Goal: Task Accomplishment & Management: Use online tool/utility

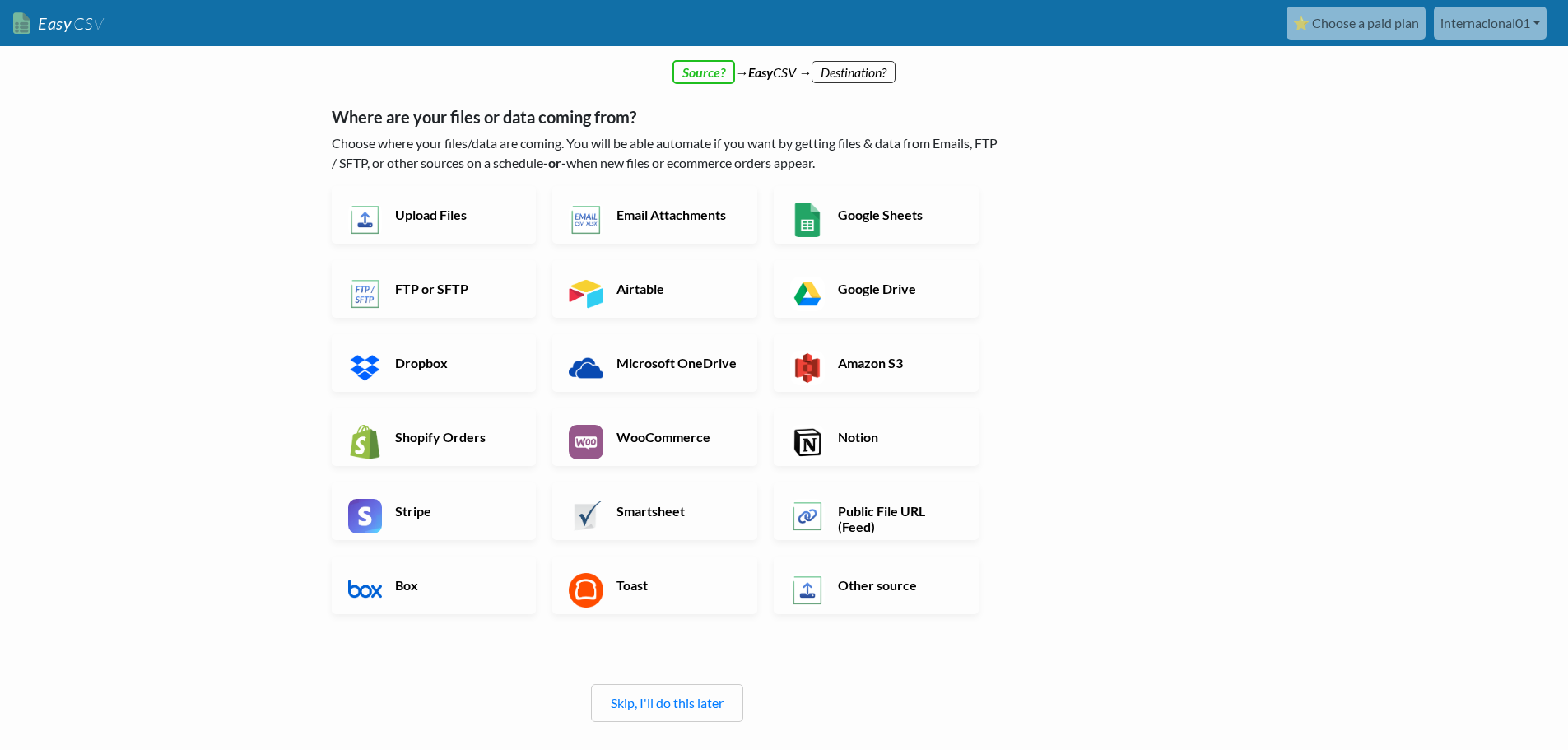
scroll to position [83, 0]
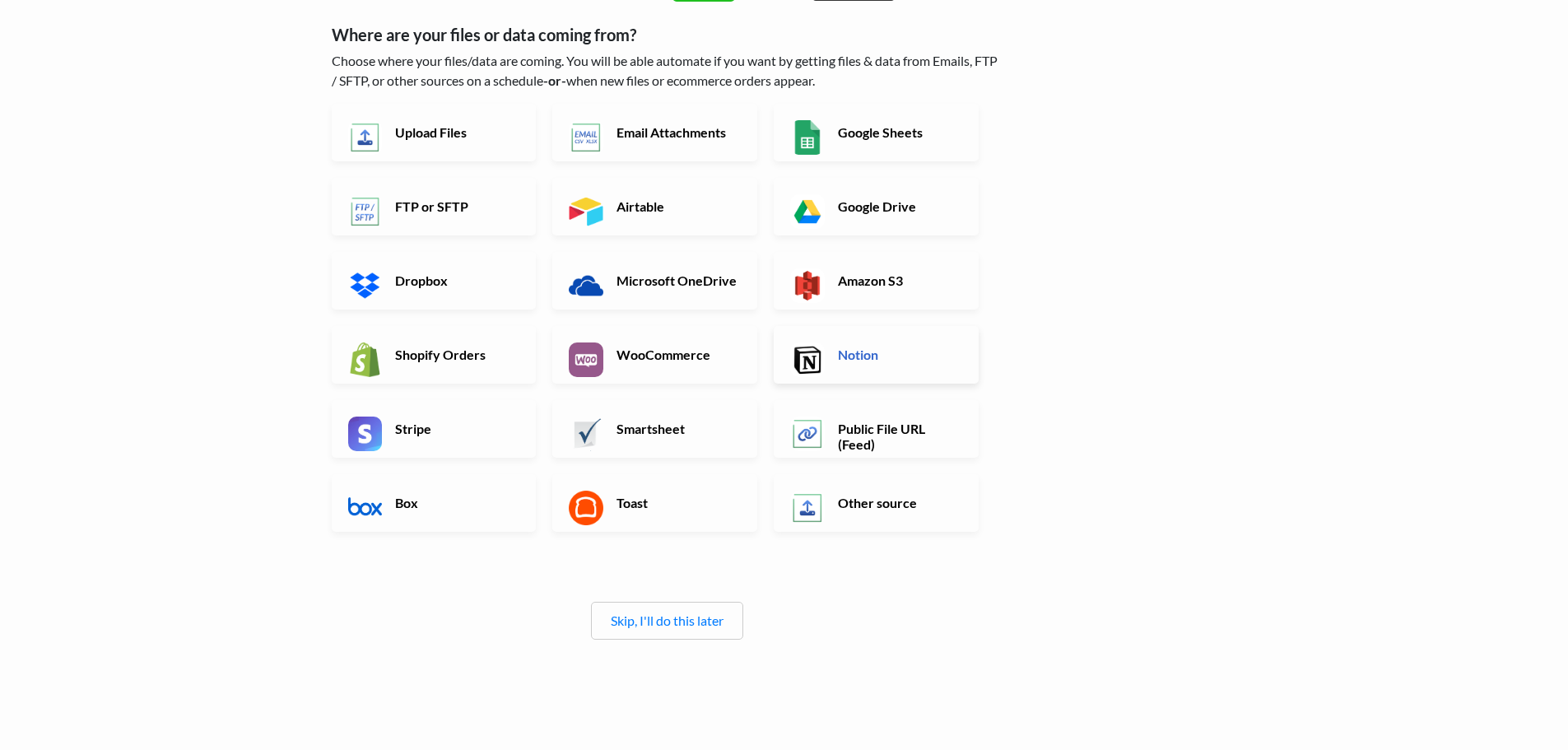
click at [854, 356] on h6 "Notion" at bounding box center [899, 354] width 130 height 16
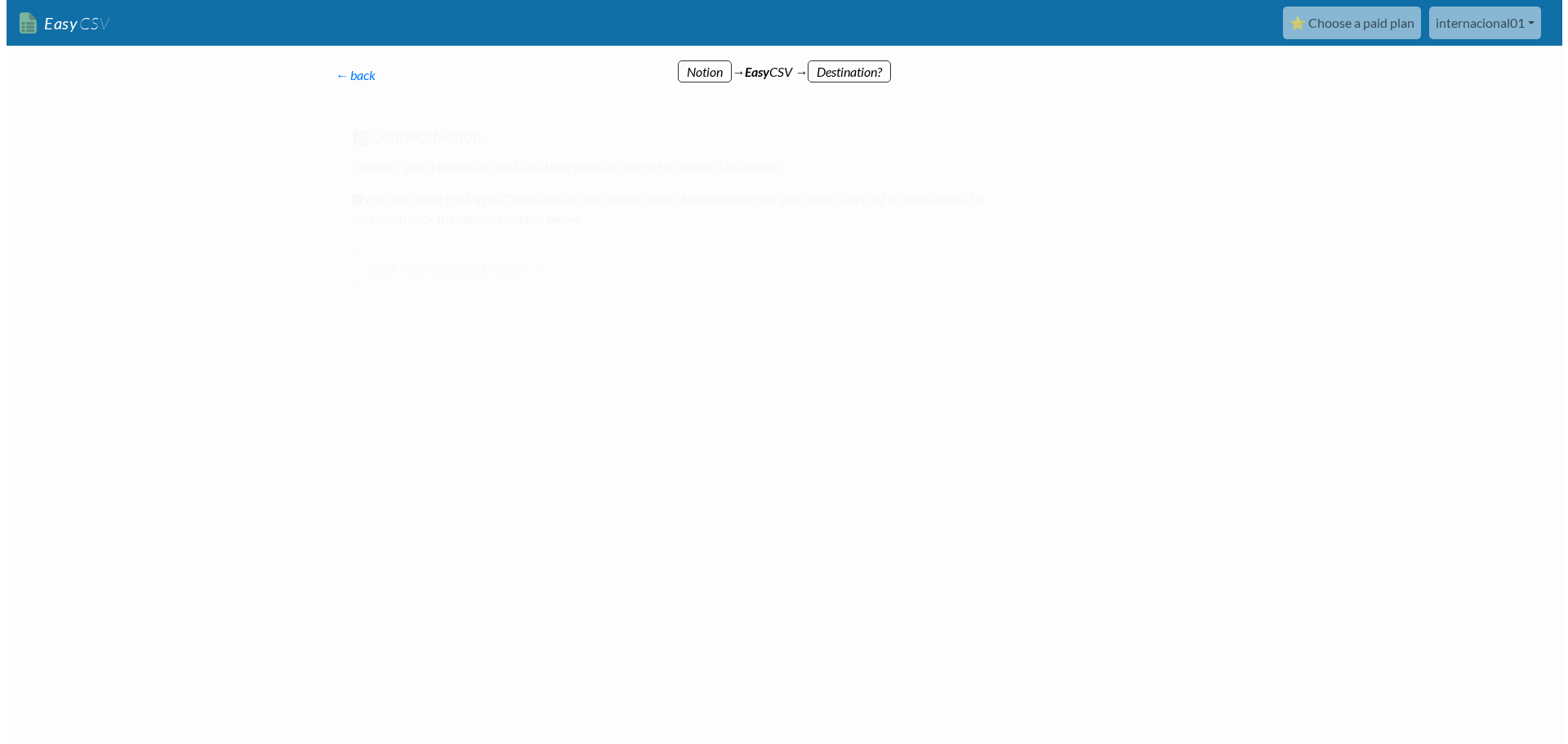
scroll to position [0, 0]
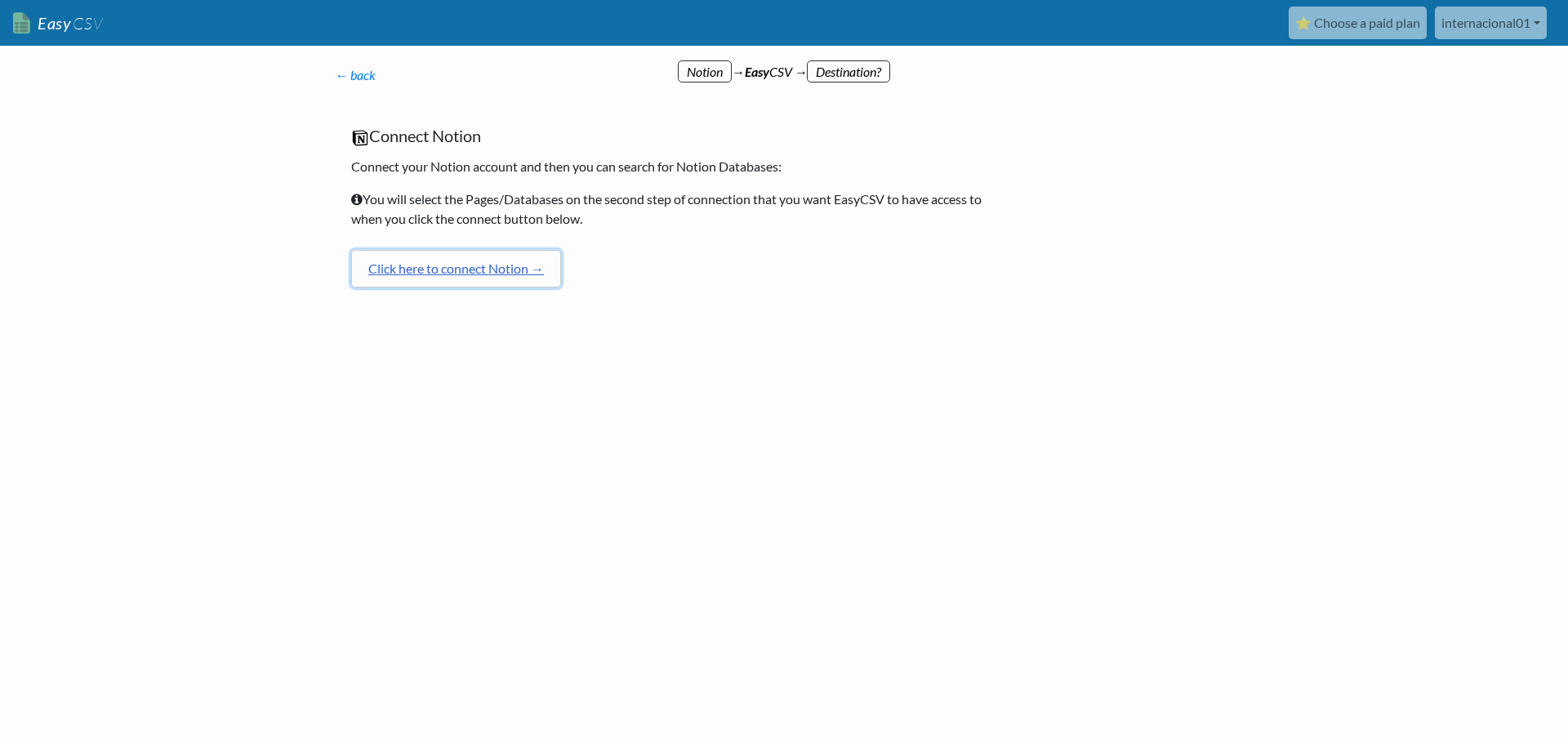
click at [444, 270] on link "Click here to connect Notion →" at bounding box center [456, 269] width 210 height 38
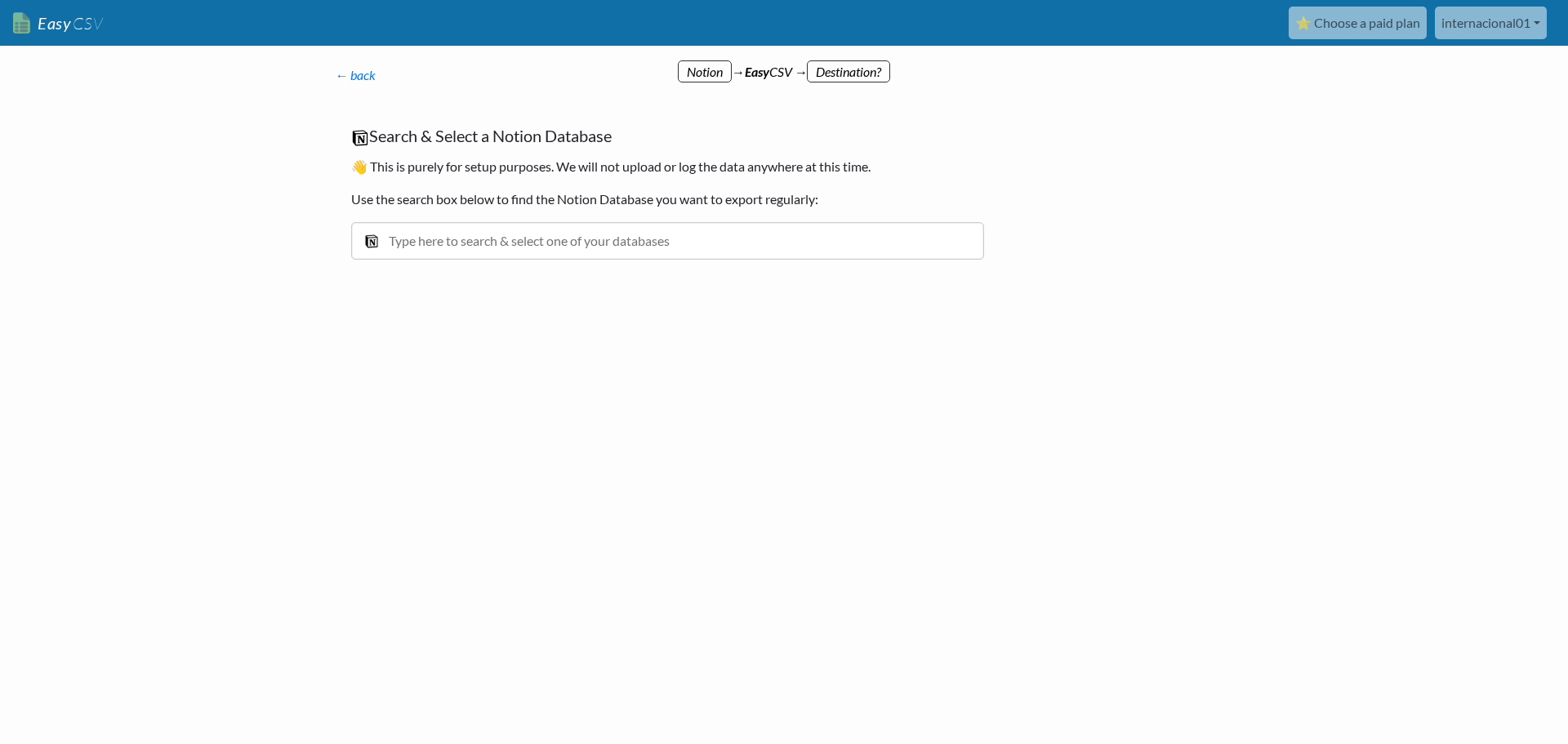
click at [564, 242] on input "text" at bounding box center [668, 240] width 632 height 38
type input "pagamentos"
click at [480, 284] on div "Pagamentos Realizados no Exterior" at bounding box center [680, 277] width 587 height 19
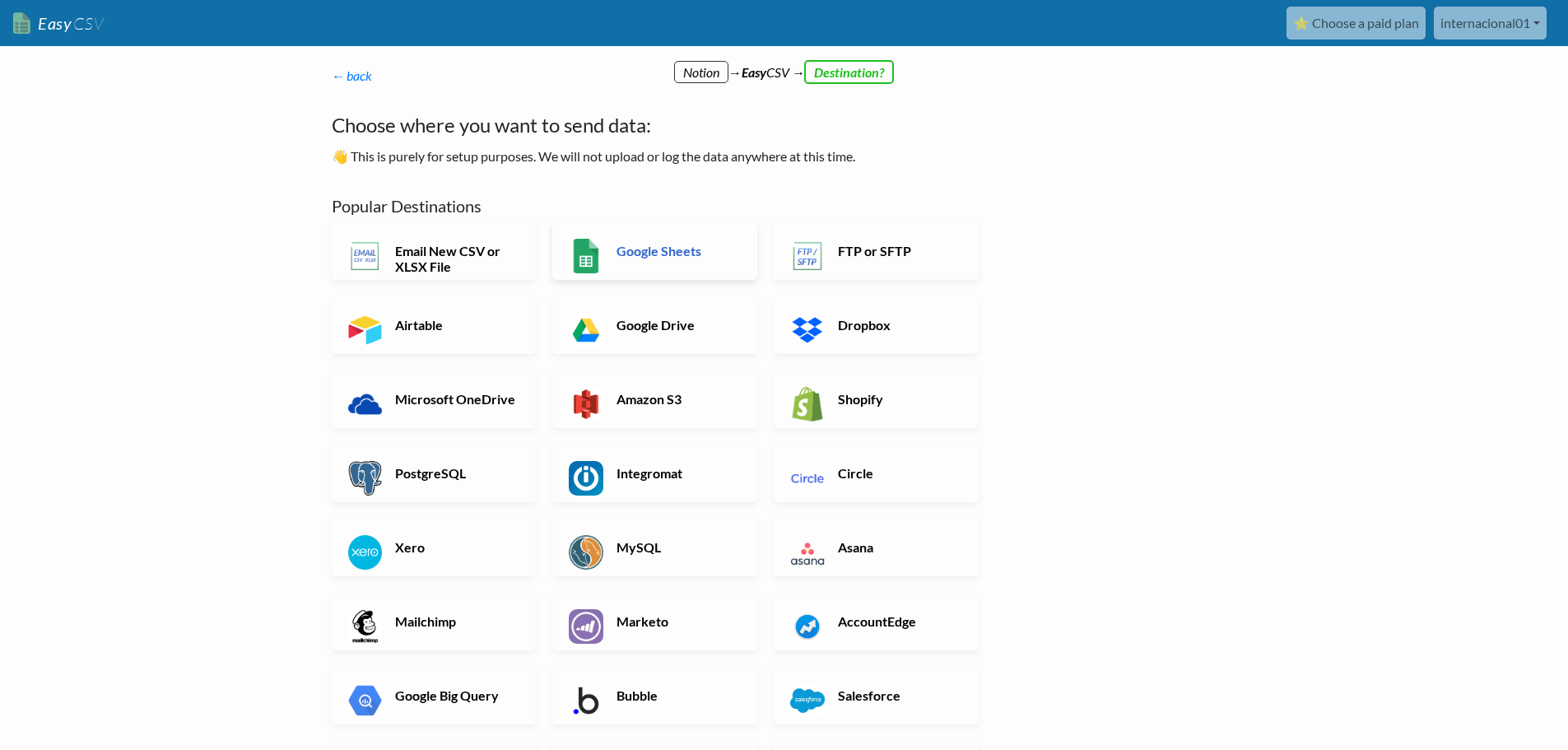
click at [644, 261] on link "Google Sheets" at bounding box center [654, 250] width 205 height 58
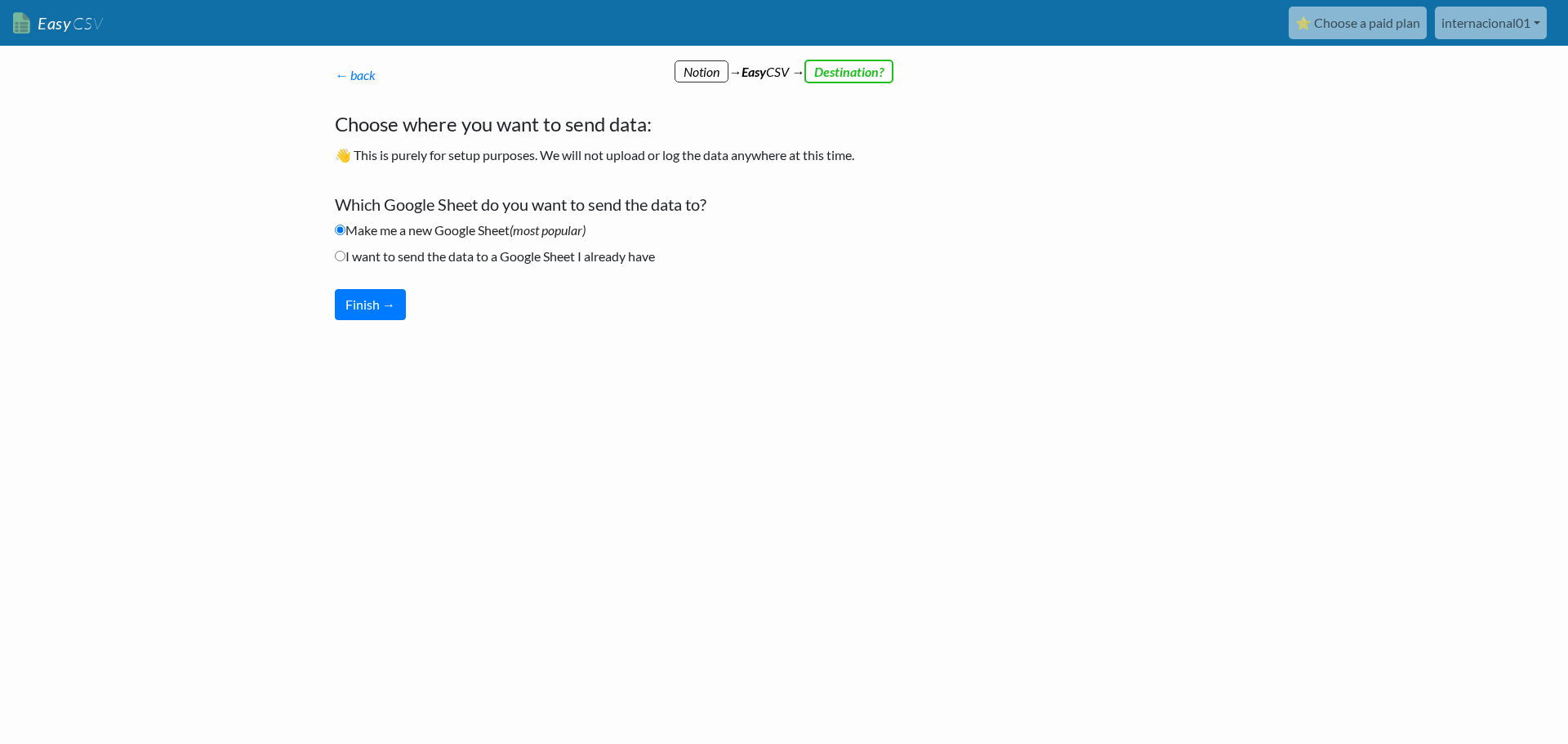
click at [387, 253] on label "I want to send the data to a Google Sheet I already have" at bounding box center [494, 256] width 320 height 19
click at [345, 253] on input "I want to send the data to a Google Sheet I already have" at bounding box center [340, 256] width 11 height 11
radio input "true"
click at [374, 305] on button "Finish →" at bounding box center [370, 304] width 71 height 31
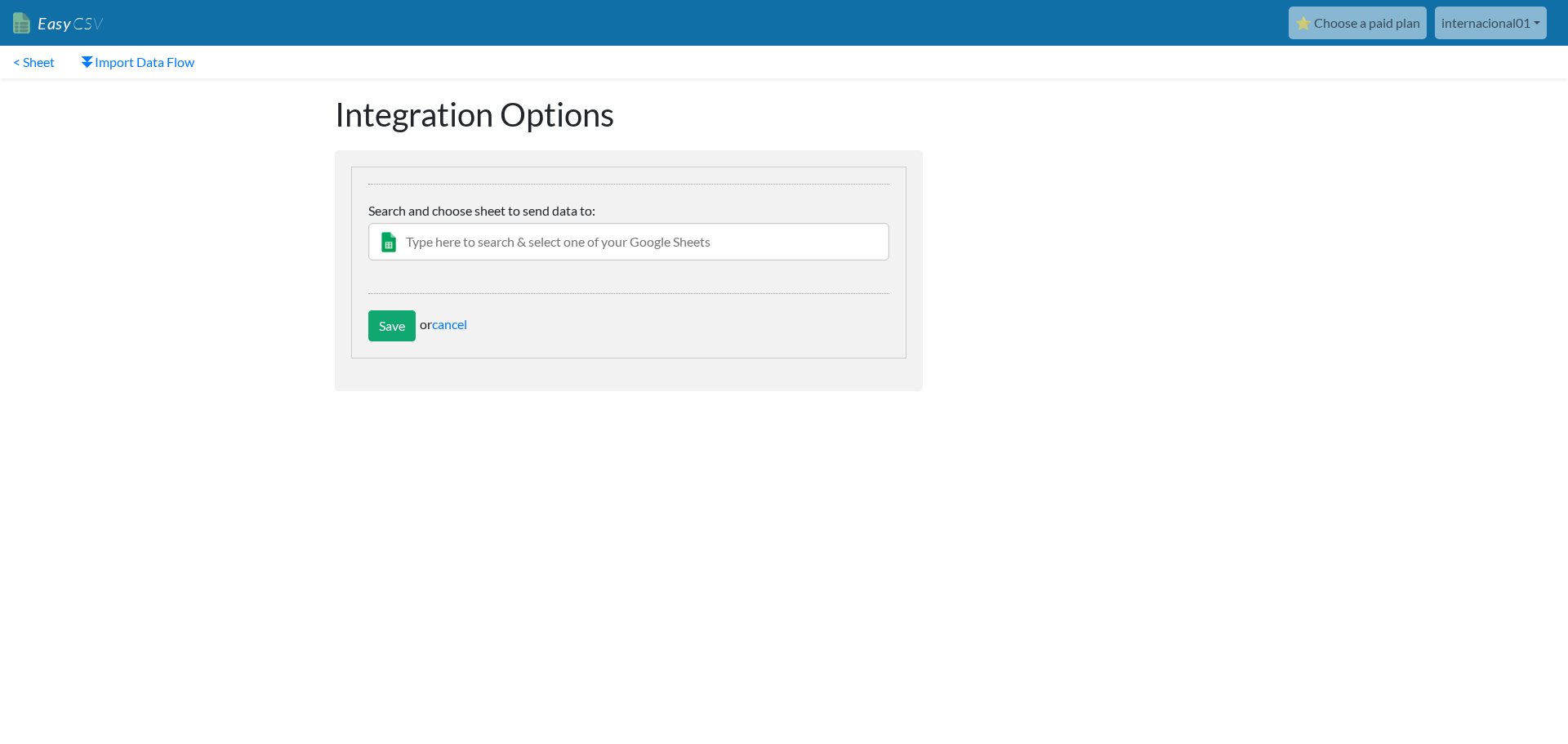
click at [551, 240] on input "text" at bounding box center [628, 241] width 521 height 38
click at [383, 324] on input "Save" at bounding box center [392, 325] width 48 height 31
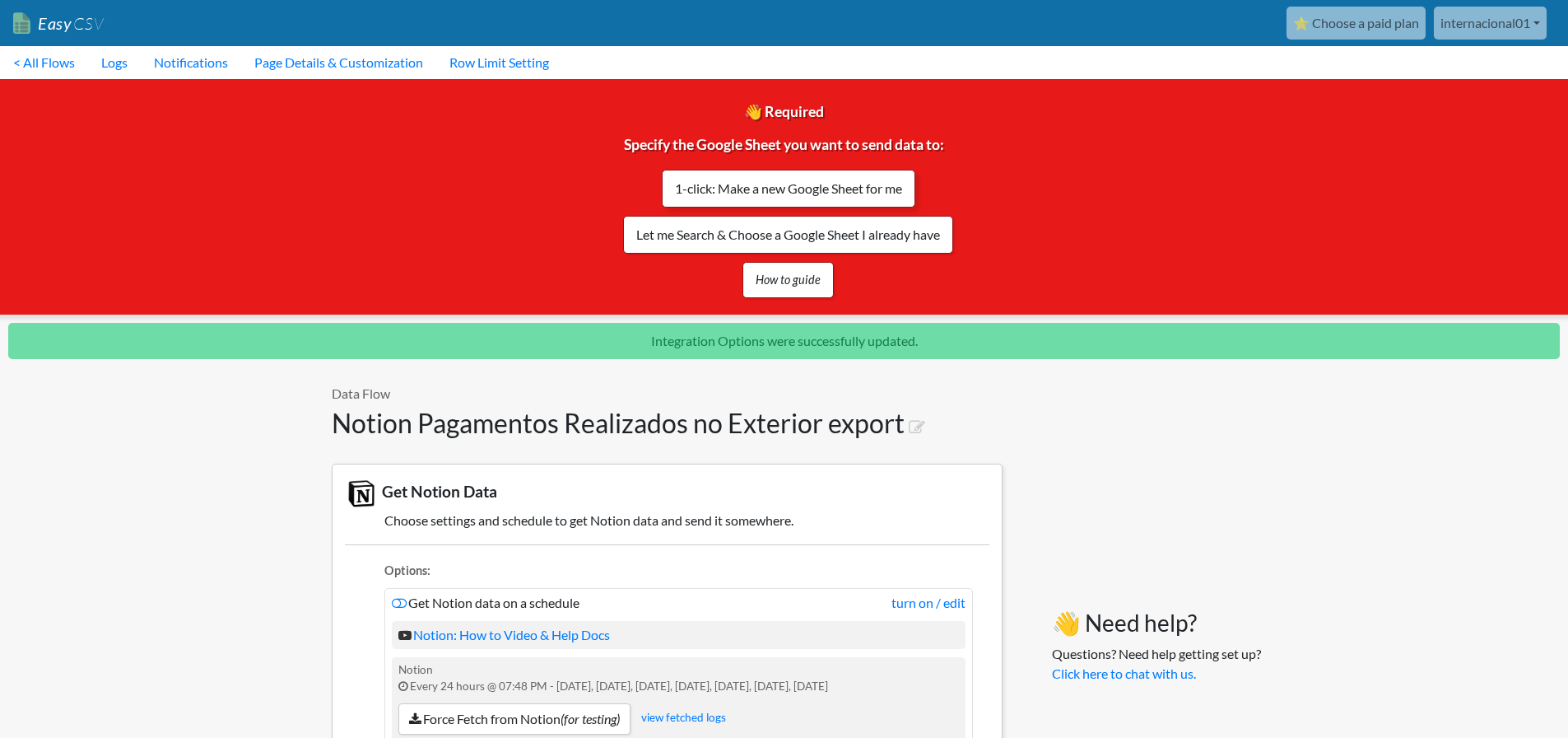
click at [843, 188] on link "1-click: Make a new Google Sheet for me" at bounding box center [788, 188] width 254 height 38
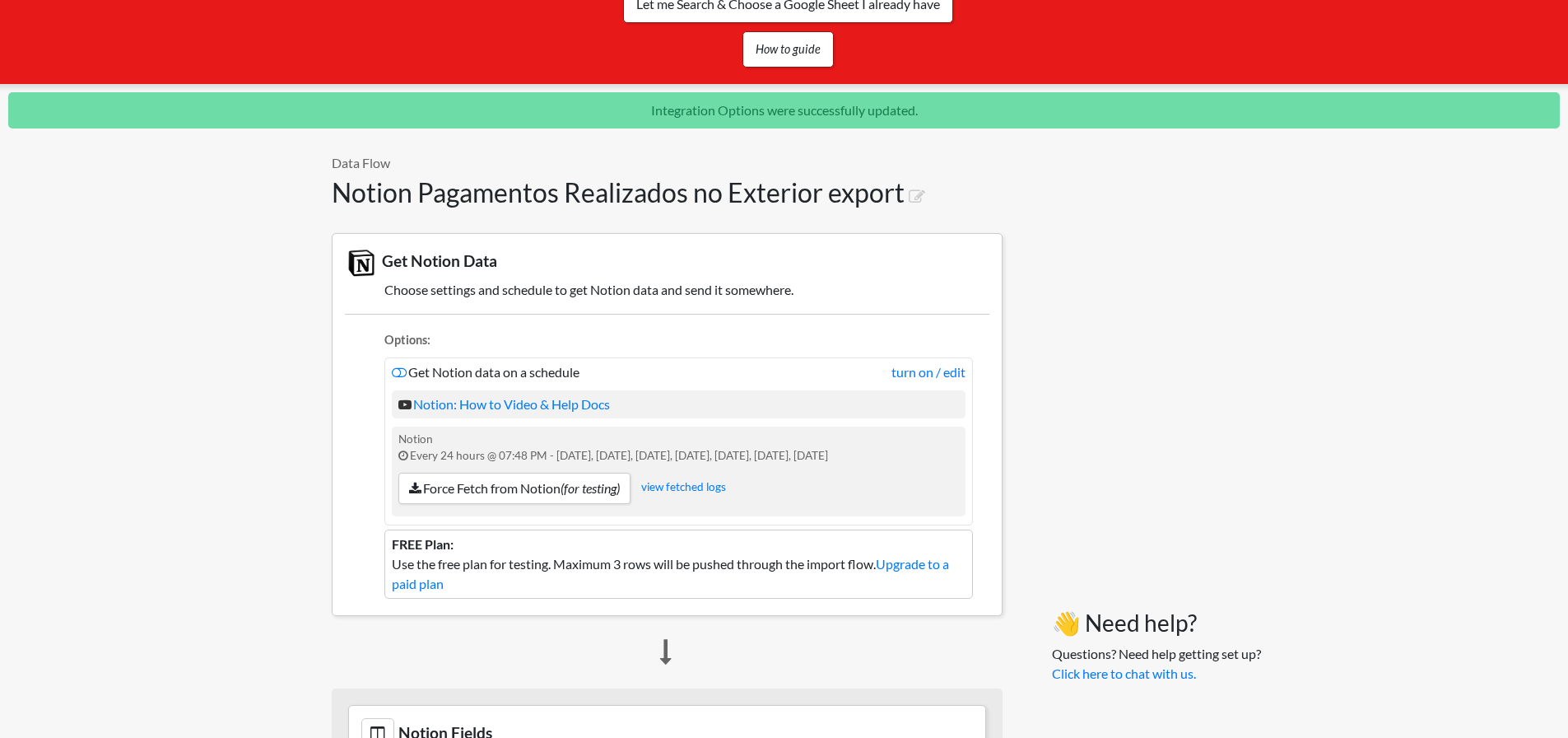
scroll to position [247, 0]
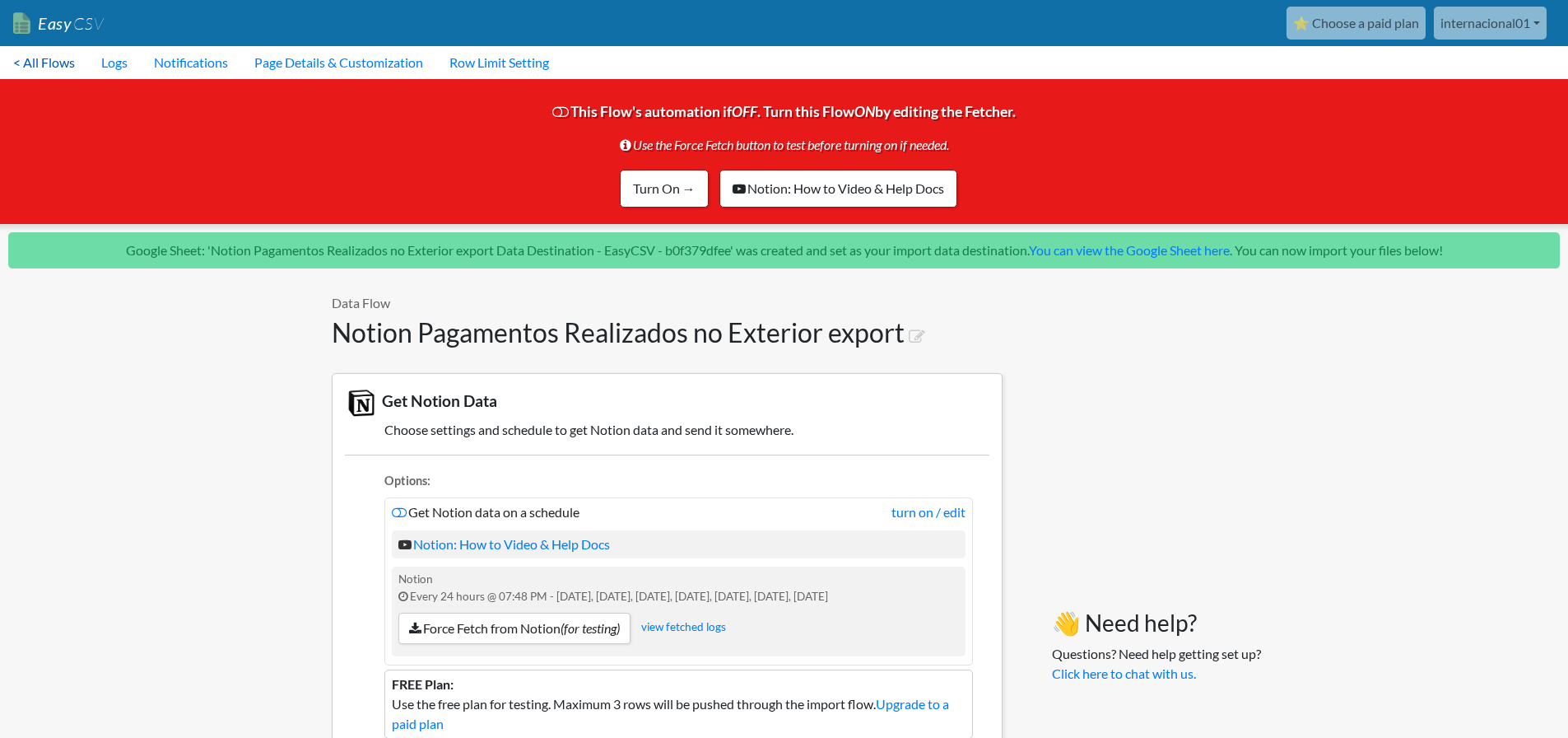
click at [55, 55] on link "< All Flows" at bounding box center [44, 62] width 88 height 33
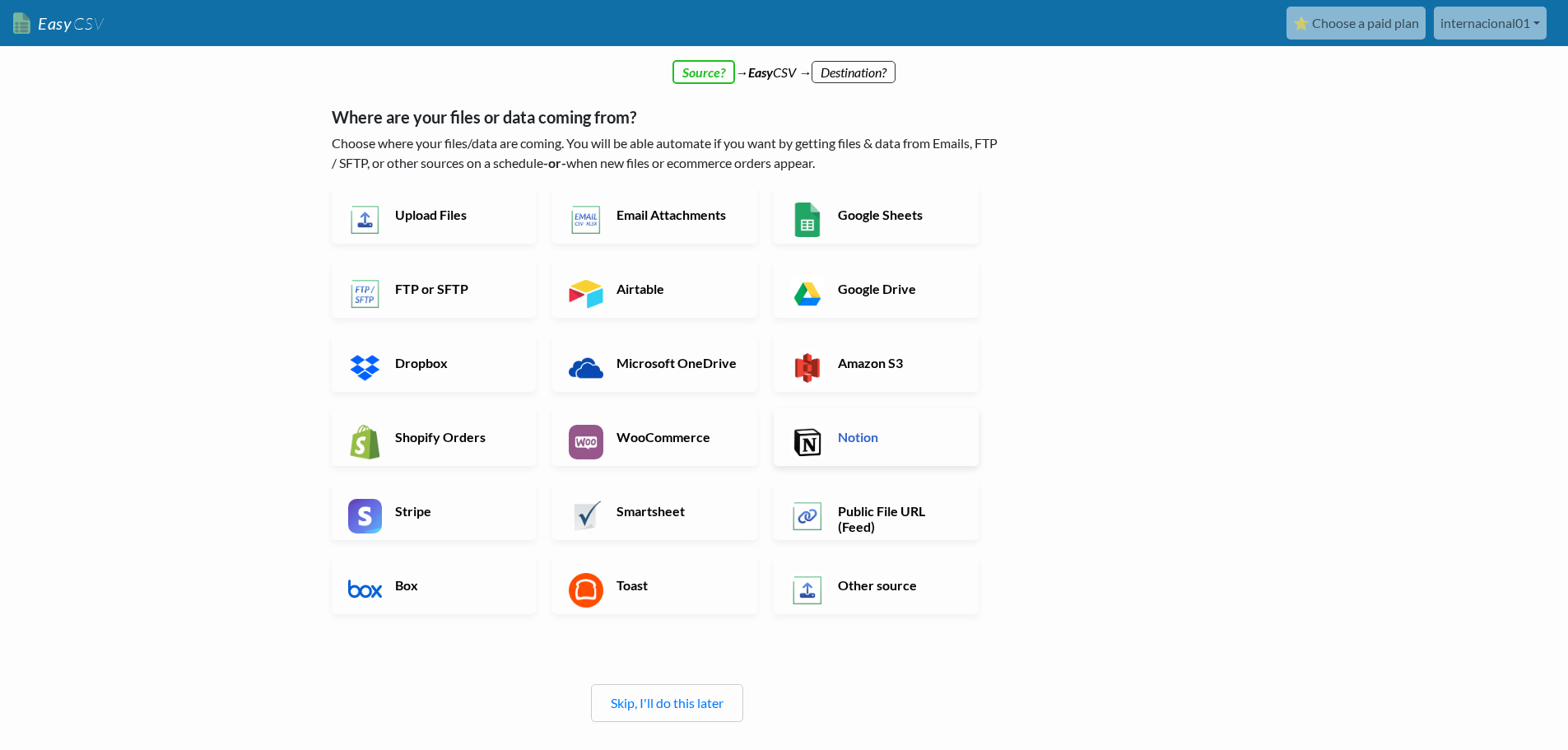
click at [871, 434] on h6 "Notion" at bounding box center [899, 437] width 130 height 16
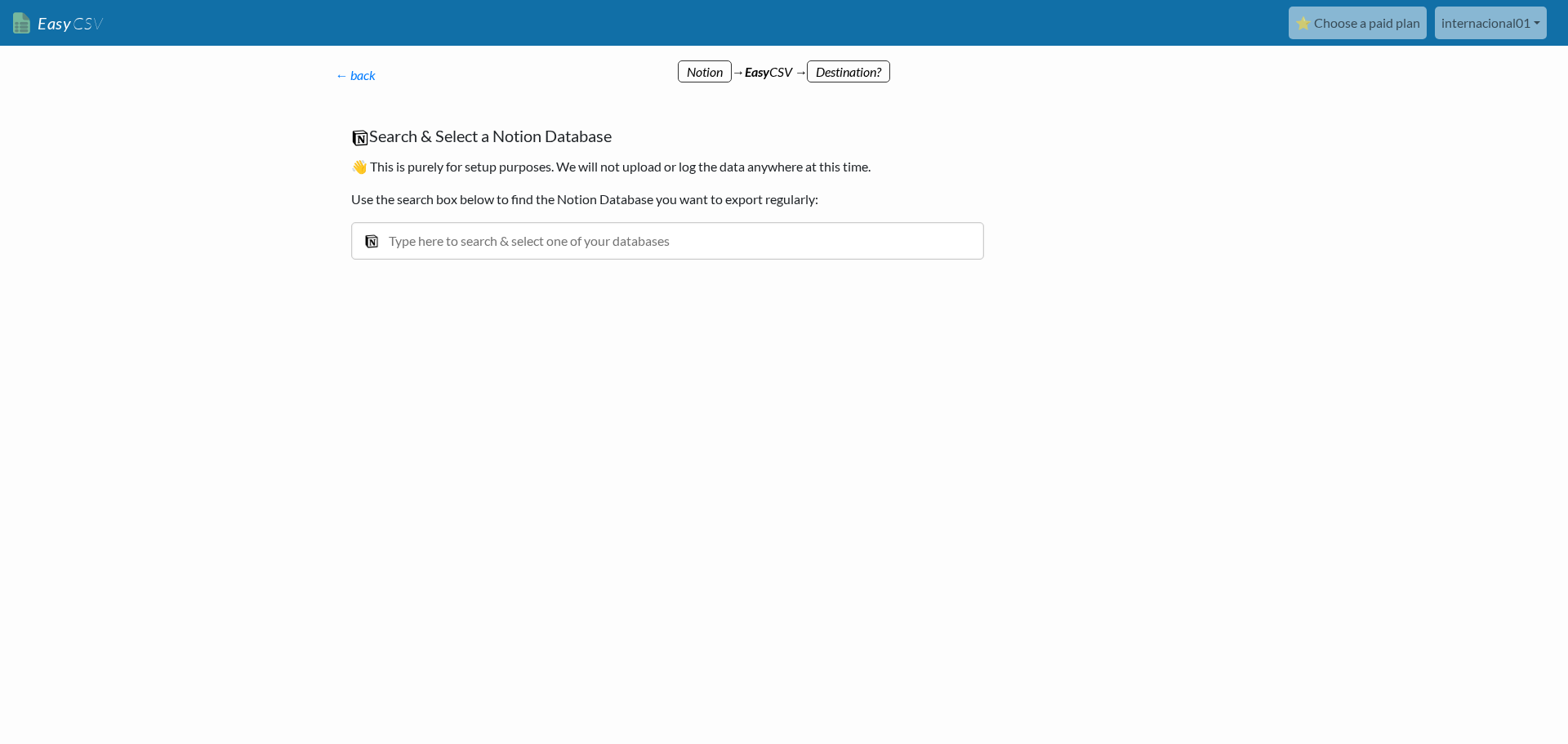
click at [424, 234] on input "text" at bounding box center [668, 240] width 632 height 38
type input "pagamentos"
click at [455, 278] on div "Pagamentos Realizados no Exterior" at bounding box center [680, 277] width 587 height 19
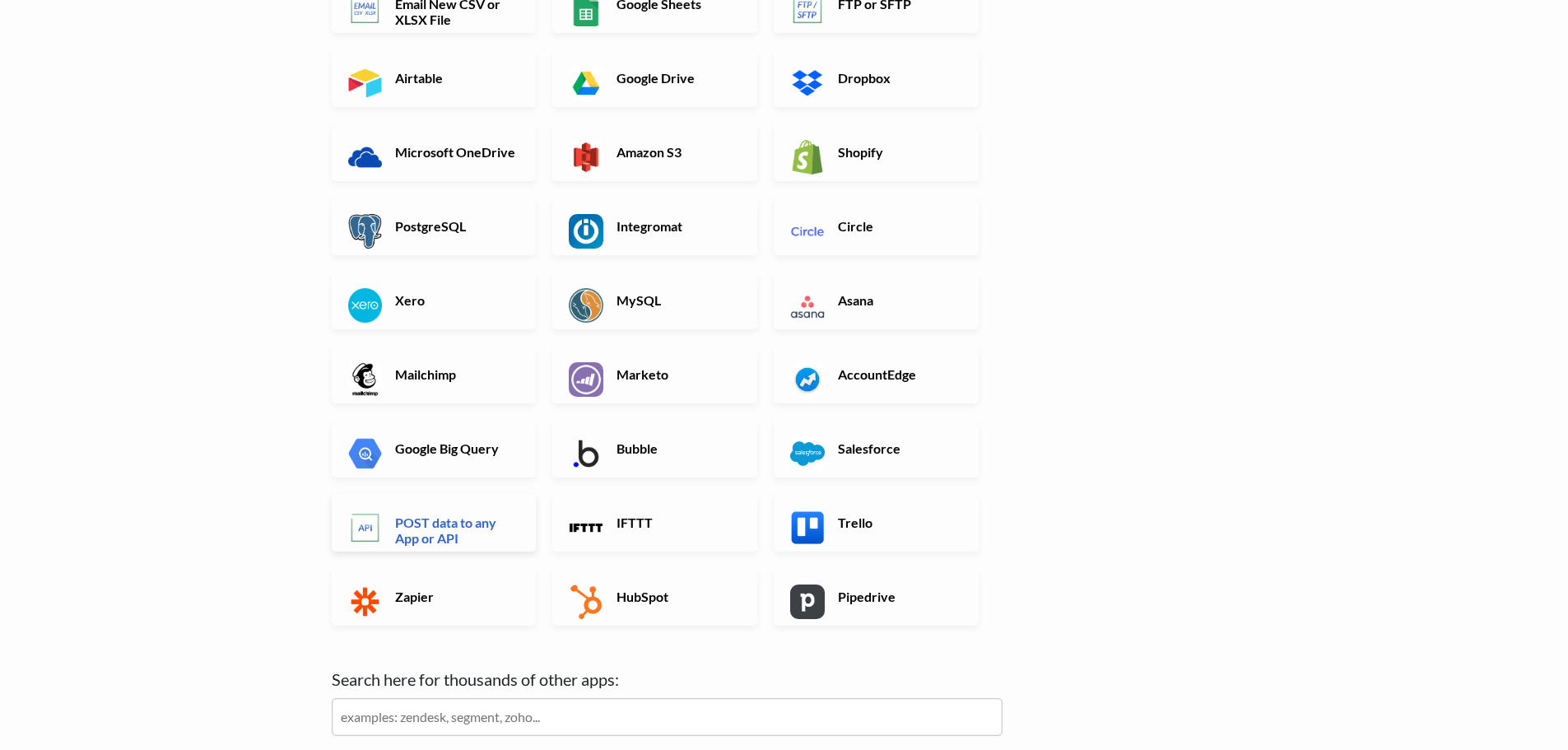
scroll to position [164, 0]
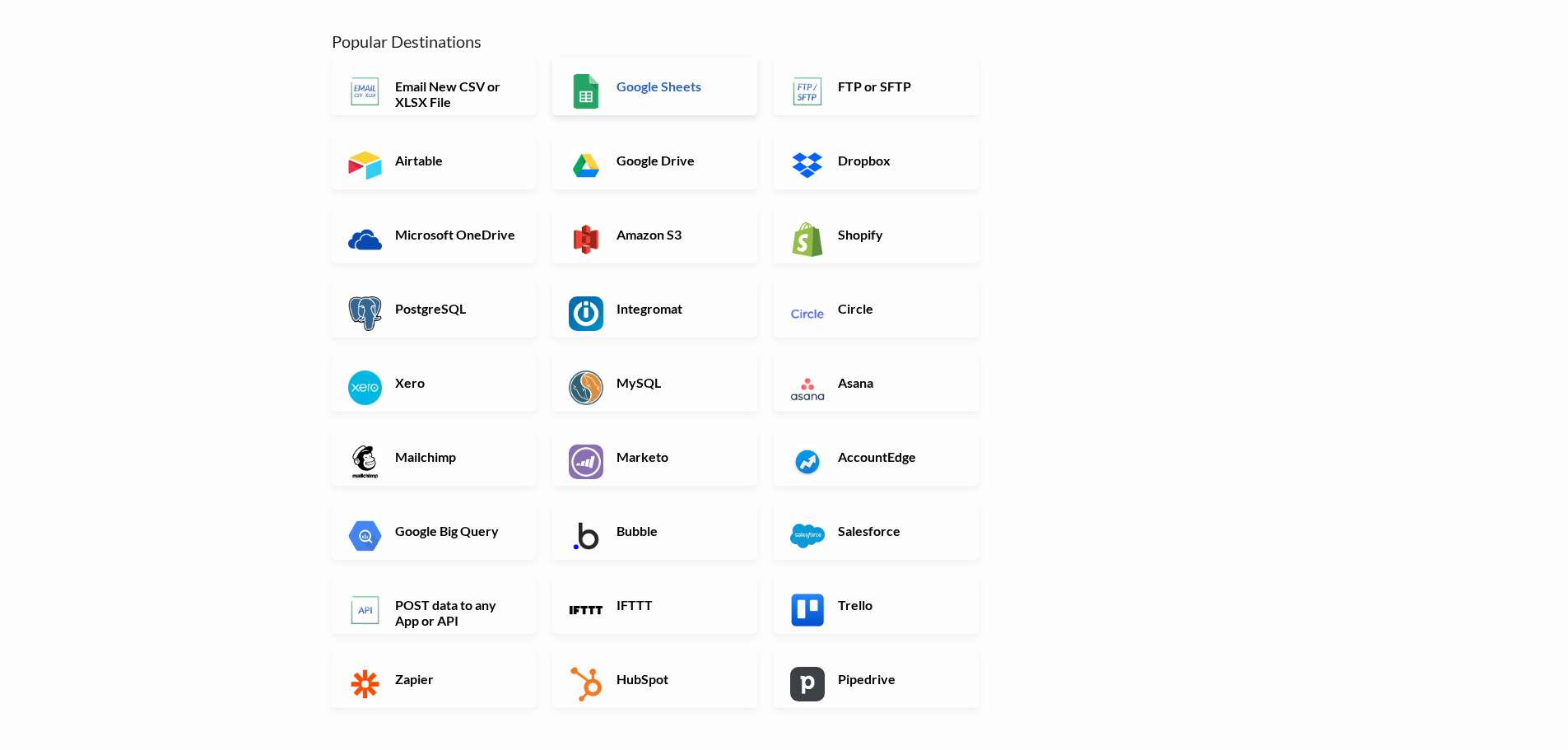
click at [642, 83] on h6 "Google Sheets" at bounding box center [677, 86] width 130 height 16
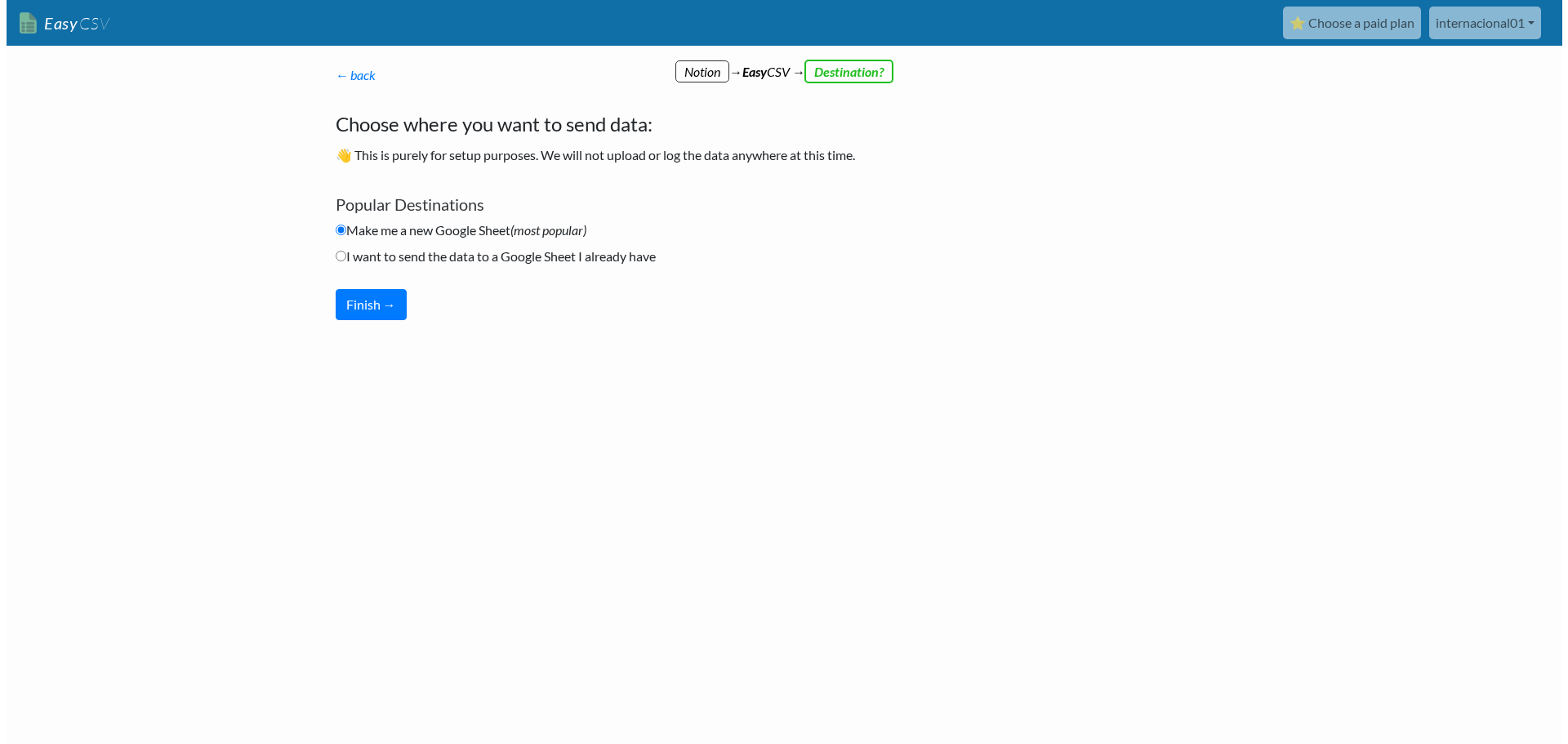
scroll to position [0, 0]
click at [351, 301] on button "Finish →" at bounding box center [370, 304] width 71 height 31
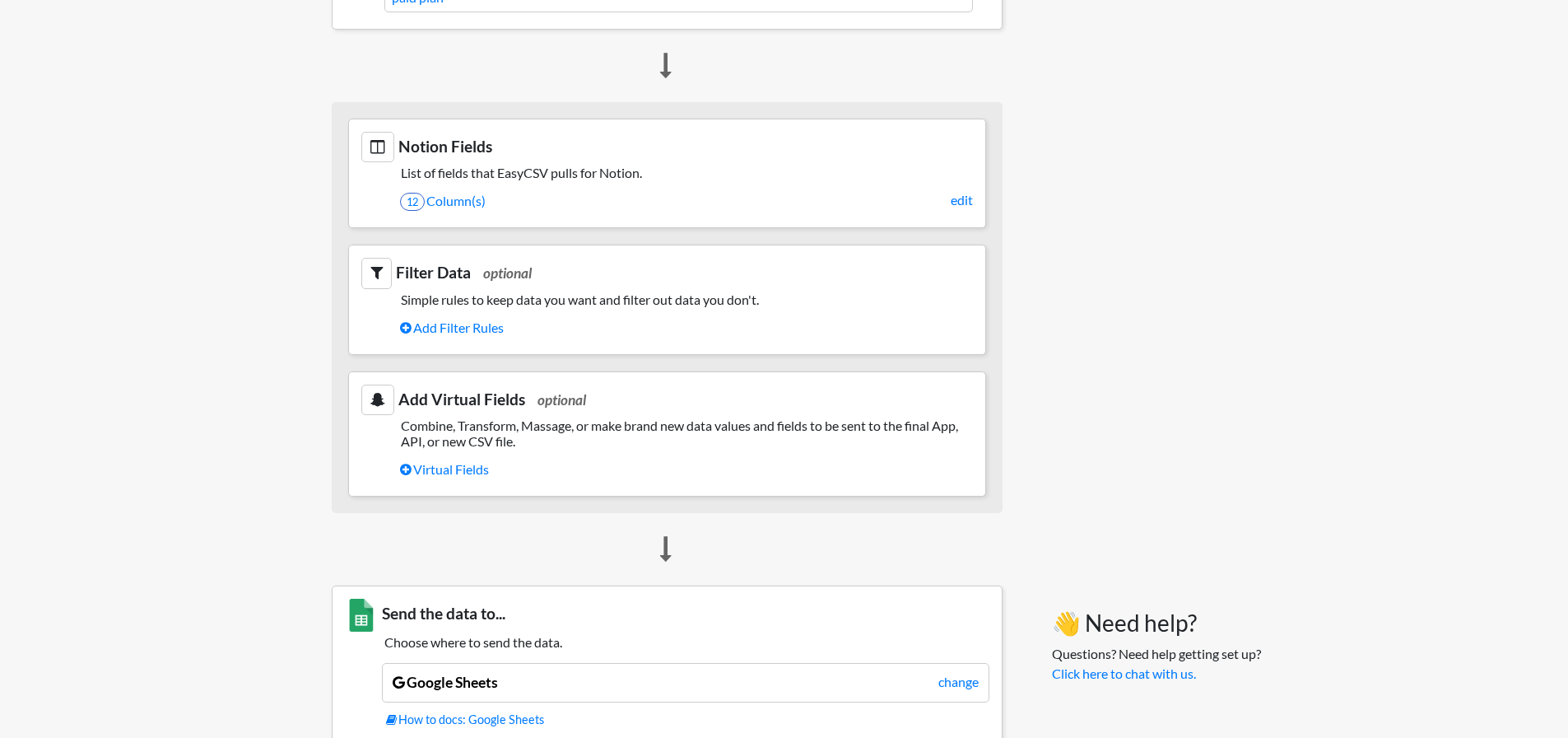
scroll to position [676, 0]
click at [461, 201] on link "12 Column(s)" at bounding box center [686, 199] width 573 height 28
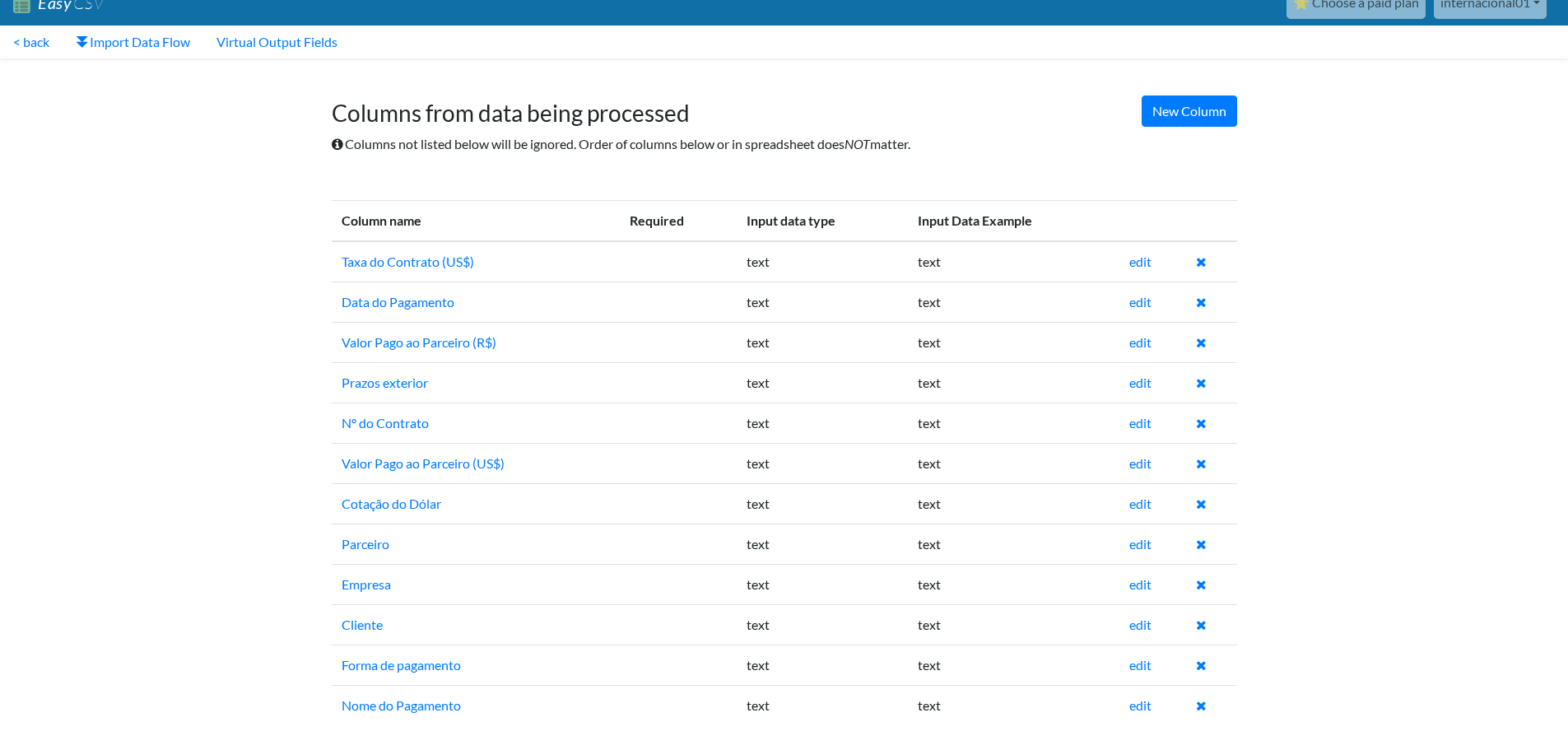
scroll to position [26, 0]
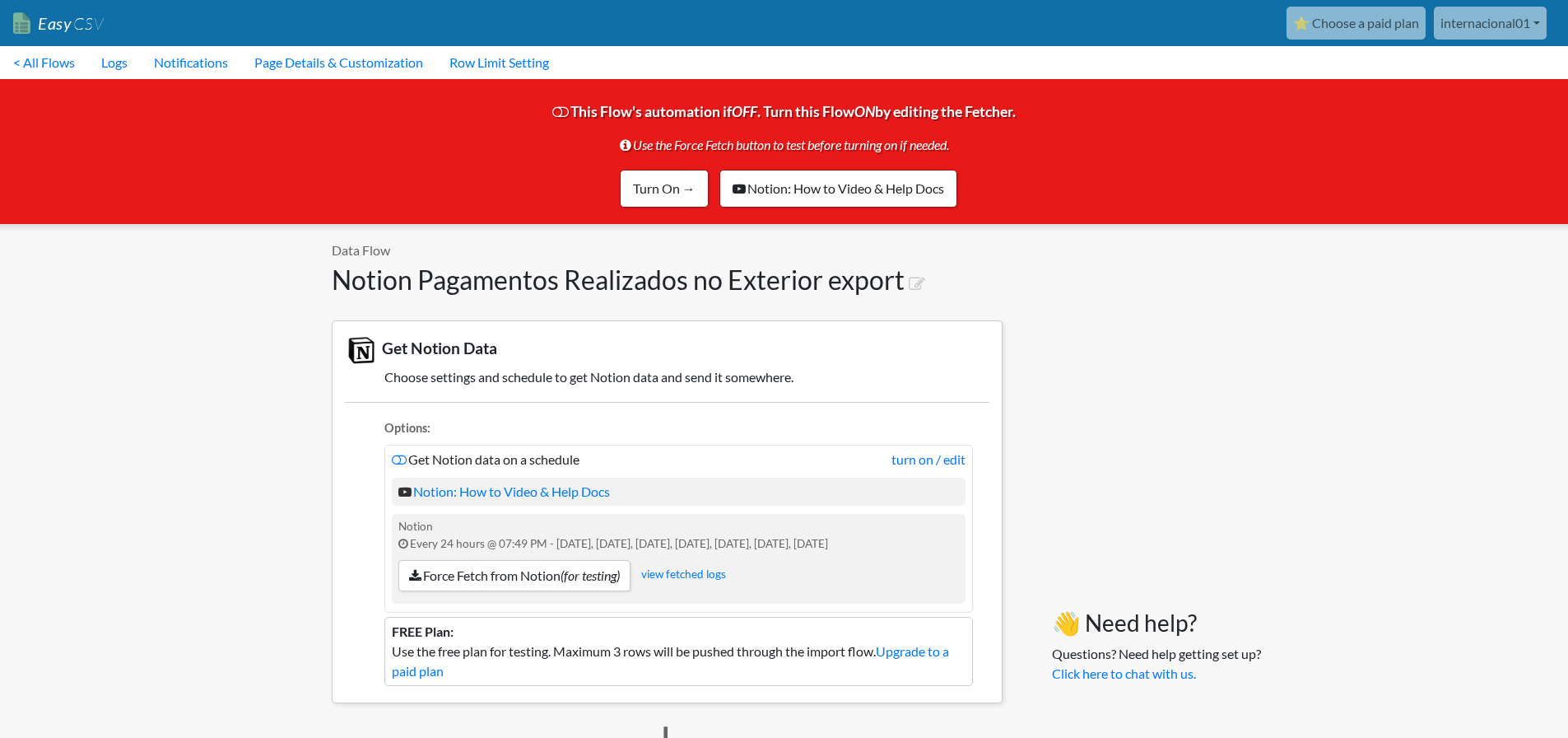
click at [552, 113] on icon at bounding box center [560, 113] width 17 height 15
click at [626, 172] on link "Turn On →" at bounding box center [664, 188] width 89 height 38
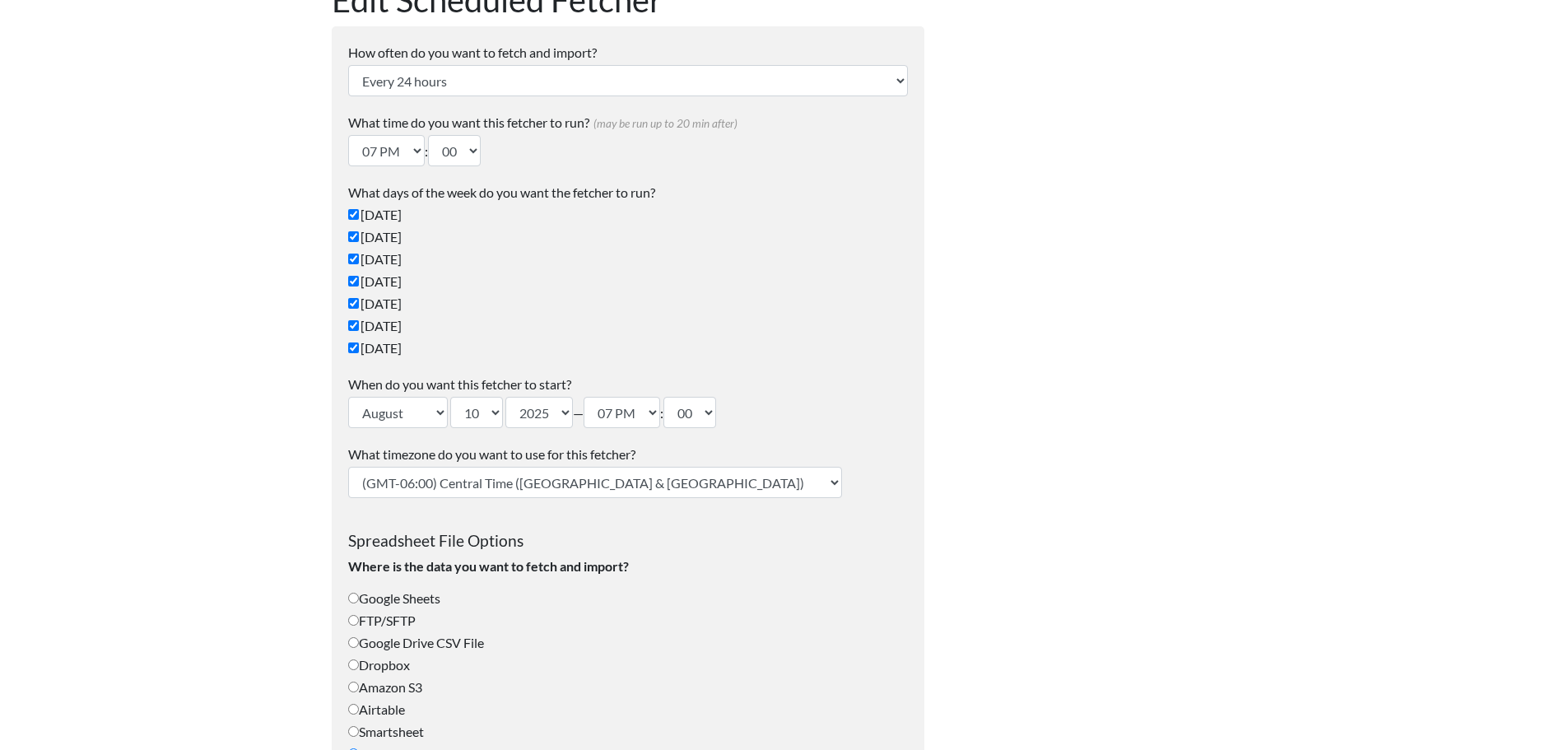
scroll to position [150, 0]
click at [408, 416] on select "January February March April May June July August September October November De…" at bounding box center [398, 414] width 99 height 31
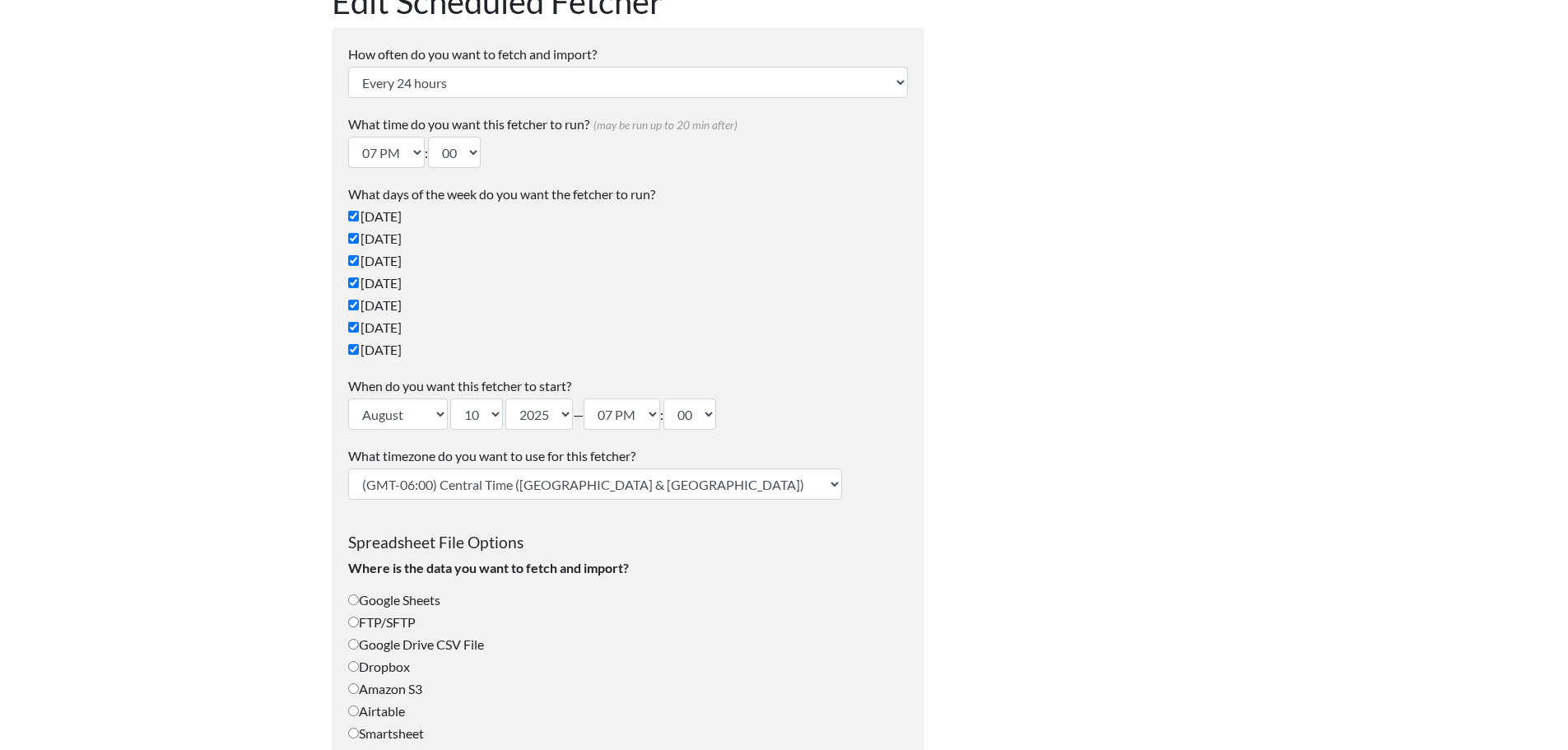
drag, startPoint x: 444, startPoint y: 61, endPoint x: 447, endPoint y: 76, distance: 15.3
click at [444, 66] on div "How often do you want to fetch and import? Every 24 hours Every 4 hours Every h…" at bounding box center [628, 71] width 559 height 53
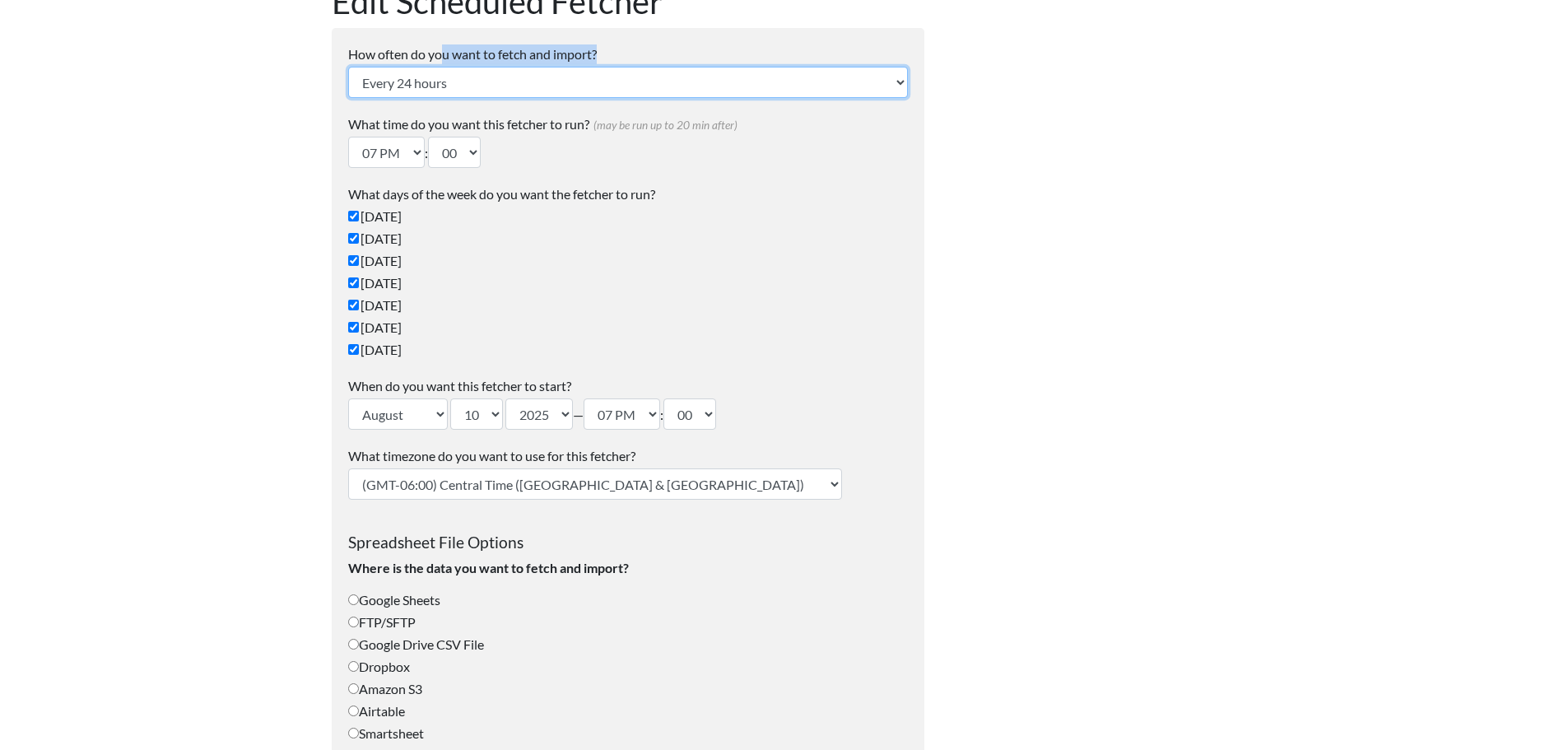
click at [447, 76] on select "Every 24 hours Every 4 hours Every hour Every 10-20 minutes Every 1 week Every …" at bounding box center [628, 82] width 559 height 31
select select "1_weeks"
click at [348, 67] on select "Every 24 hours Every 4 hours Every hour Every 10-20 minutes Every 1 week Every …" at bounding box center [628, 82] width 559 height 31
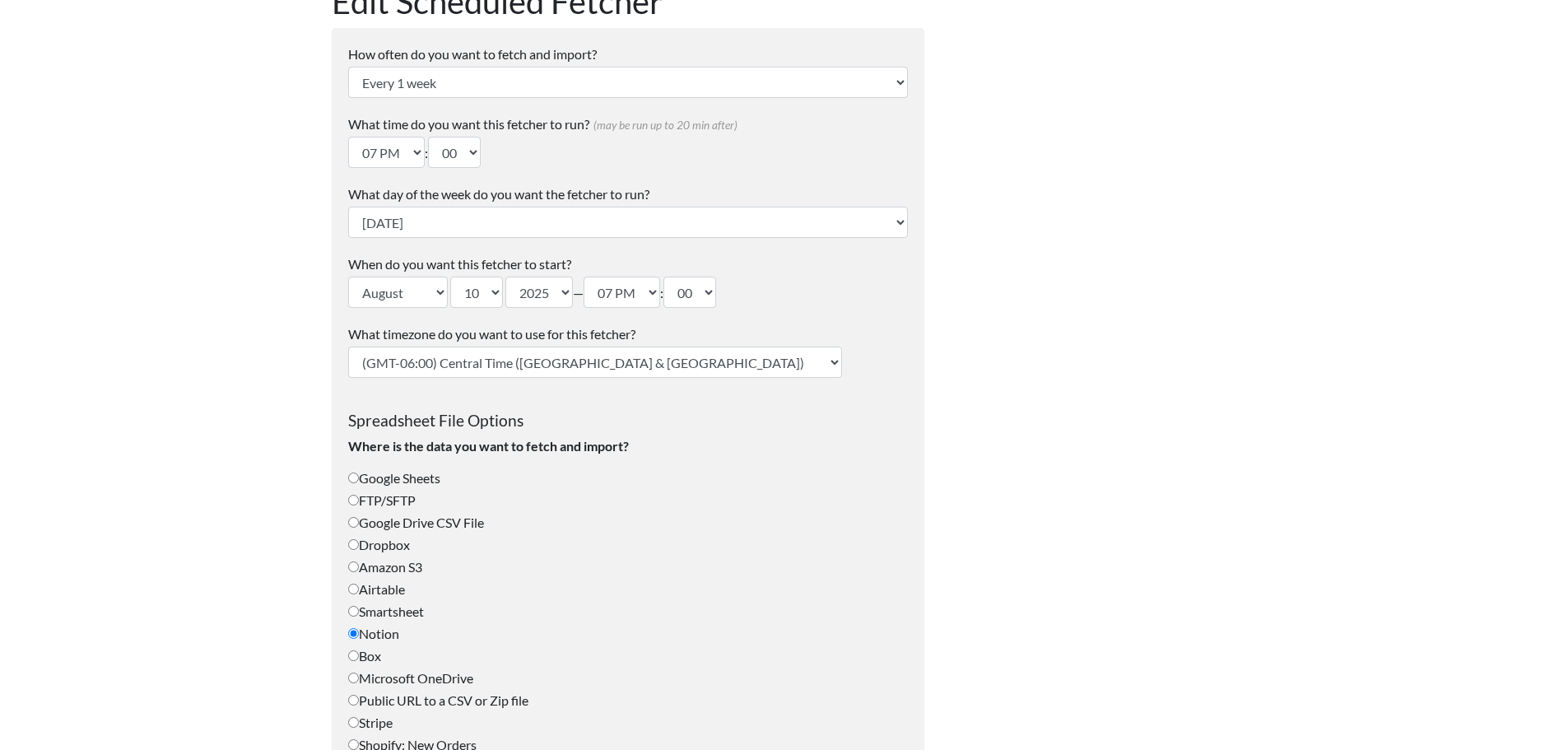
click at [1147, 351] on div at bounding box center [1097, 724] width 313 height 1591
click at [411, 142] on select "12 AM 01 AM 02 AM 03 AM 04 AM 05 AM 06 AM 07 AM 08 AM 09 AM 10 AM 11 AM 12 PM 0…" at bounding box center [386, 152] width 76 height 31
select select "08"
click at [348, 137] on select "12 AM 01 AM 02 AM 03 AM 04 AM 05 AM 06 AM 07 AM 08 AM 09 AM 10 AM 11 AM 12 PM 0…" at bounding box center [386, 152] width 76 height 31
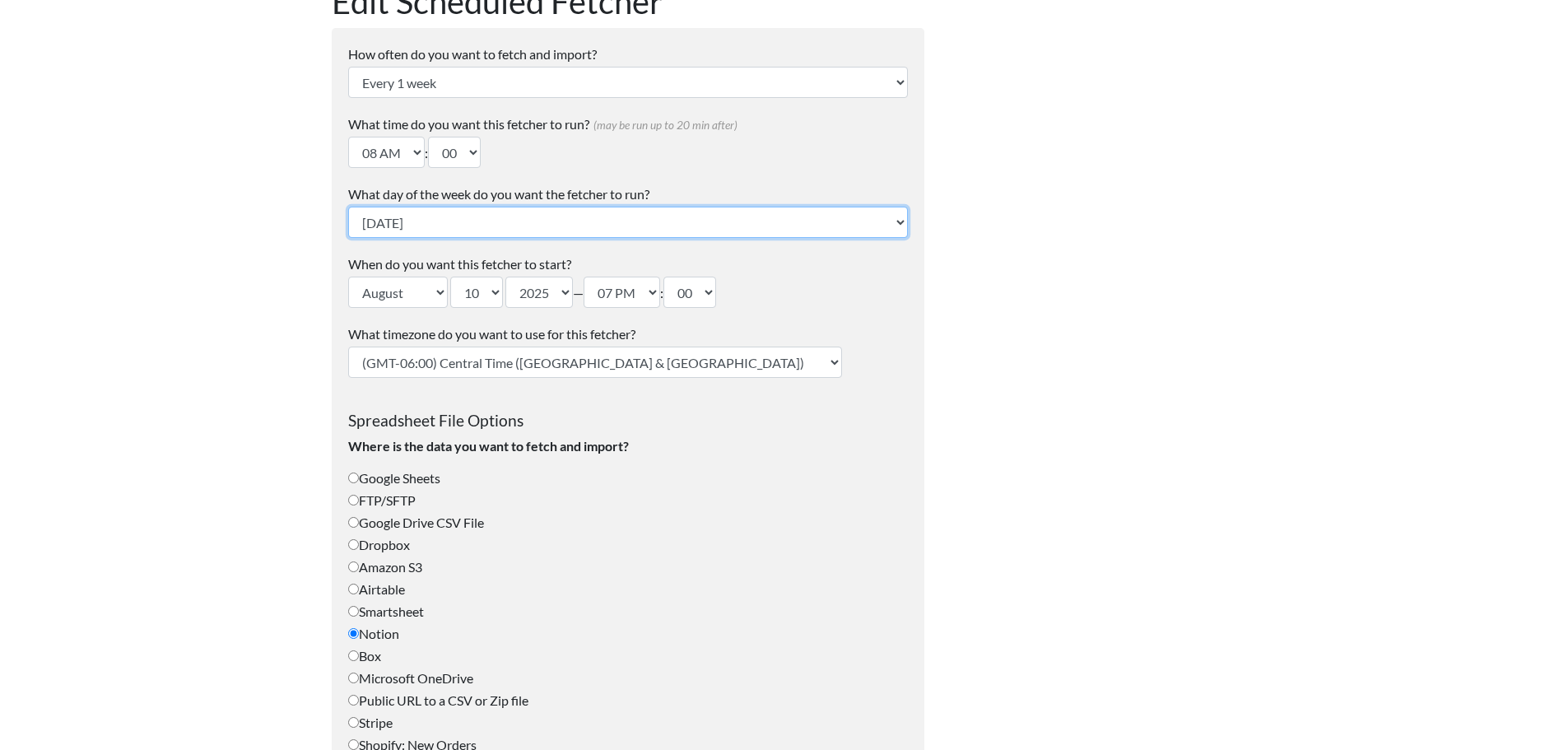
click at [446, 236] on select "Sunday Monday Tuesday Wednesday Thursday Friday Saturday" at bounding box center [628, 222] width 559 height 31
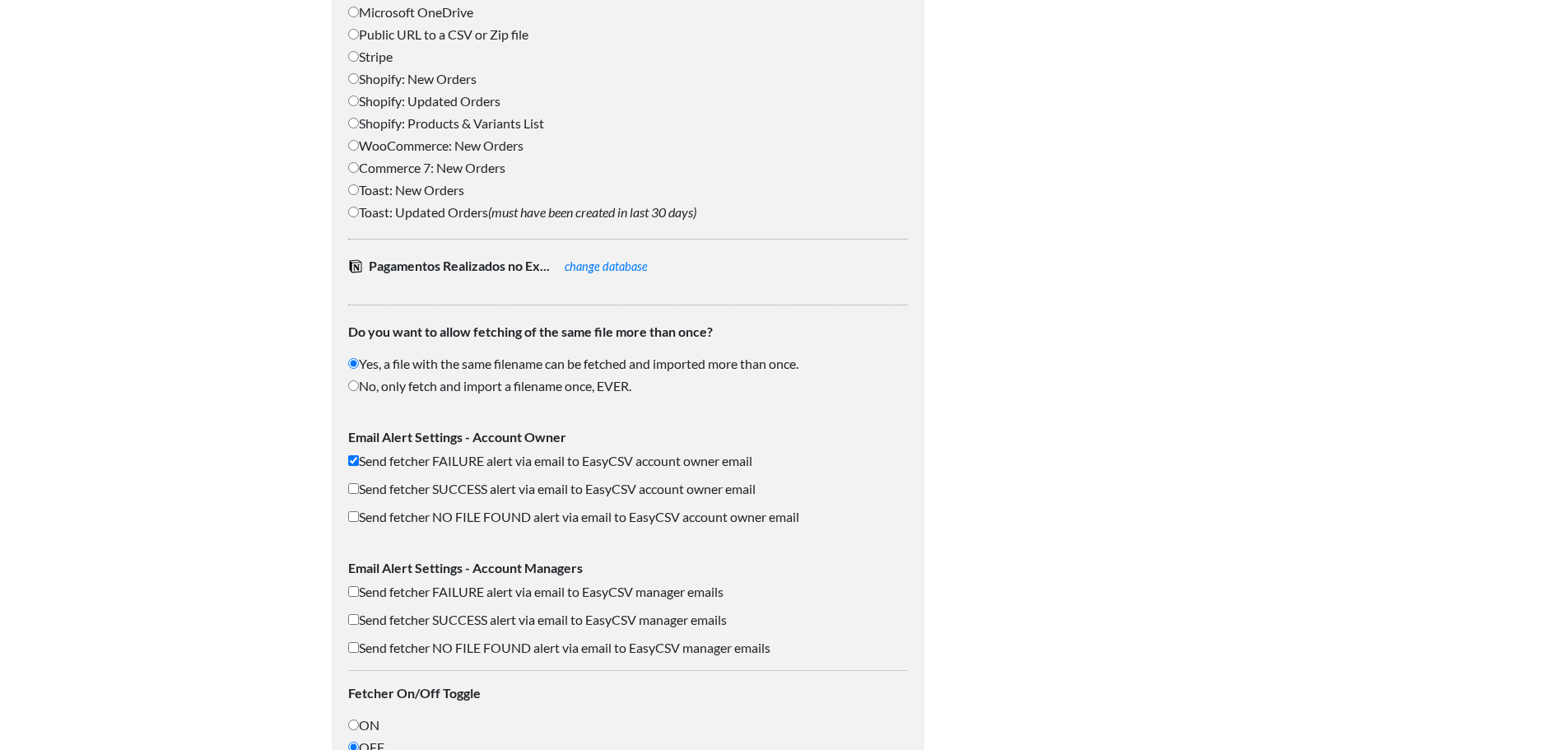
scroll to position [933, 0]
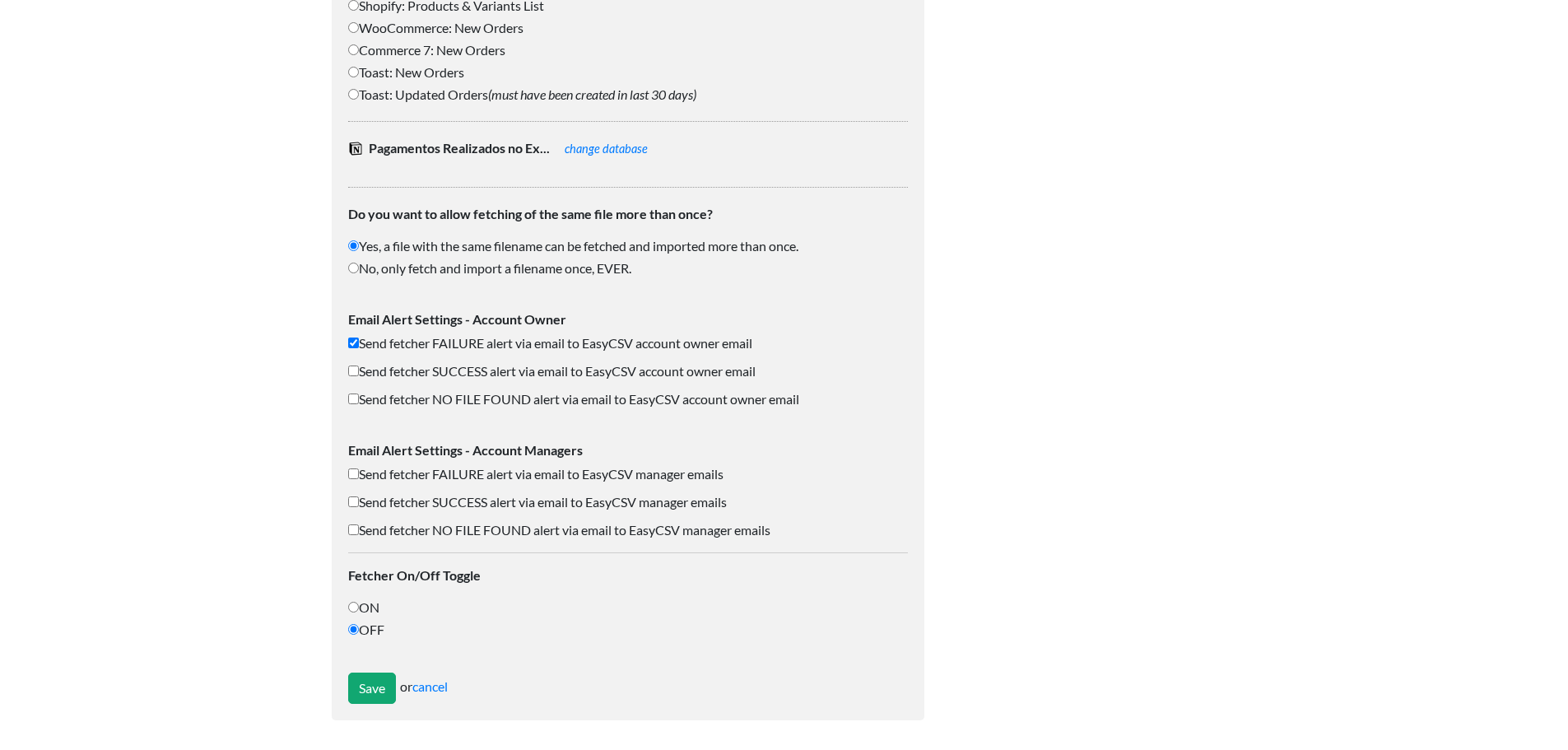
click at [355, 607] on input "ON" at bounding box center [353, 607] width 11 height 11
radio input "true"
click at [387, 699] on input "Save" at bounding box center [372, 687] width 48 height 31
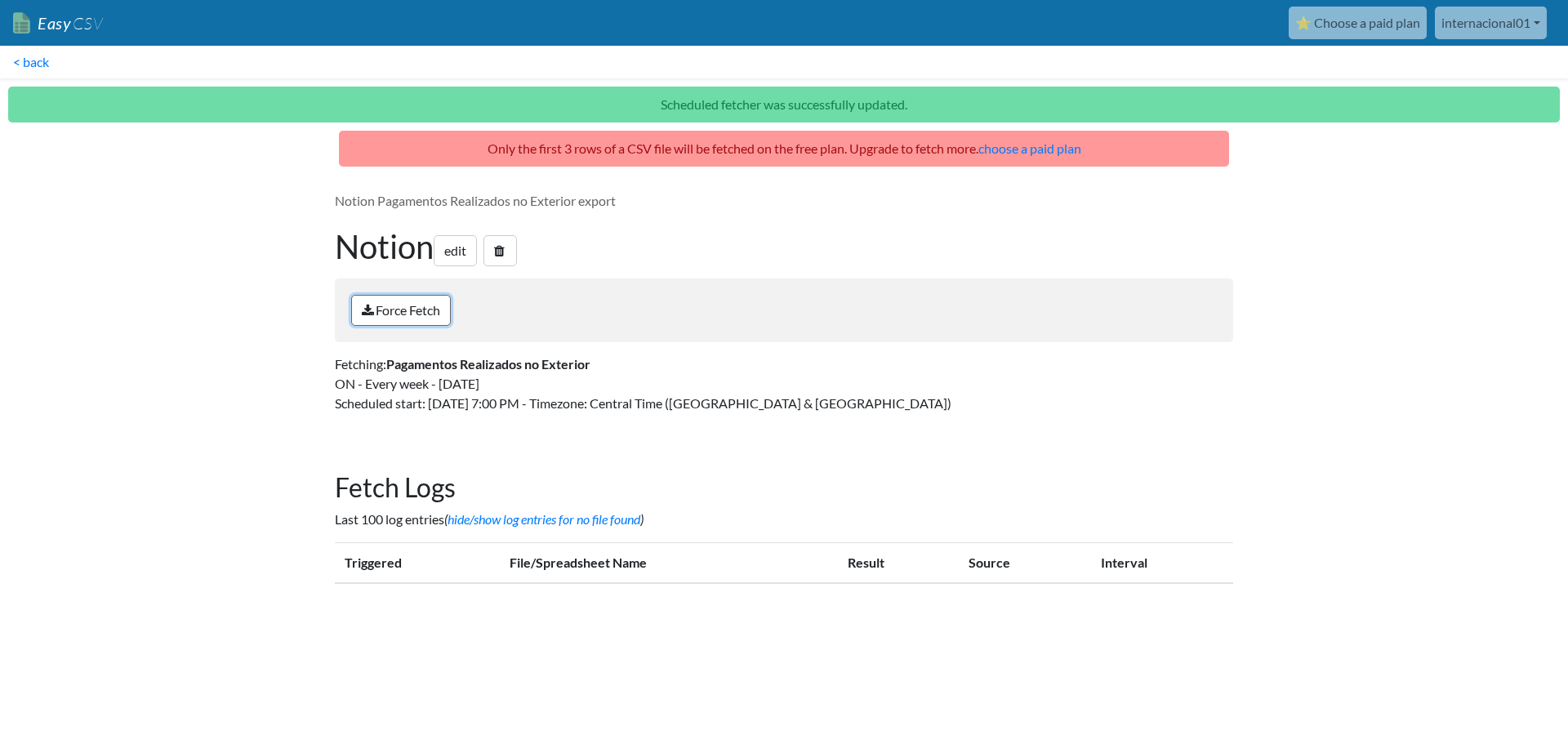
click at [404, 319] on link "Force Fetch" at bounding box center [401, 310] width 100 height 31
click at [508, 266] on div "Notion Pagamentos Realizados no Exterior export Notion edit Force Fetch Fetchin…" at bounding box center [784, 308] width 931 height 268
click at [505, 250] on icon at bounding box center [499, 250] width 11 height 13
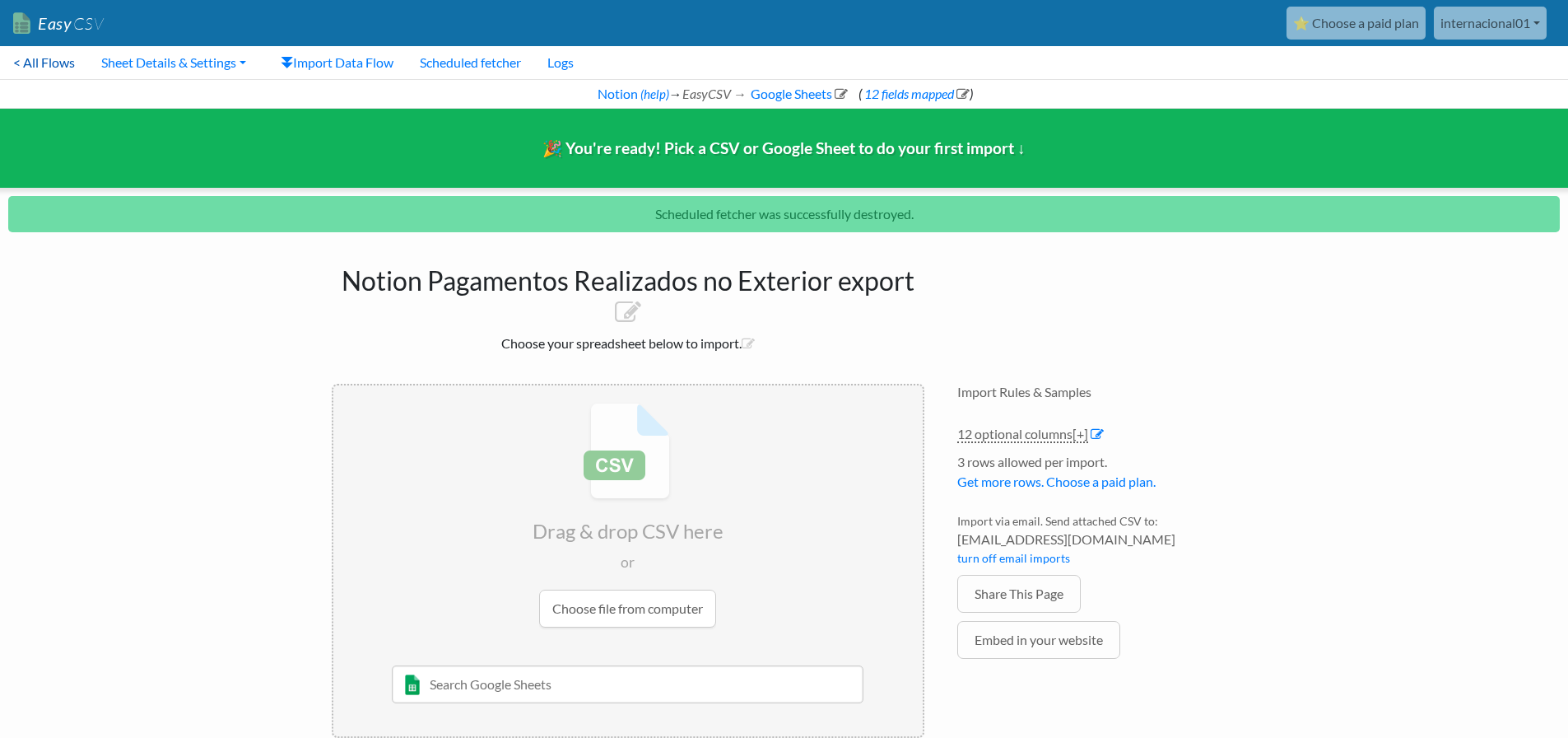
click at [41, 59] on link "< All Flows" at bounding box center [44, 62] width 88 height 33
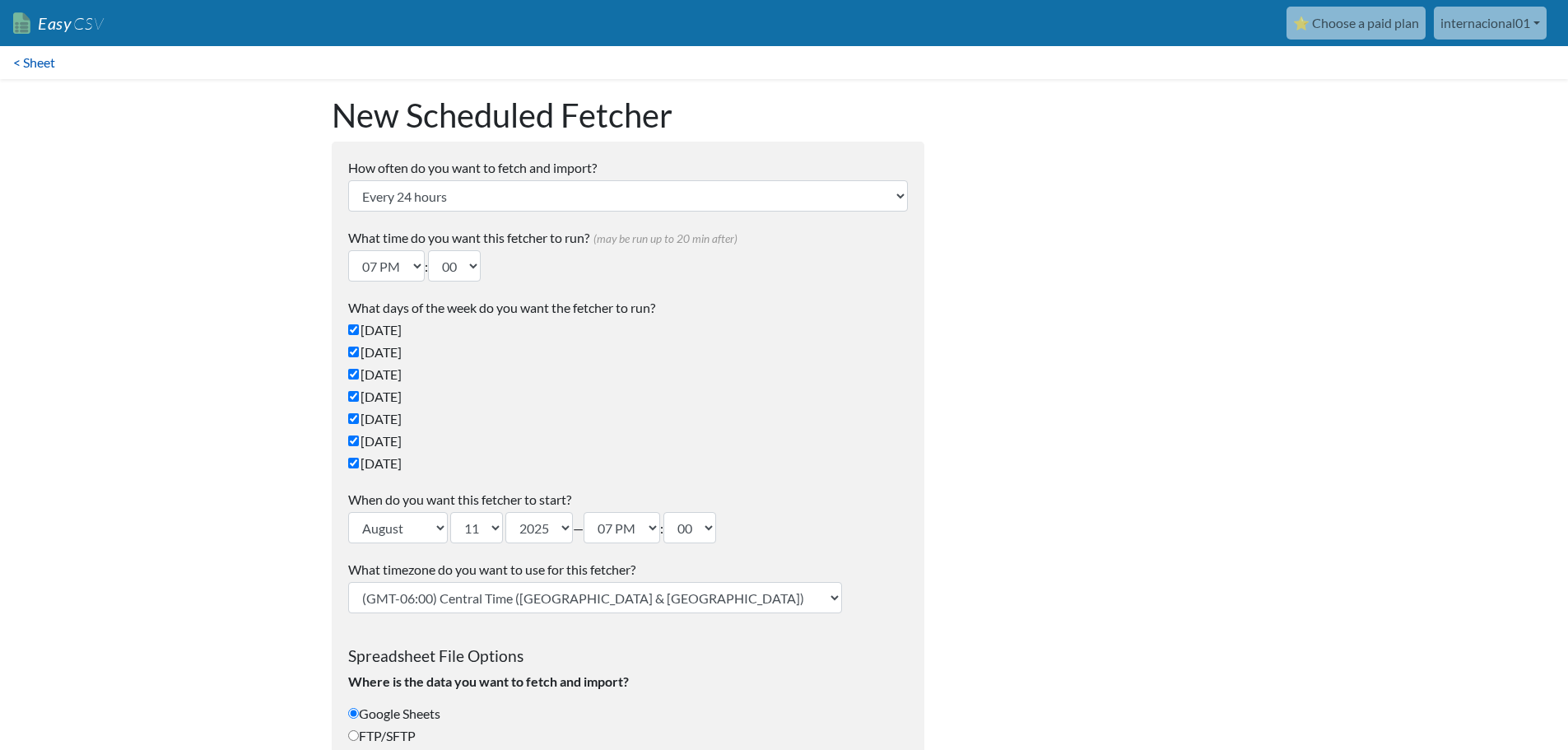
click at [27, 74] on link "< Sheet" at bounding box center [34, 62] width 68 height 33
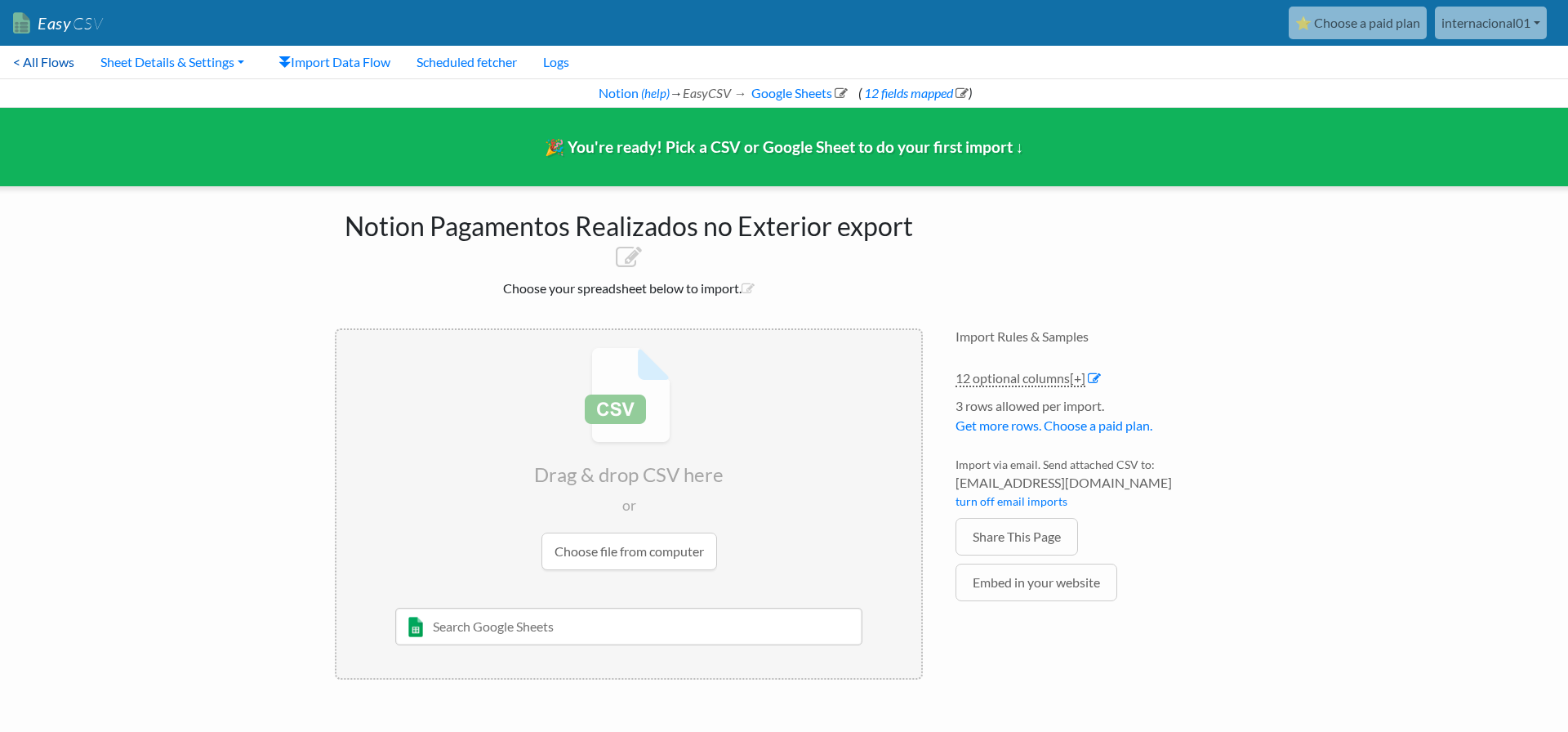
click at [42, 65] on link "< All Flows" at bounding box center [43, 62] width 87 height 33
click at [28, 70] on link "< All Flows" at bounding box center [43, 62] width 87 height 33
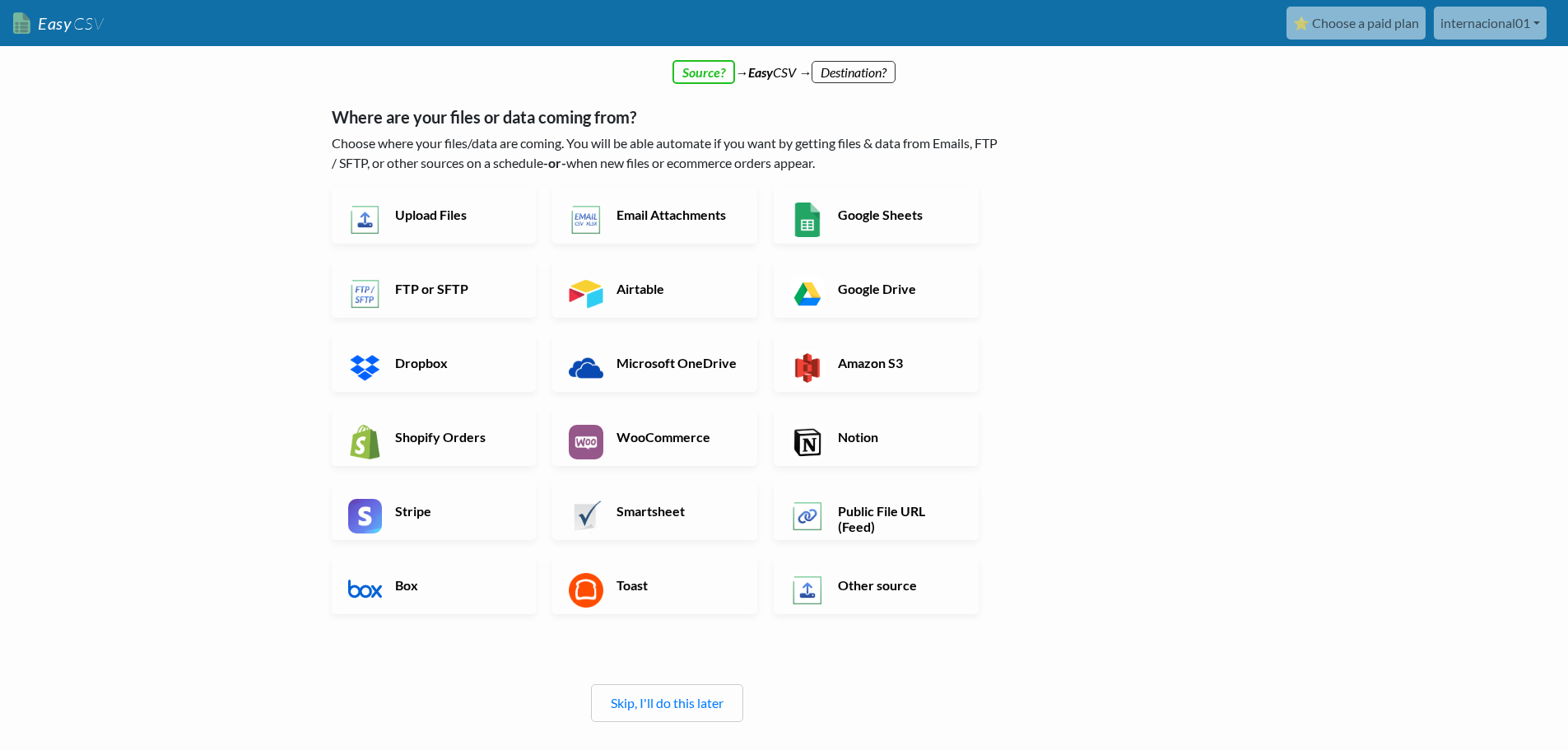
click at [906, 443] on h6 "Notion" at bounding box center [899, 437] width 130 height 16
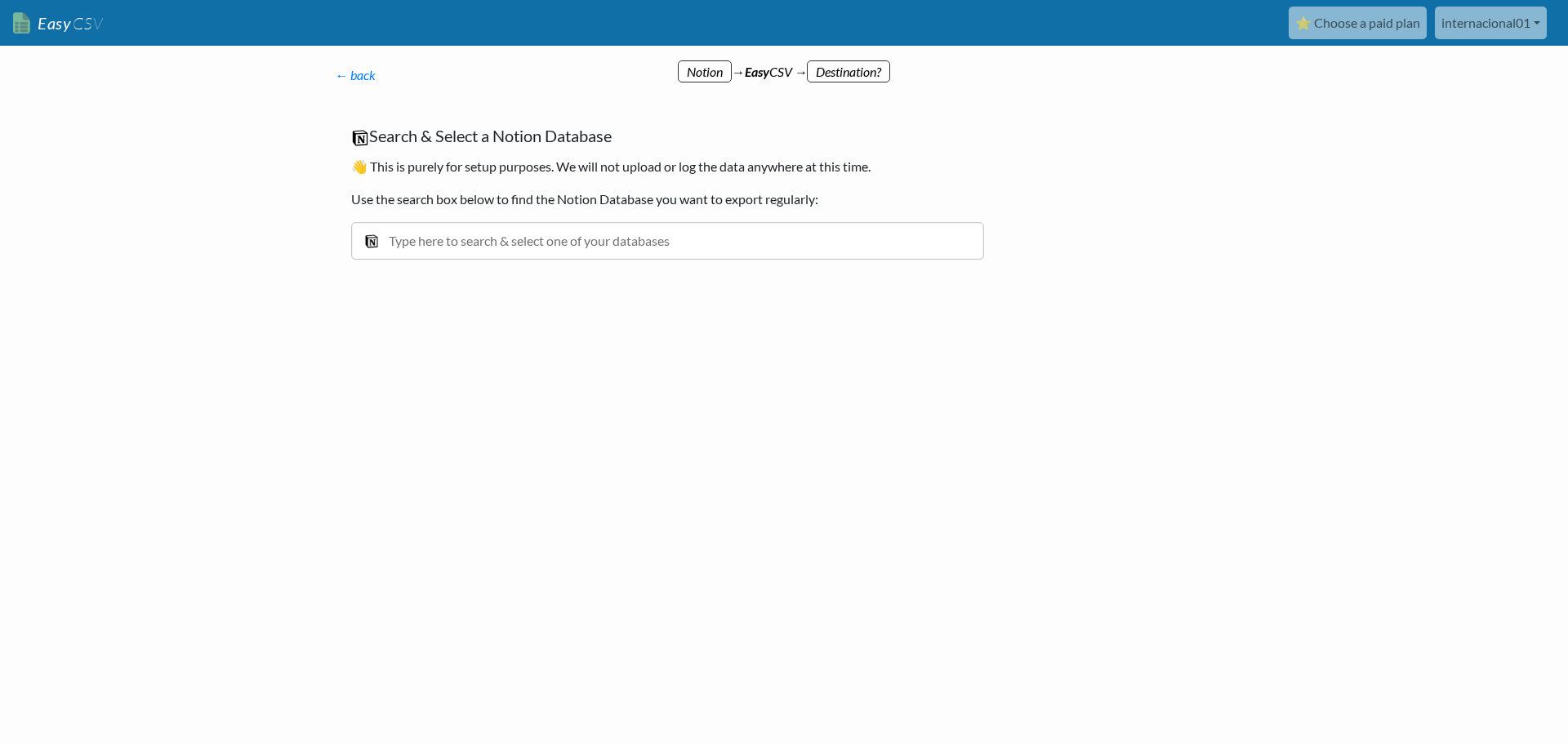
click at [488, 236] on input "text" at bounding box center [668, 240] width 632 height 38
type input "pagamentos"
click at [538, 268] on div "Pagamentos Realizados no Exterior" at bounding box center [680, 277] width 587 height 19
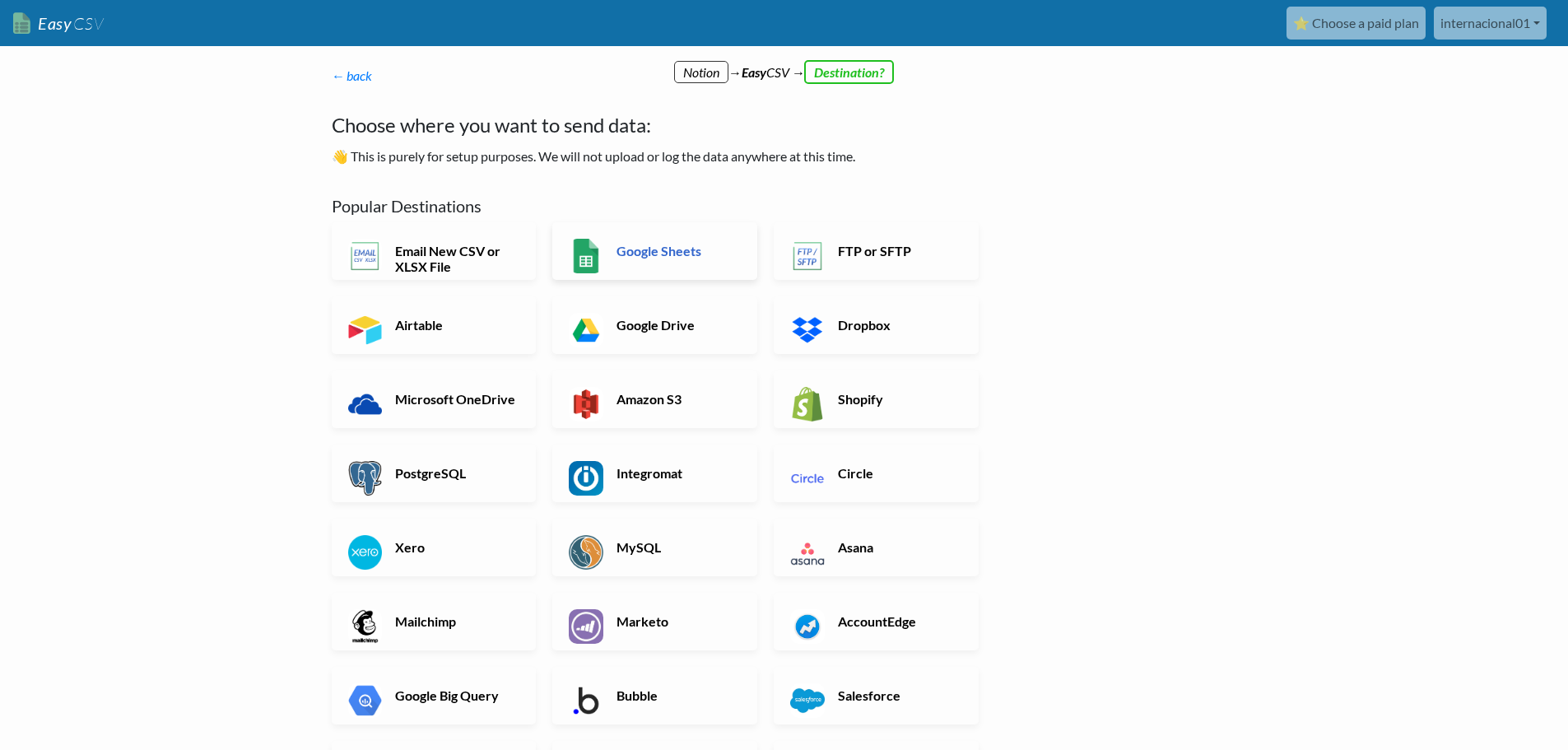
click at [628, 247] on h6 "Google Sheets" at bounding box center [677, 250] width 130 height 16
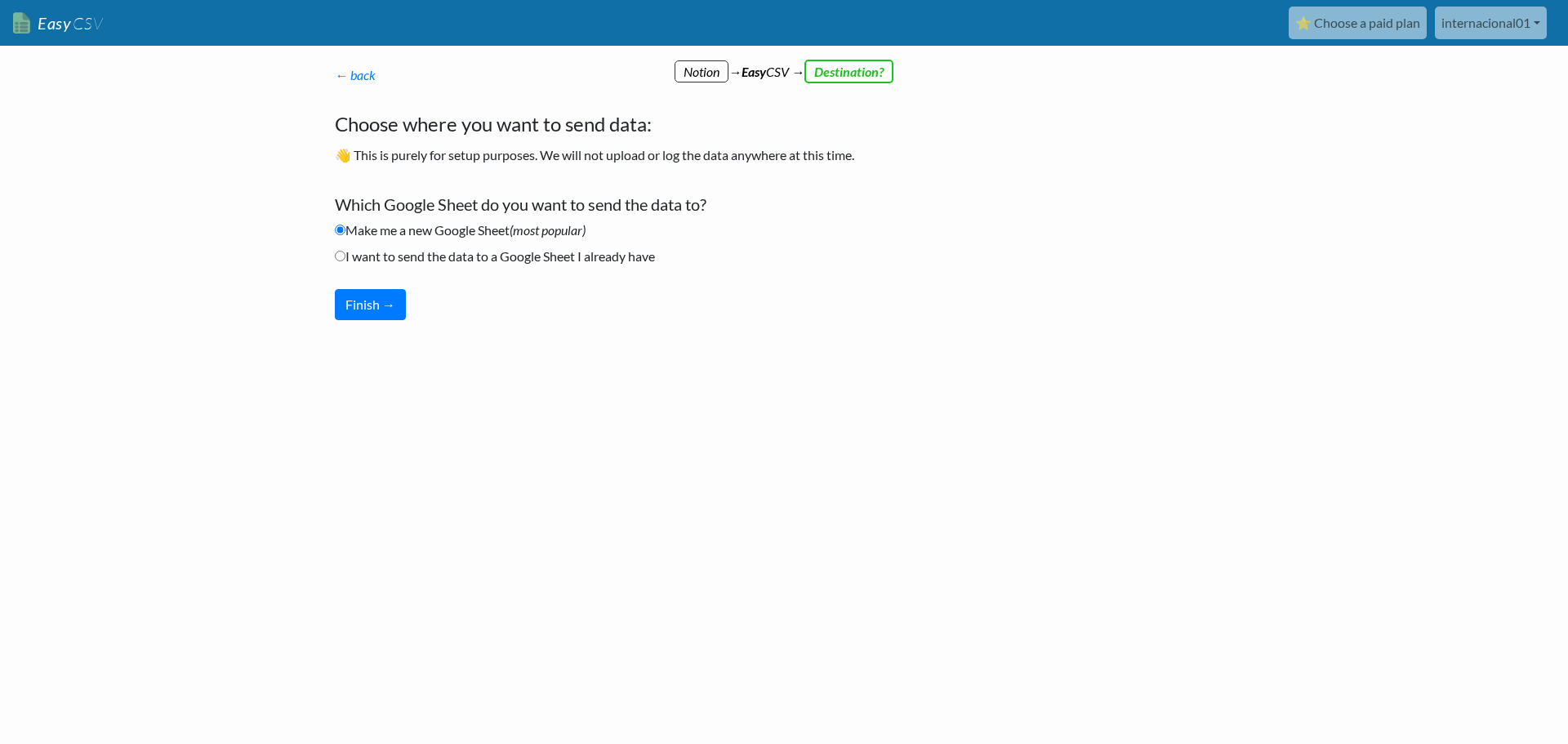
click at [390, 320] on div "← back Thanks for signing up! Set up your Import Flow and Upload Page in 1 minu…" at bounding box center [668, 193] width 699 height 287
click at [380, 306] on button "Finish →" at bounding box center [370, 304] width 71 height 31
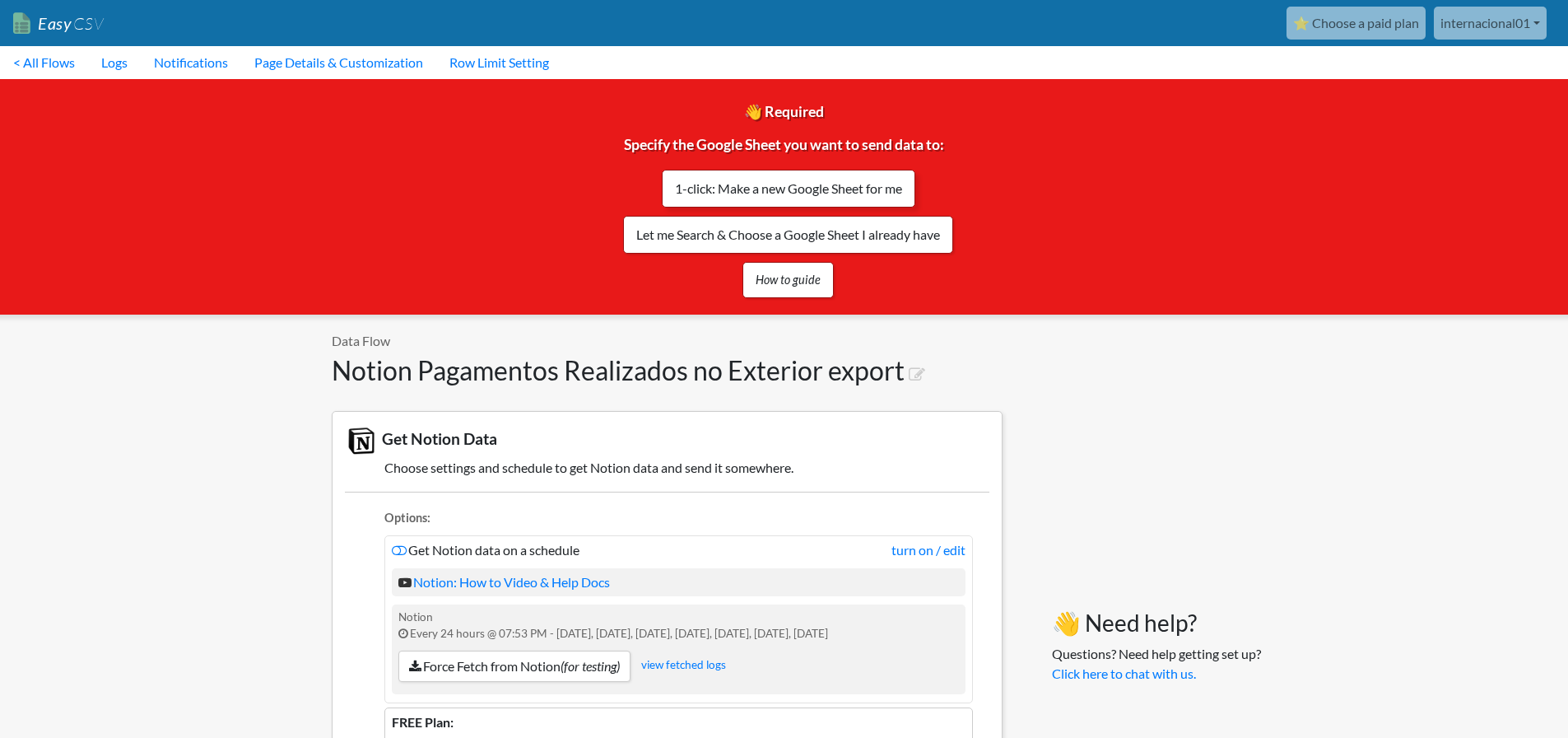
click at [863, 186] on link "1-click: Make a new Google Sheet for me" at bounding box center [788, 188] width 254 height 38
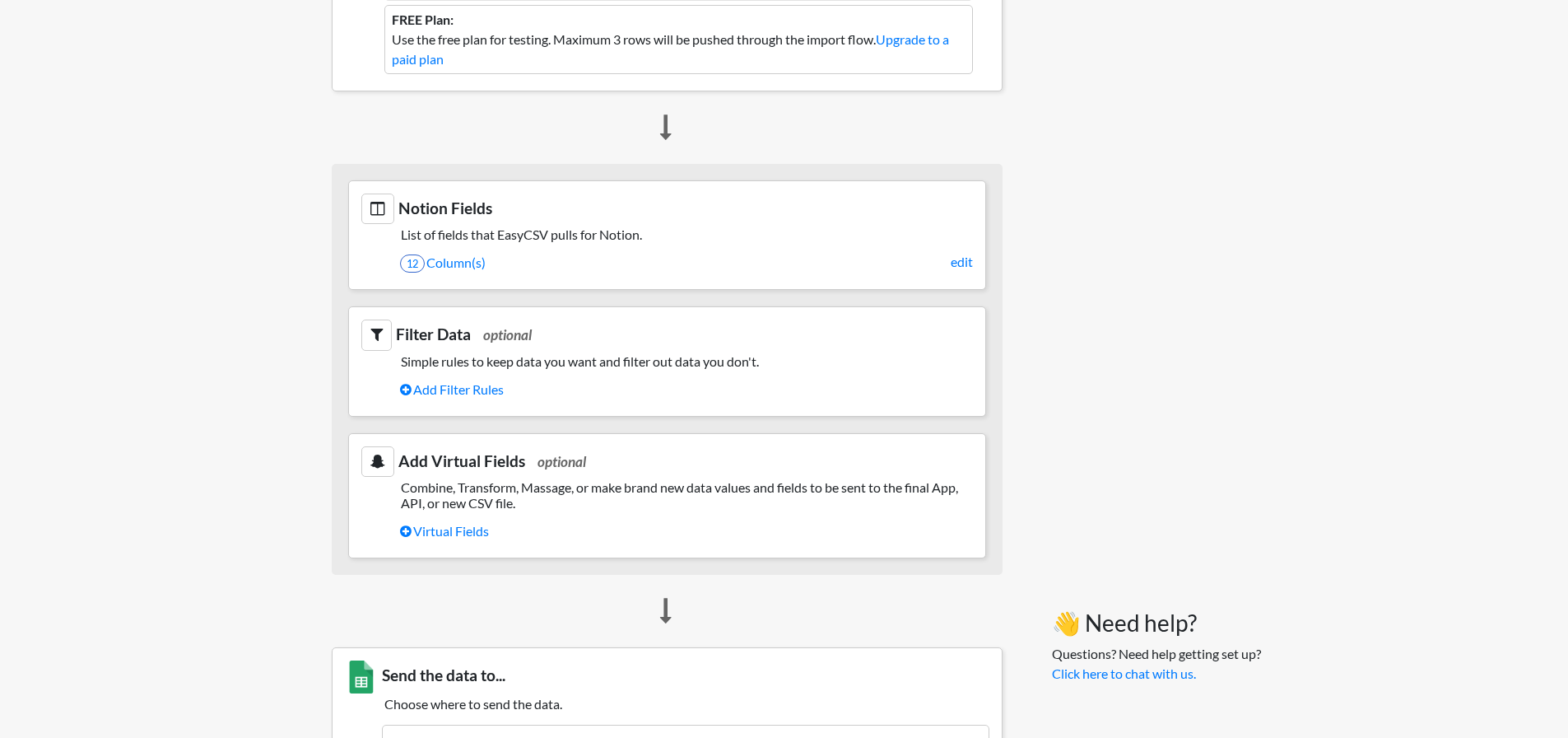
scroll to position [659, 0]
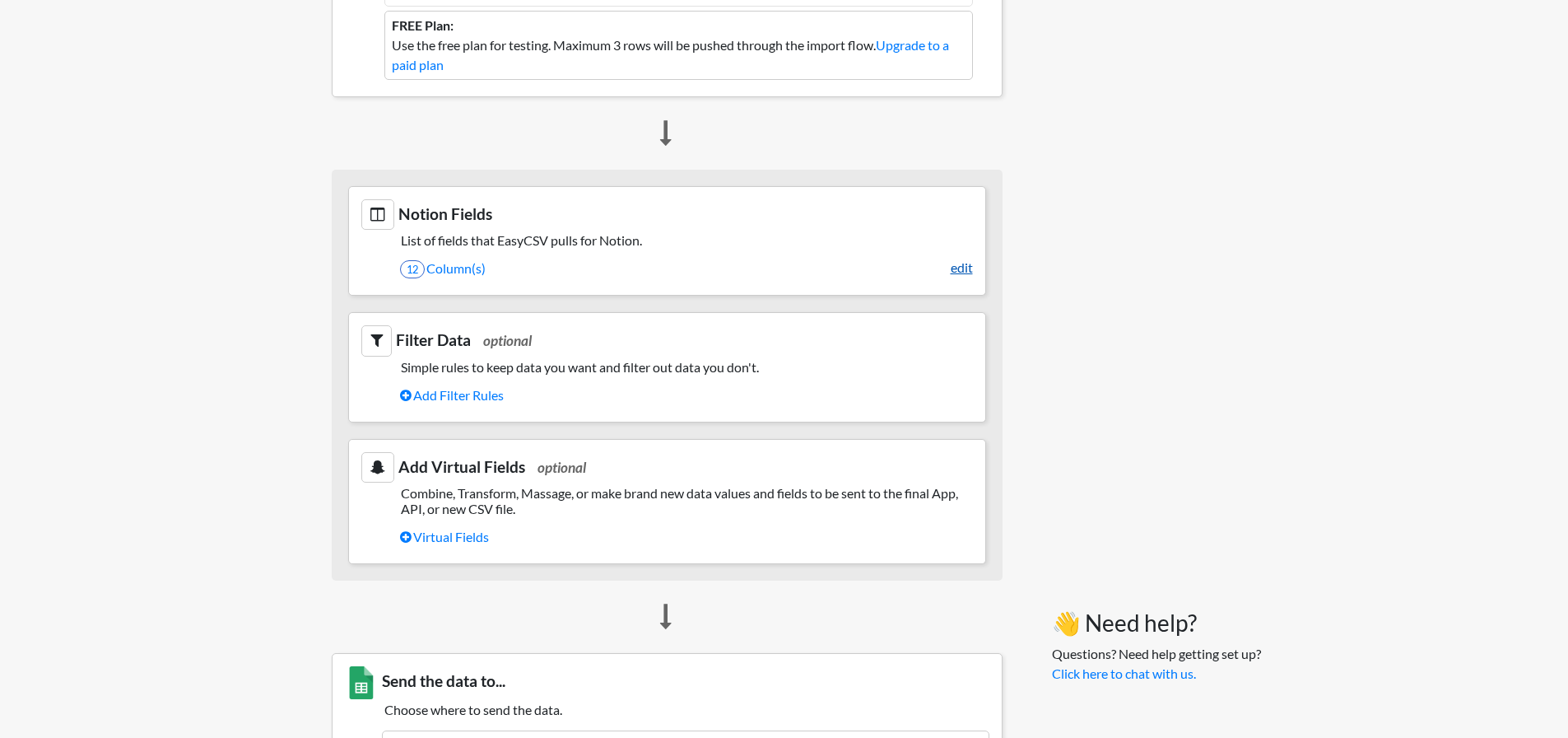
click at [967, 268] on link "edit" at bounding box center [962, 267] width 22 height 20
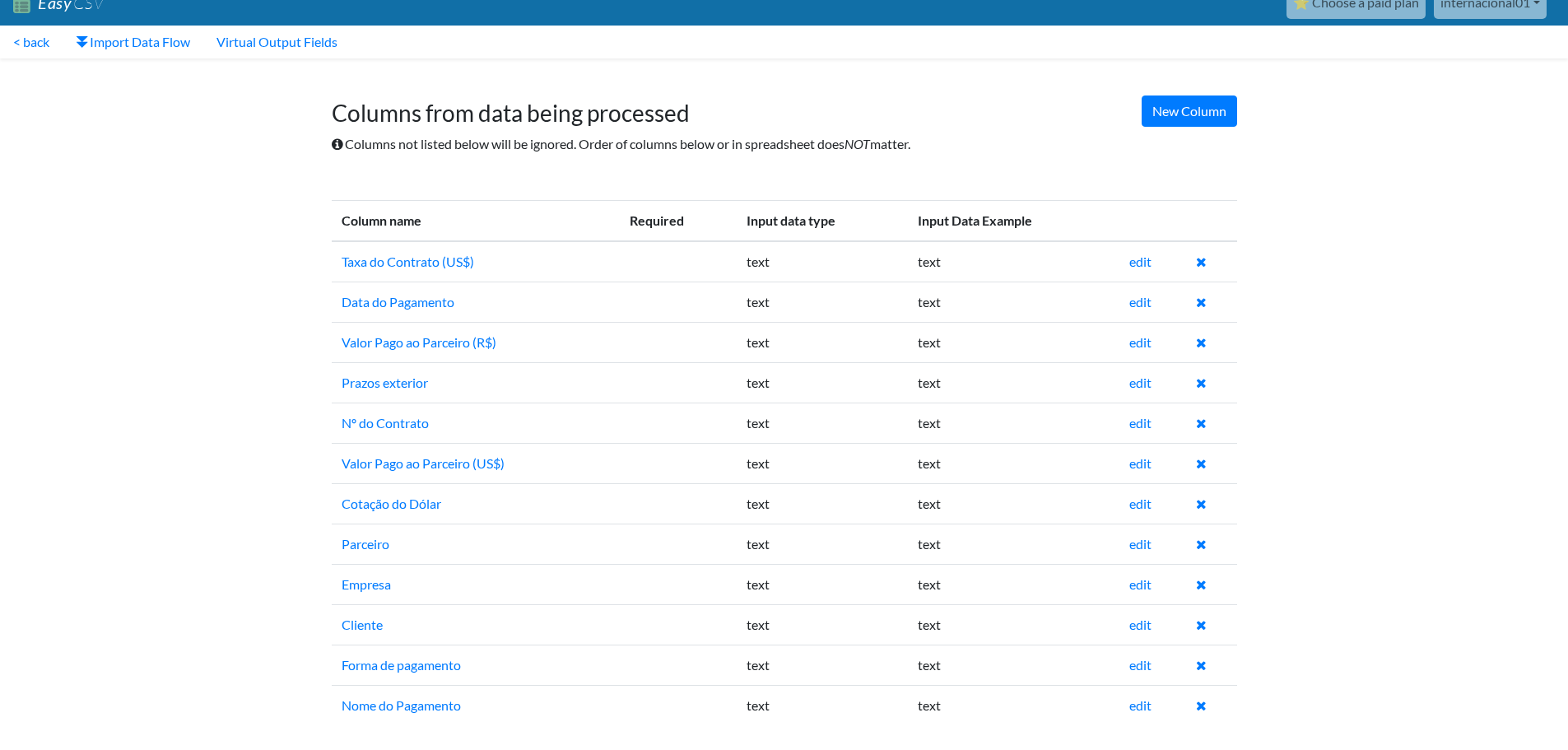
scroll to position [26, 0]
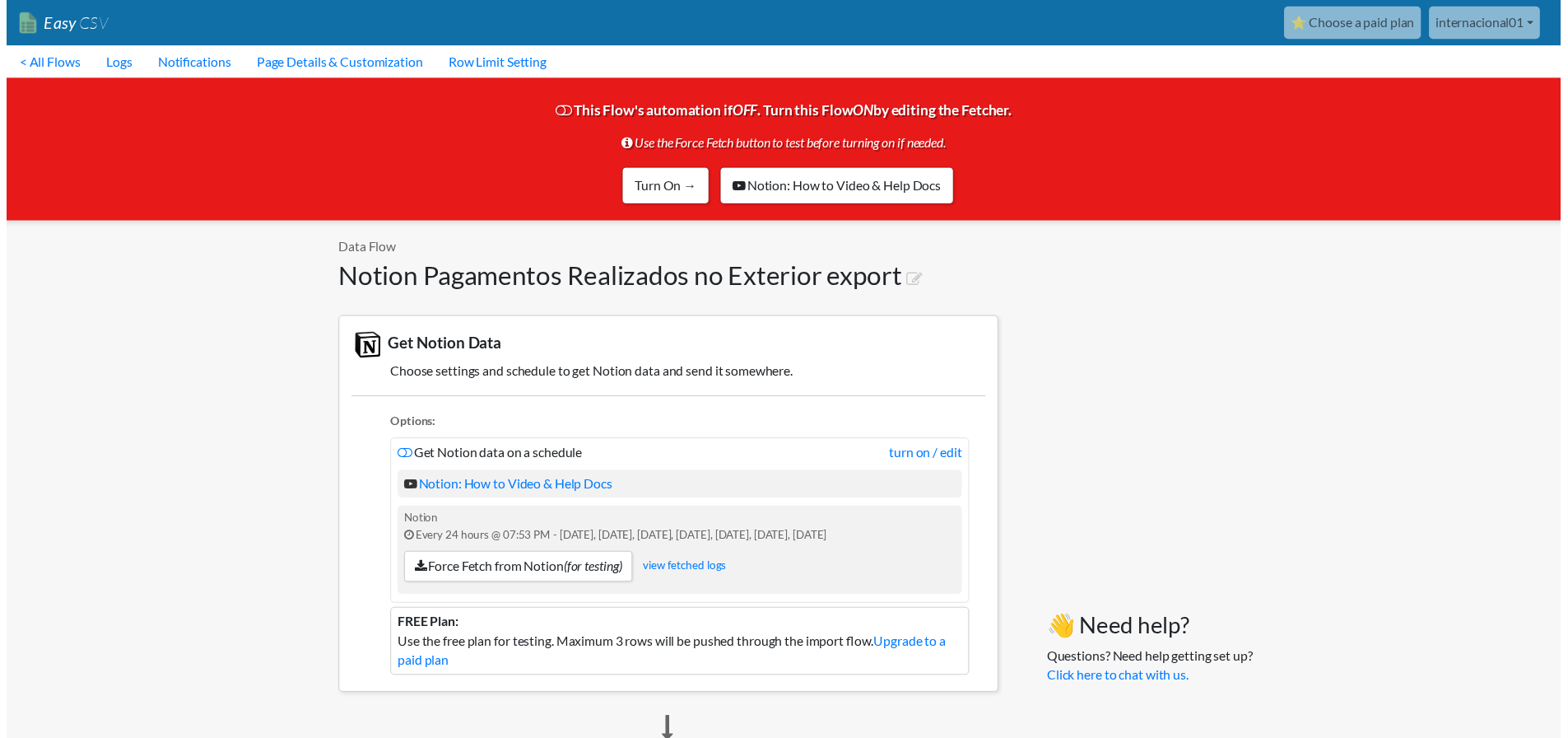
scroll to position [606, 0]
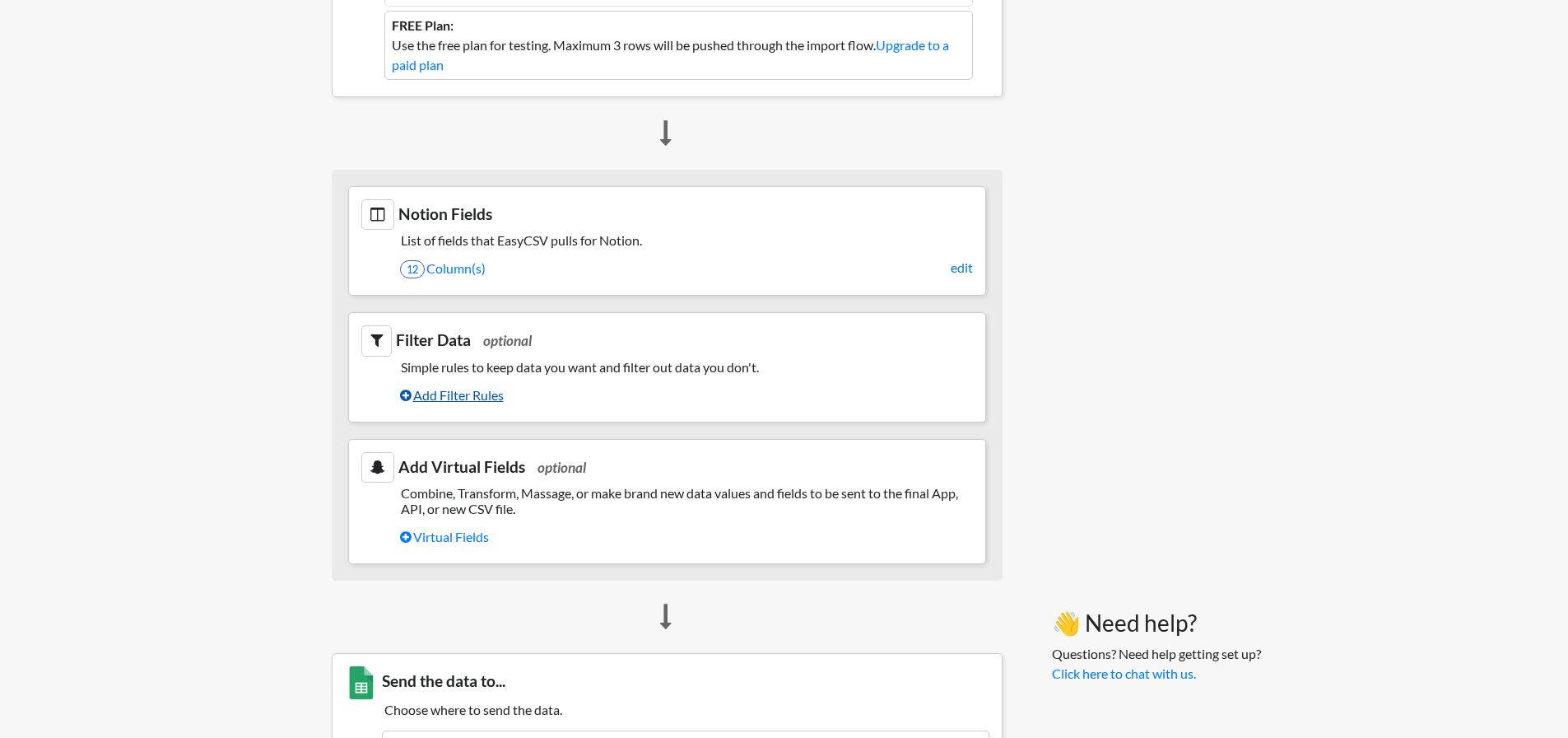
click at [455, 393] on link "Add Filter Rules" at bounding box center [686, 395] width 573 height 28
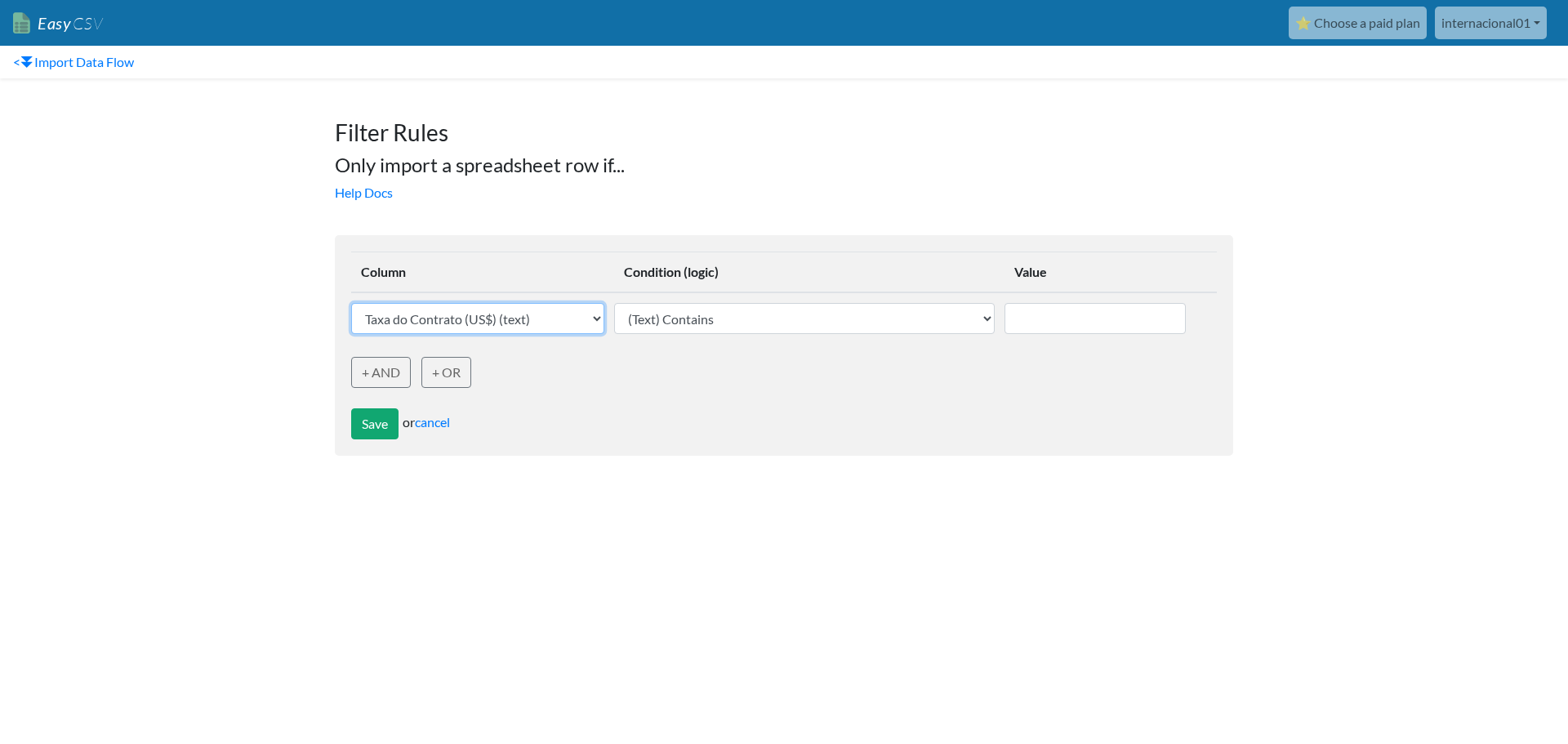
click at [525, 333] on select "Taxa do Contrato (US$) (text) Data do Pagamento (text) Valor Pago ao Parceiro (…" at bounding box center [477, 318] width 253 height 31
click at [522, 328] on select "Taxa do Contrato (US$) (text) Data do Pagamento (text) Valor Pago ao Parceiro (…" at bounding box center [477, 318] width 253 height 31
click at [436, 414] on link "cancel" at bounding box center [433, 422] width 35 height 16
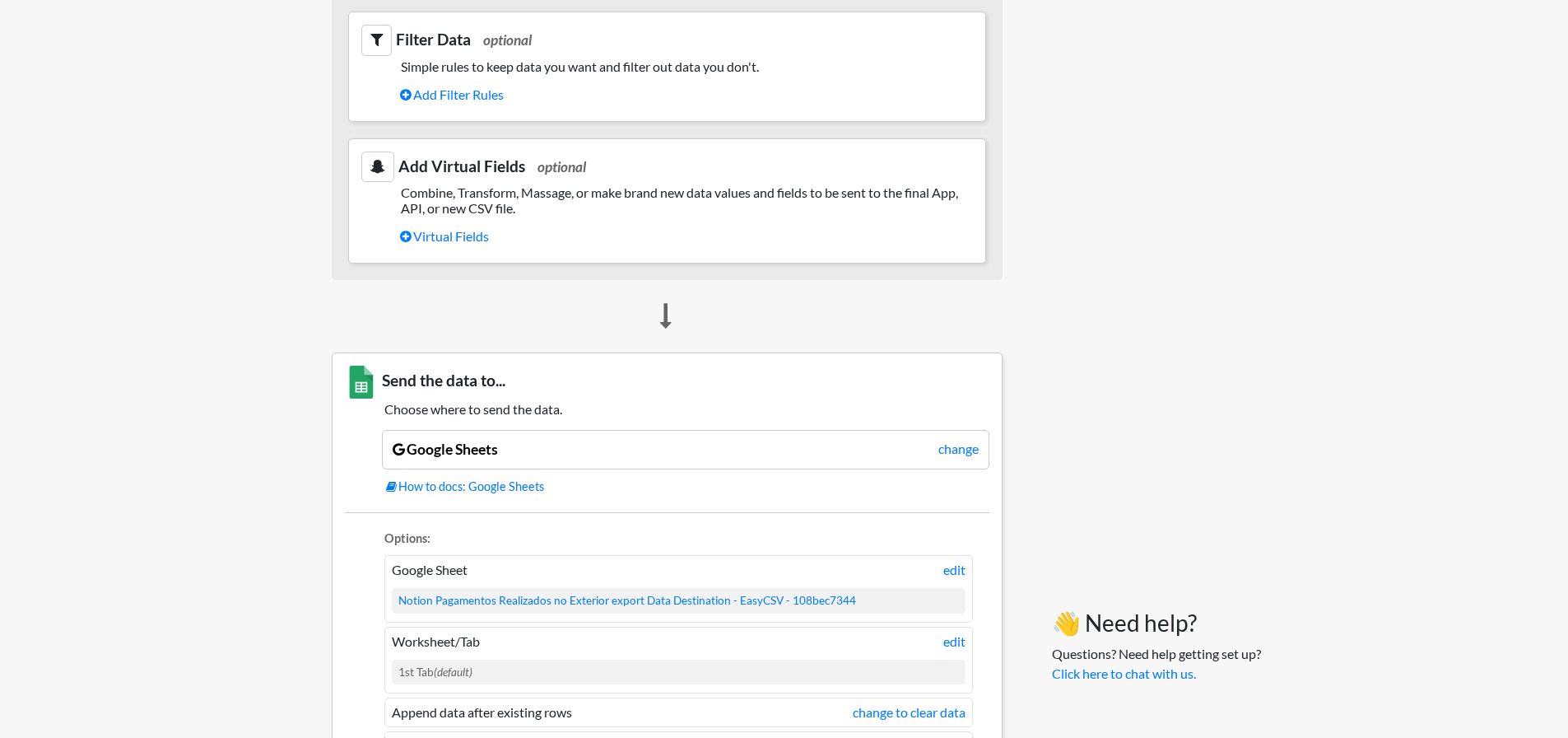
scroll to position [906, 0]
click at [441, 230] on link "Virtual Fields" at bounding box center [686, 237] width 573 height 28
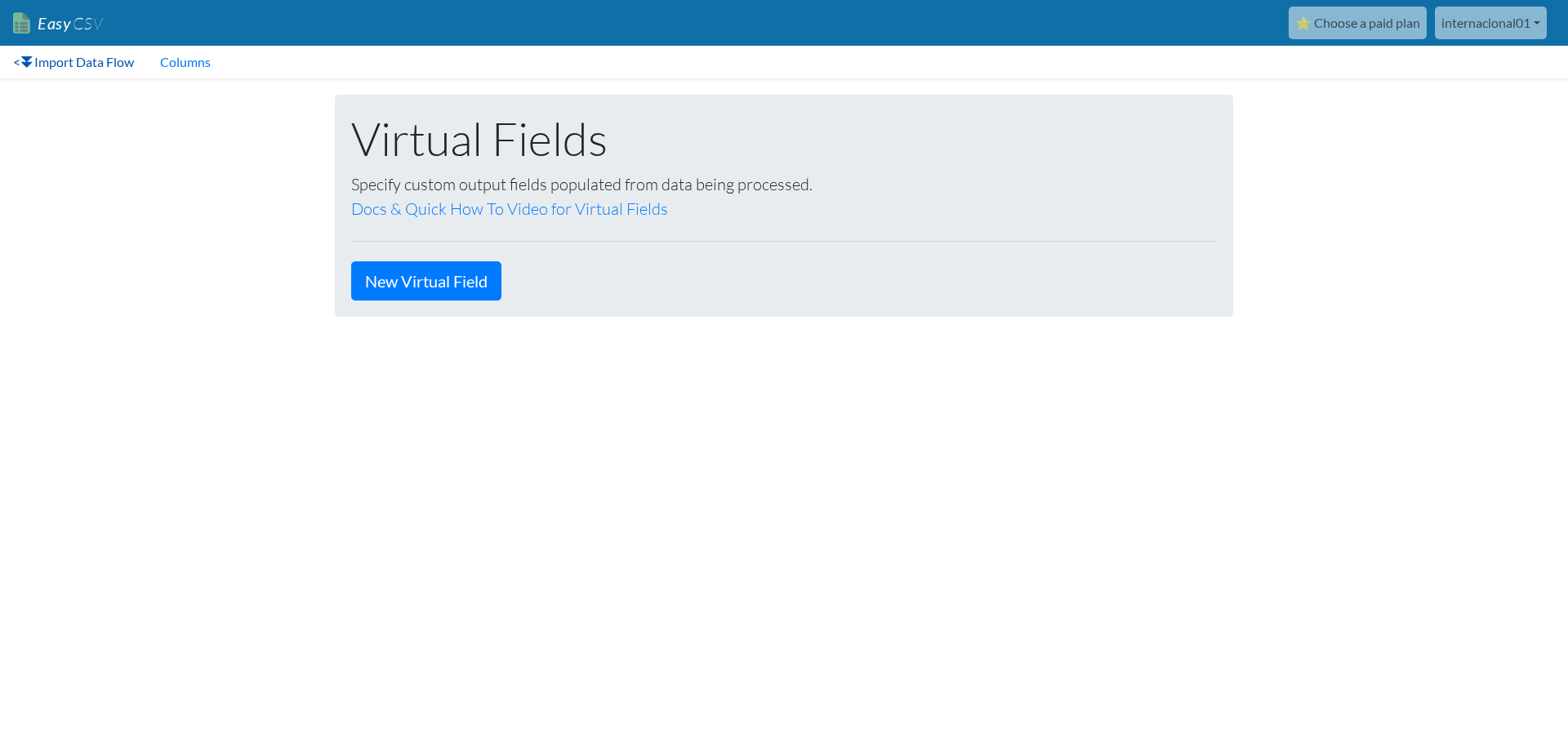
click at [63, 60] on link "< Import Data Flow" at bounding box center [73, 62] width 147 height 33
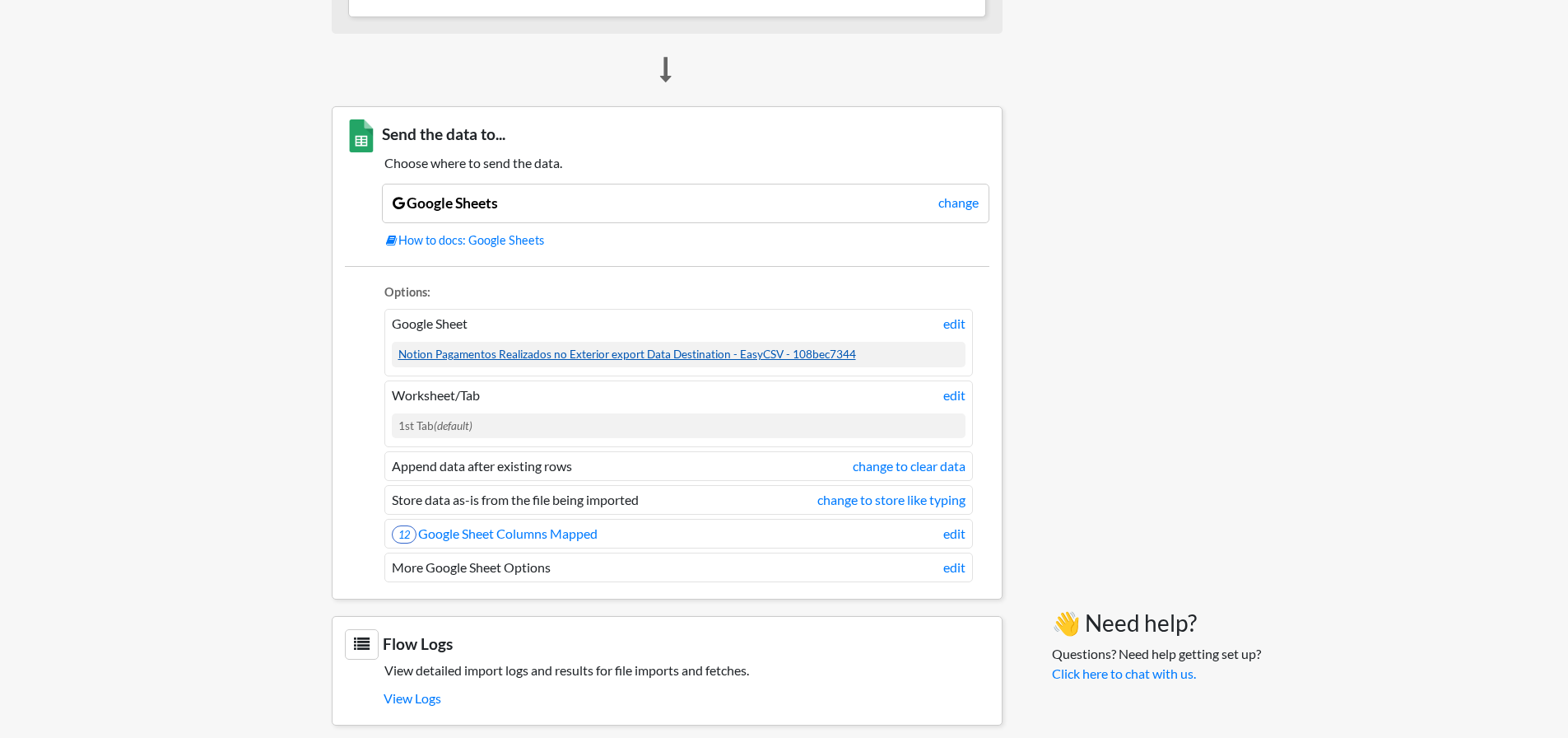
scroll to position [1170, 0]
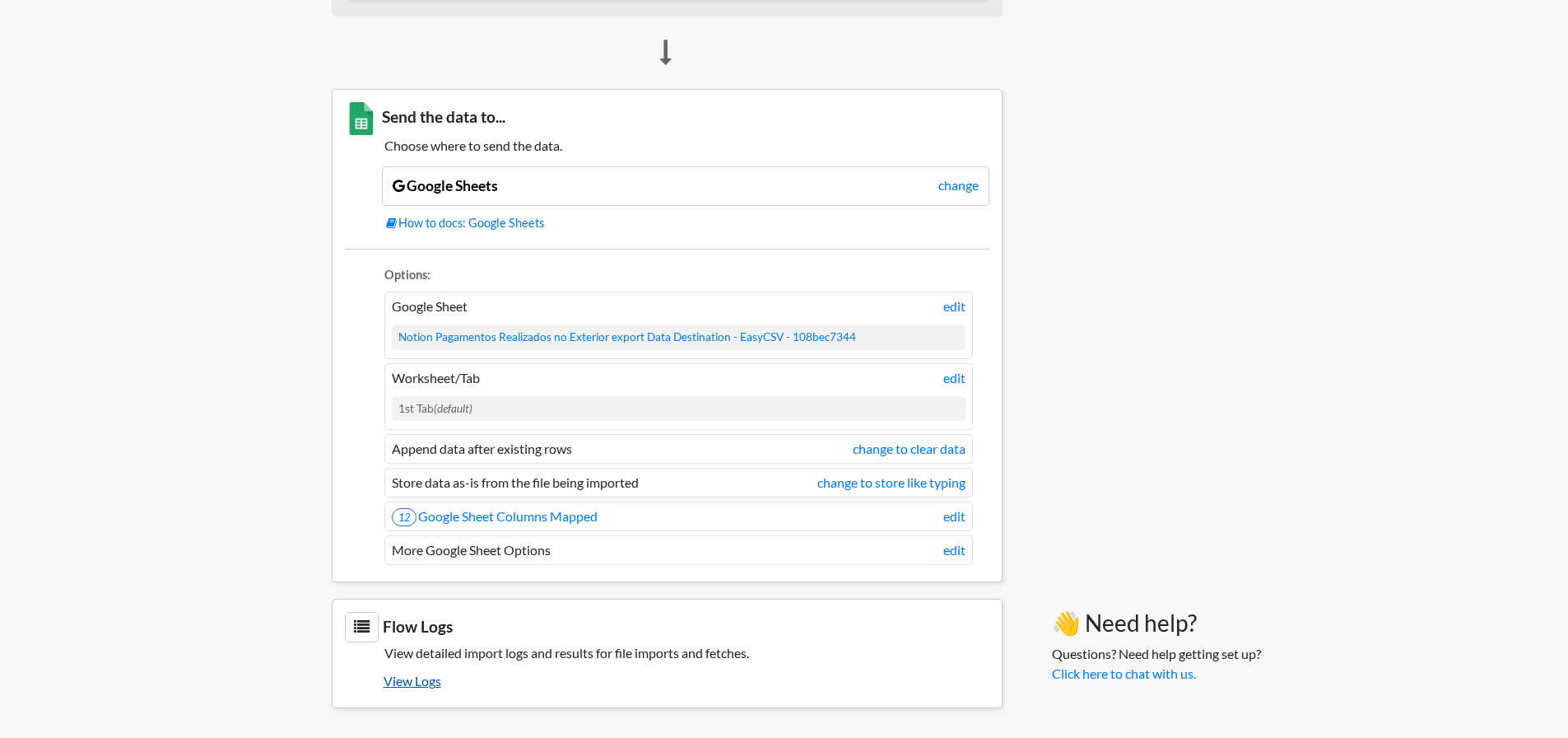
click at [430, 684] on link "View Logs" at bounding box center [686, 681] width 606 height 28
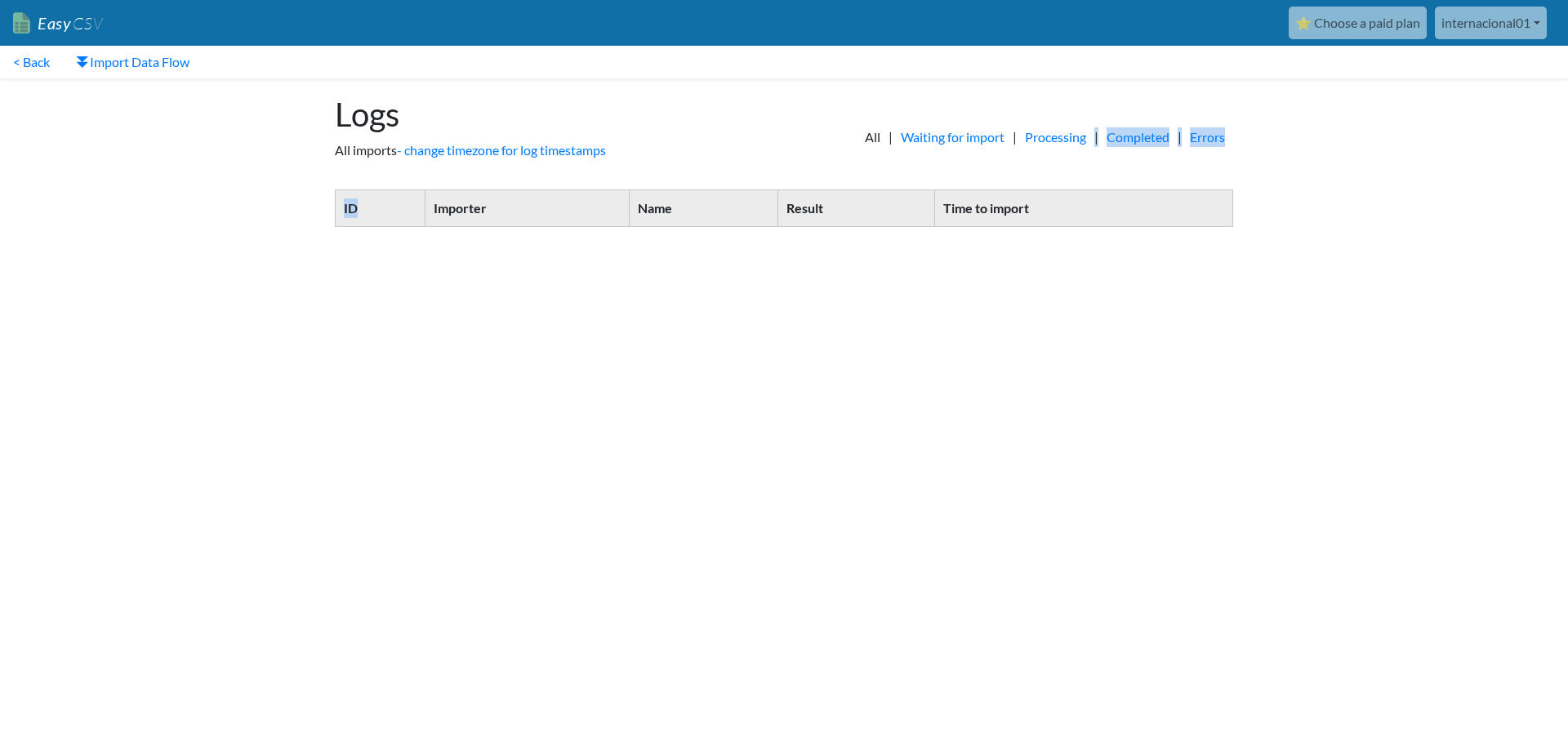
drag, startPoint x: 376, startPoint y: 211, endPoint x: 1126, endPoint y: 173, distance: 751.0
click at [1126, 173] on main "Logs All imports - change timezone for log timestamps All | Waiting for import …" at bounding box center [784, 160] width 931 height 165
click at [1091, 193] on th "Time to import" at bounding box center [1084, 209] width 298 height 37
click at [117, 56] on link "Import Data Flow" at bounding box center [132, 62] width 140 height 33
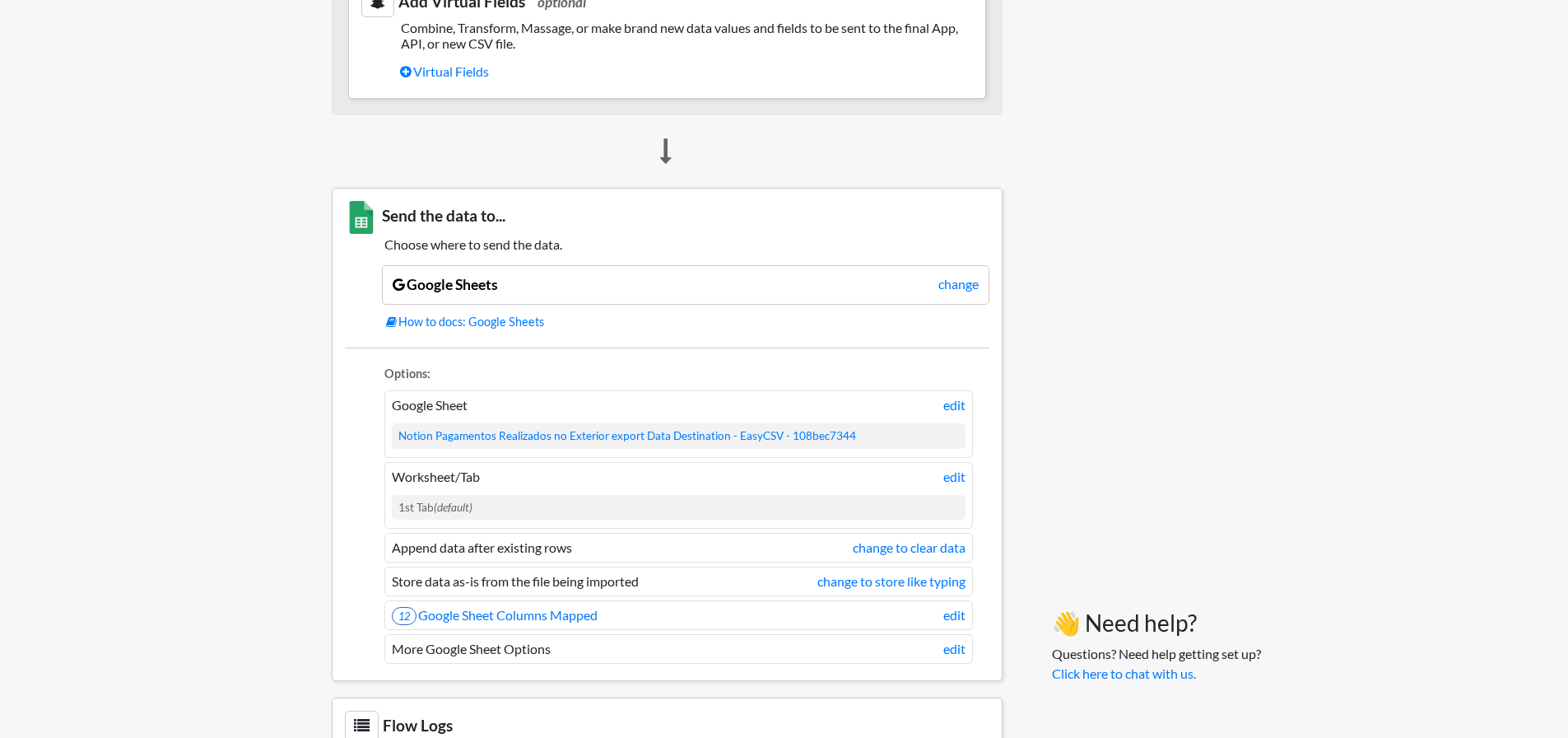
scroll to position [1153, 0]
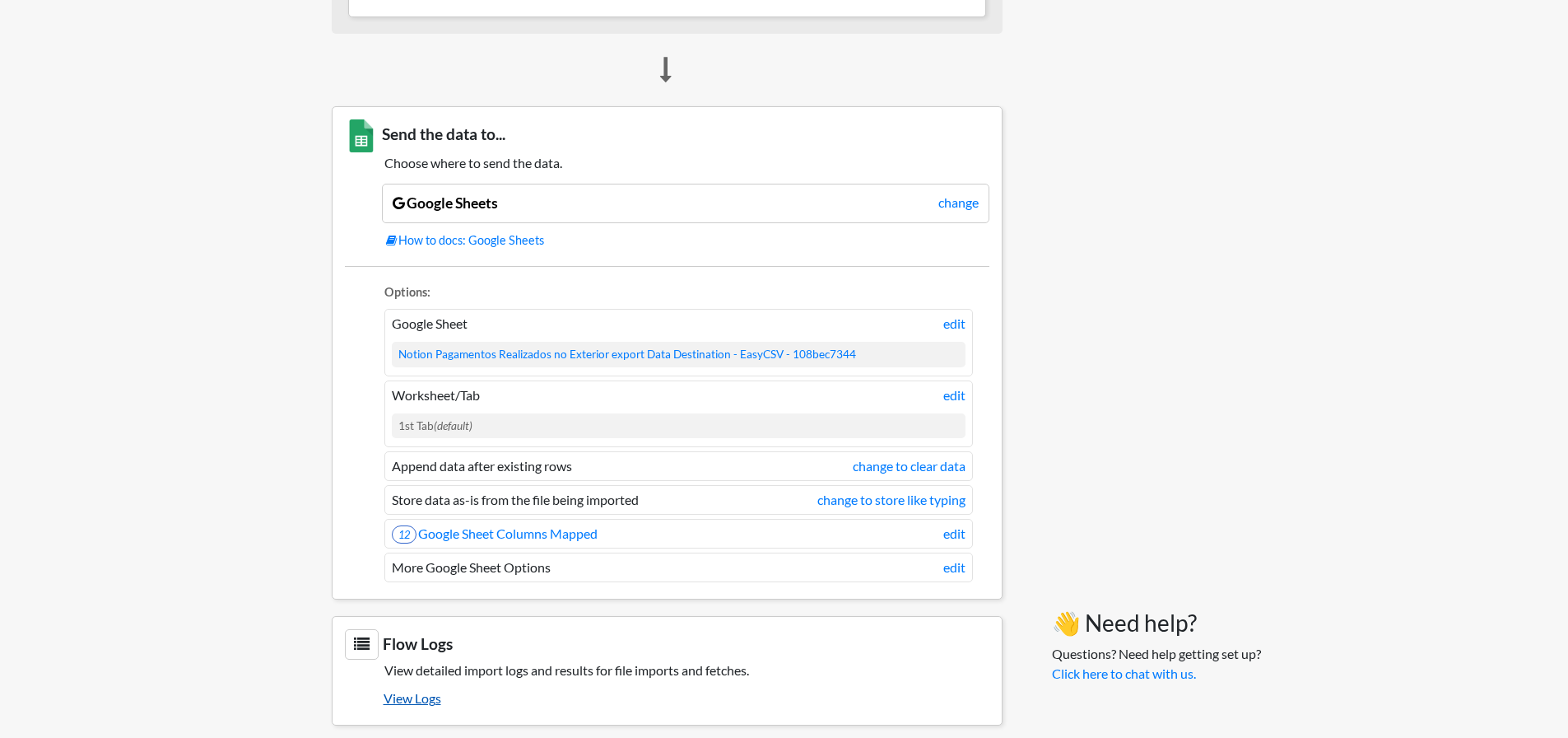
click at [405, 706] on link "View Logs" at bounding box center [686, 698] width 606 height 28
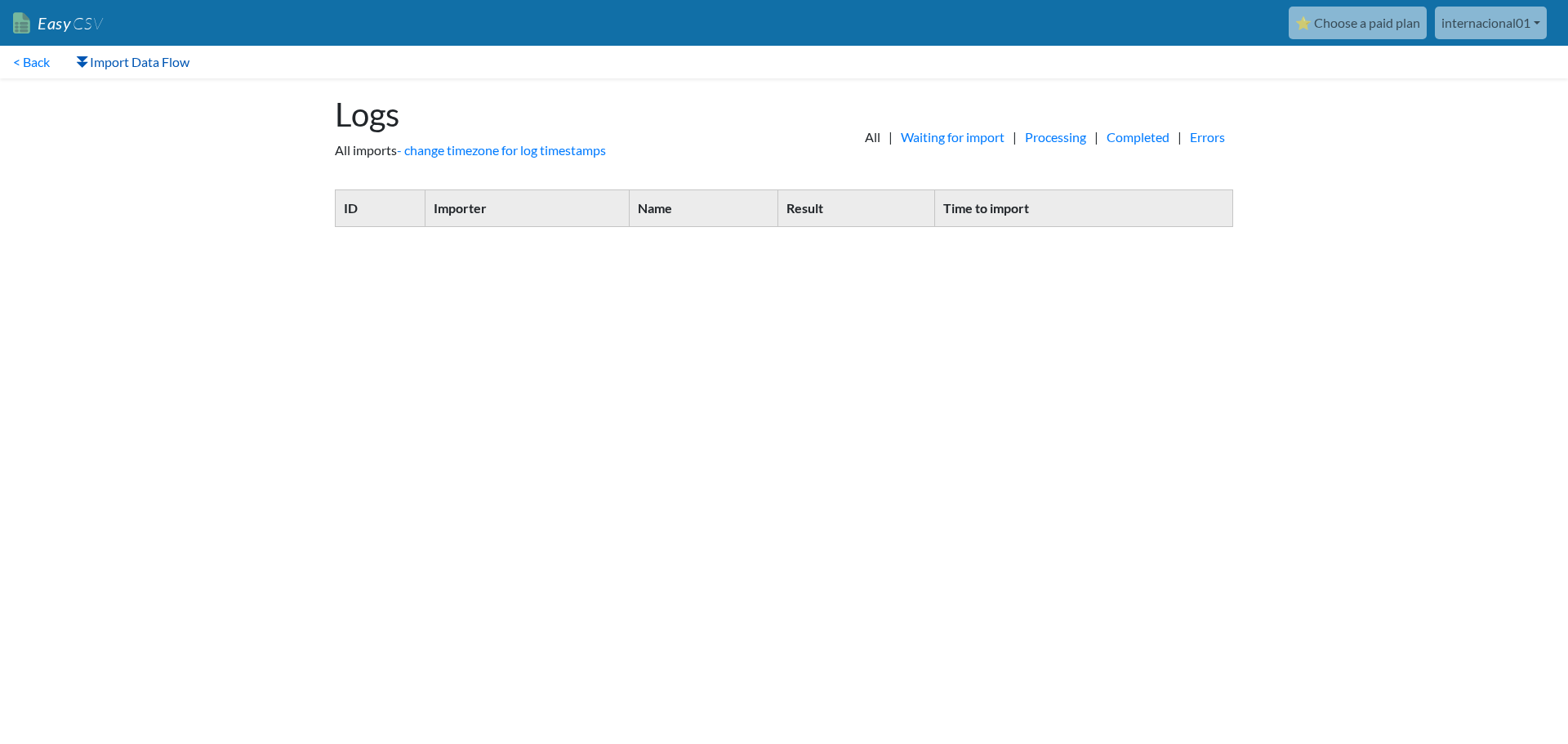
click at [175, 60] on link "Import Data Flow" at bounding box center [132, 62] width 140 height 33
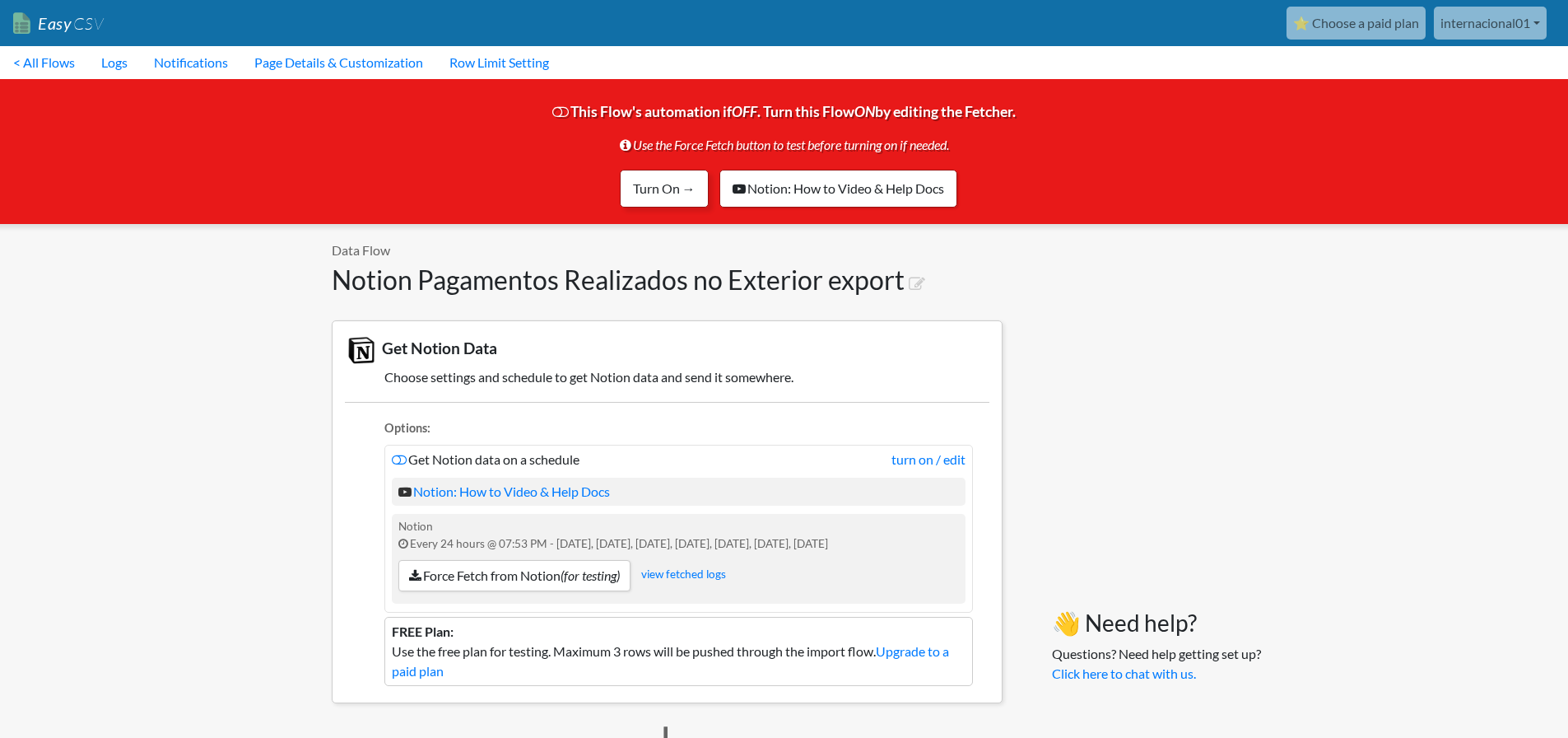
click at [647, 200] on link "Turn On →" at bounding box center [664, 188] width 89 height 38
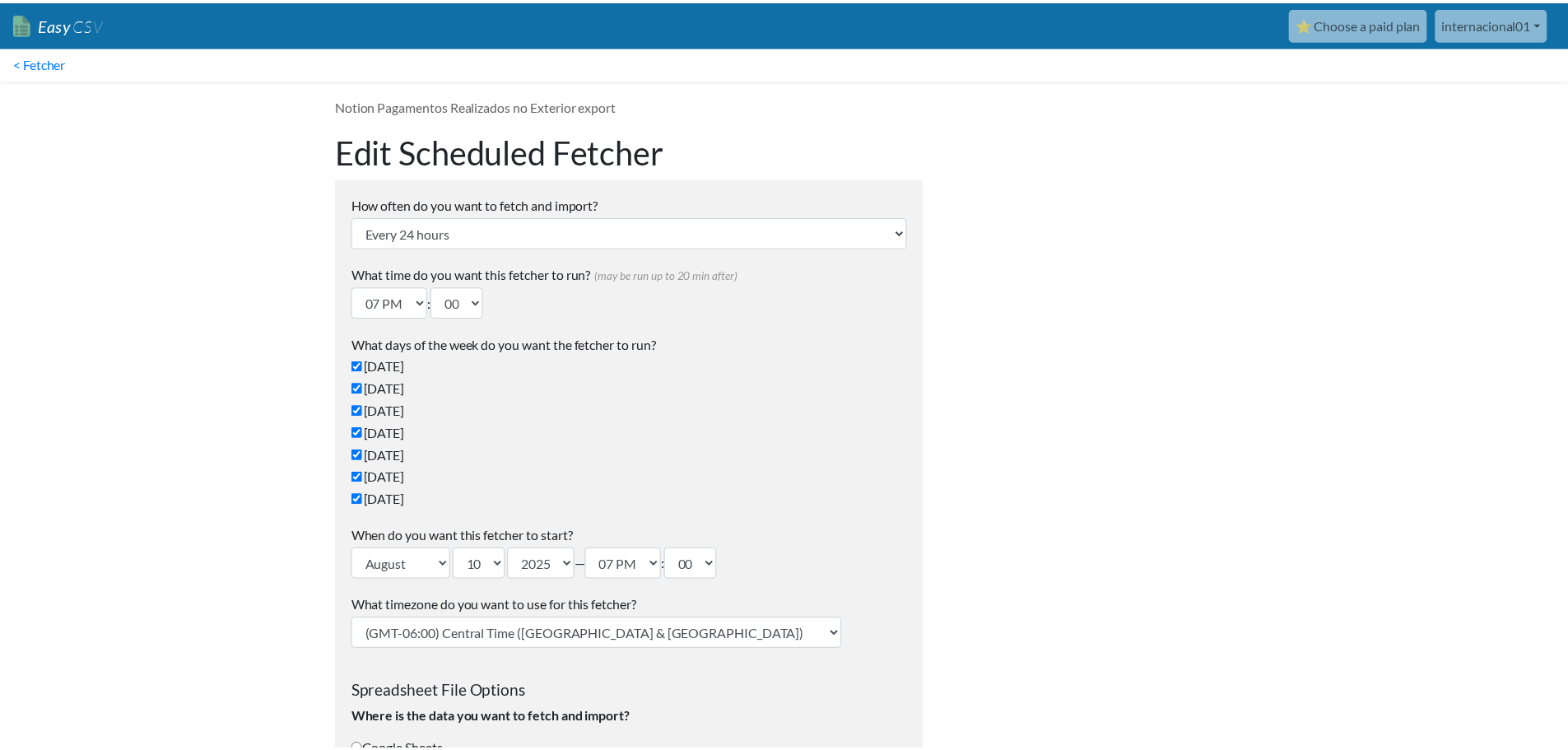
scroll to position [1055, 0]
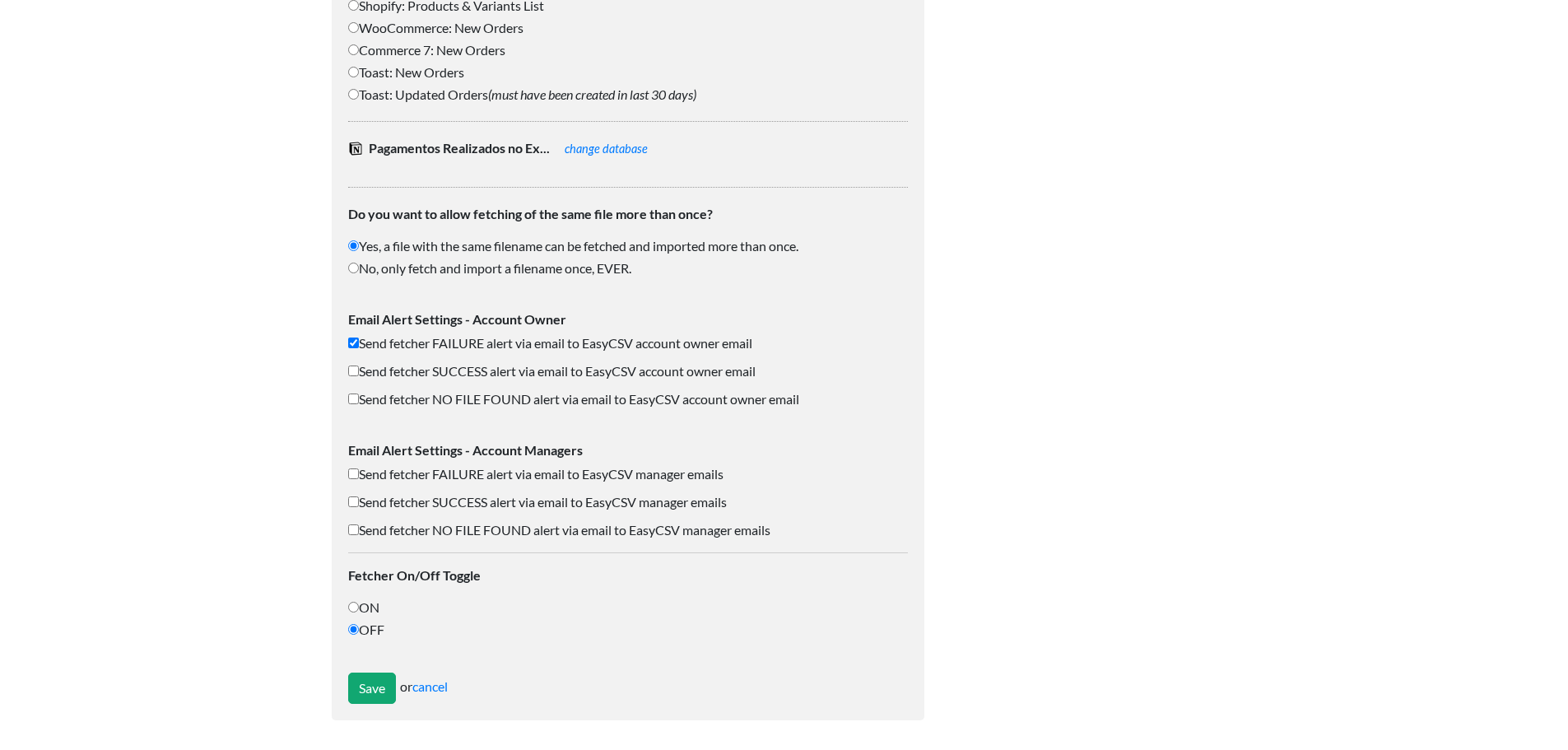
click at [477, 478] on label "Send fetcher FAILURE alert via email to EasyCSV manager emails" at bounding box center [628, 474] width 559 height 20
click at [359, 478] on input "Send fetcher FAILURE alert via email to EasyCSV manager emails" at bounding box center [353, 474] width 11 height 11
checkbox input "true"
click at [368, 605] on label "ON" at bounding box center [628, 607] width 559 height 20
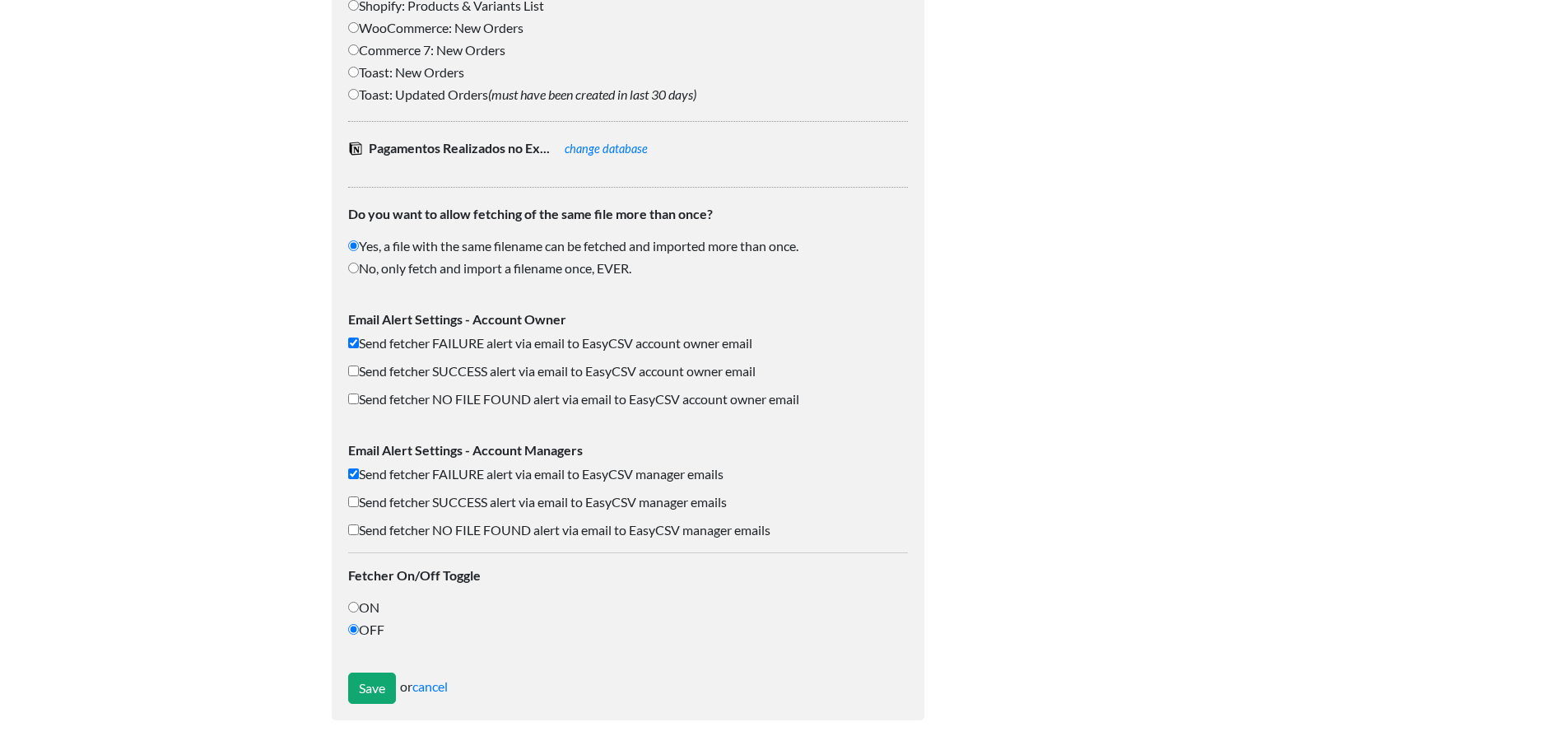
click at [359, 605] on input "ON" at bounding box center [353, 607] width 11 height 11
radio input "true"
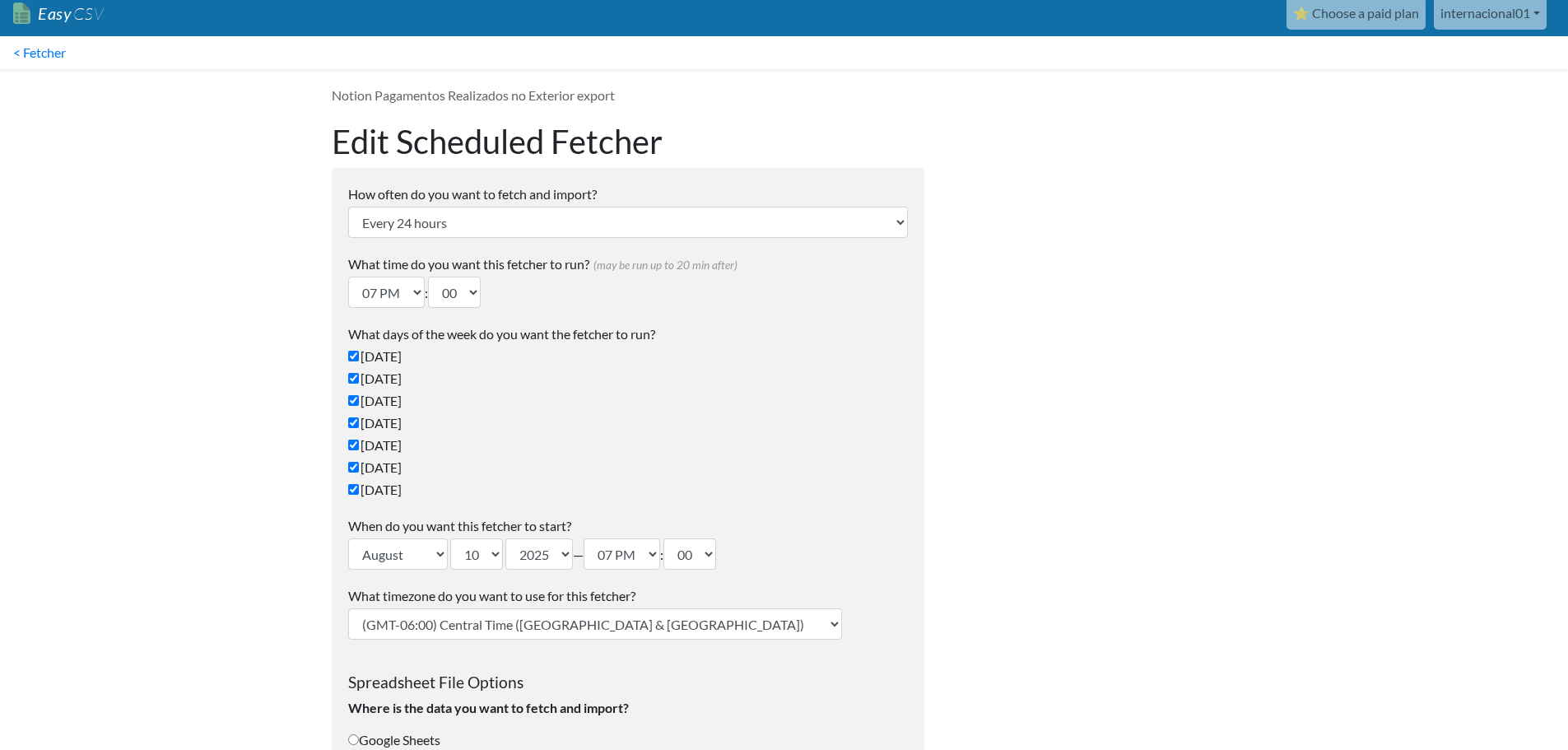
scroll to position [0, 0]
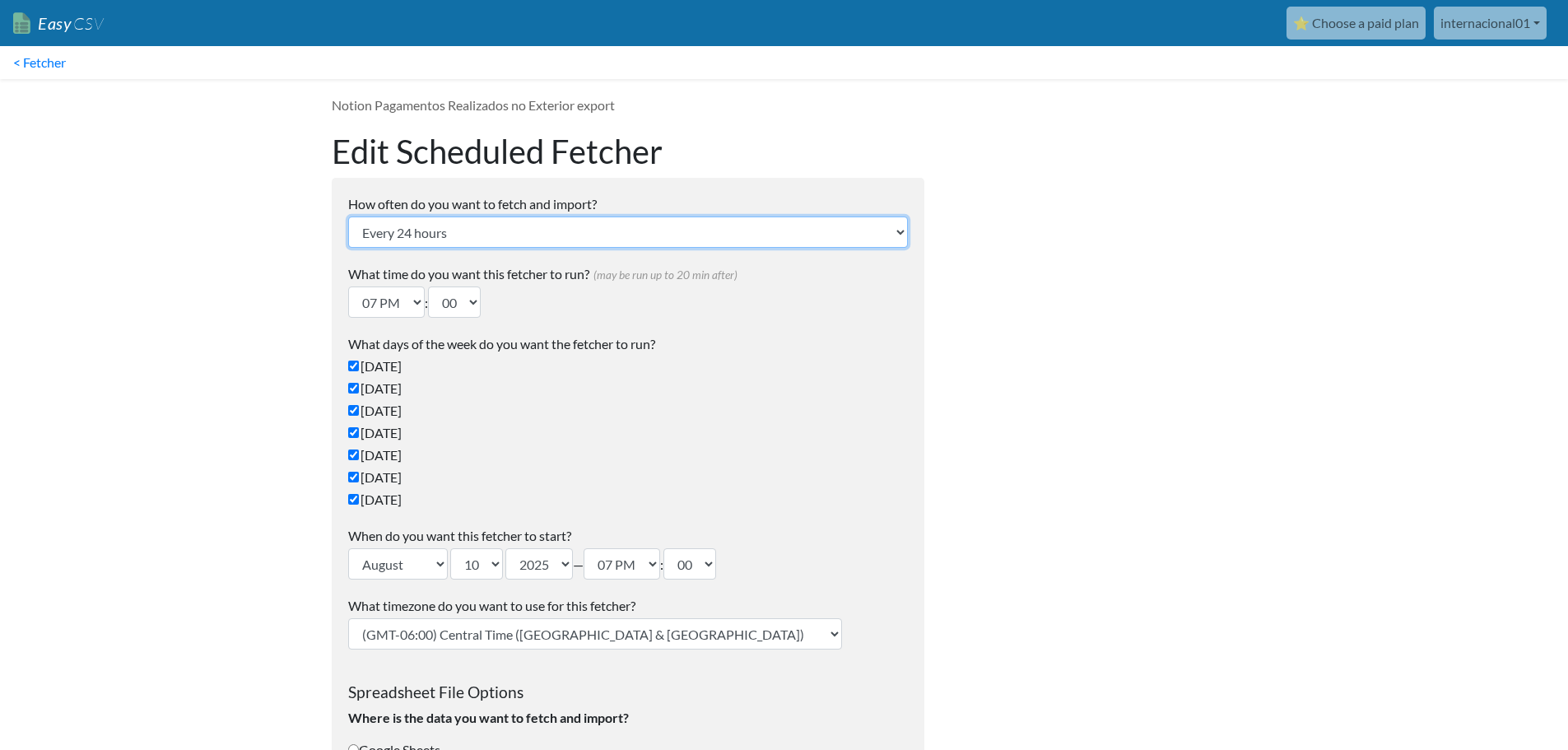
click at [424, 223] on select "Every 24 hours Every 4 hours Every hour Every 10-20 minutes Every 1 week Every …" at bounding box center [628, 232] width 559 height 31
select select "1_weeks"
click at [348, 217] on select "Every 24 hours Every 4 hours Every hour Every 10-20 minutes Every 1 week Every …" at bounding box center [628, 232] width 559 height 31
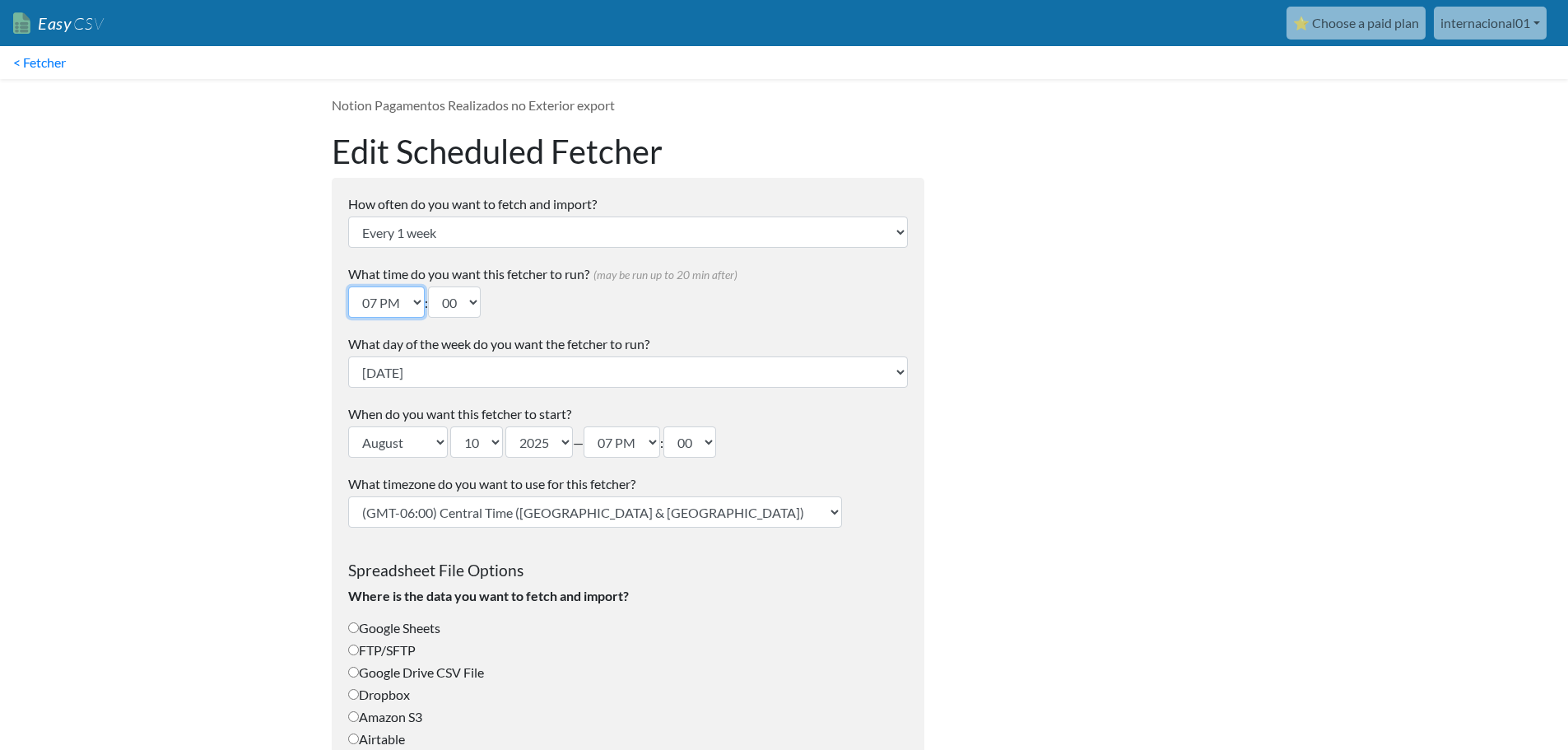
click at [408, 292] on select "12 AM 01 AM 02 AM 03 AM 04 AM 05 AM 06 AM 07 AM 08 AM 09 AM 10 AM 11 AM 12 PM 0…" at bounding box center [386, 302] width 76 height 31
select select "08"
click at [348, 287] on select "12 AM 01 AM 02 AM 03 AM 04 AM 05 AM 06 AM 07 AM 08 AM 09 AM 10 AM 11 AM 12 PM 0…" at bounding box center [386, 302] width 76 height 31
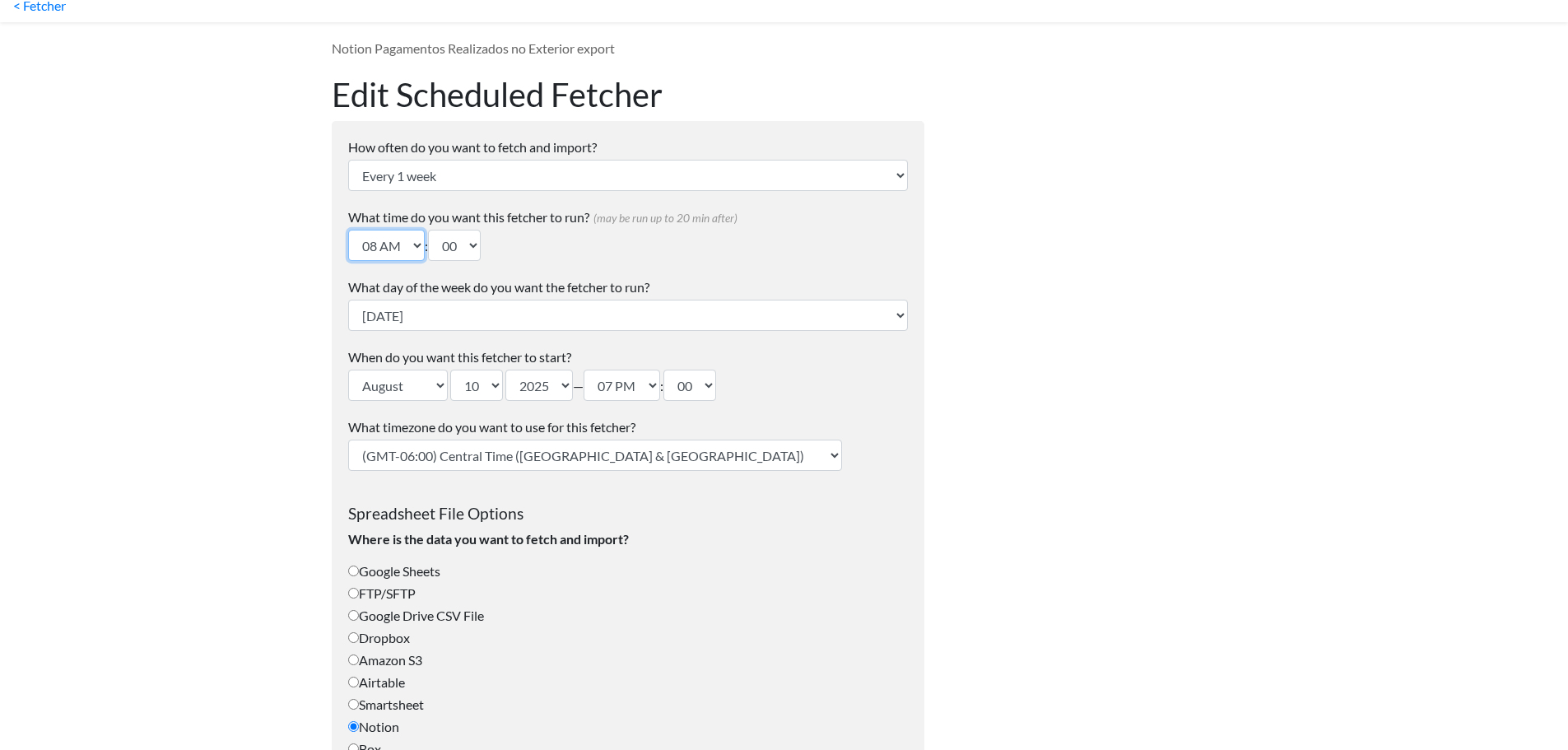
scroll to position [83, 0]
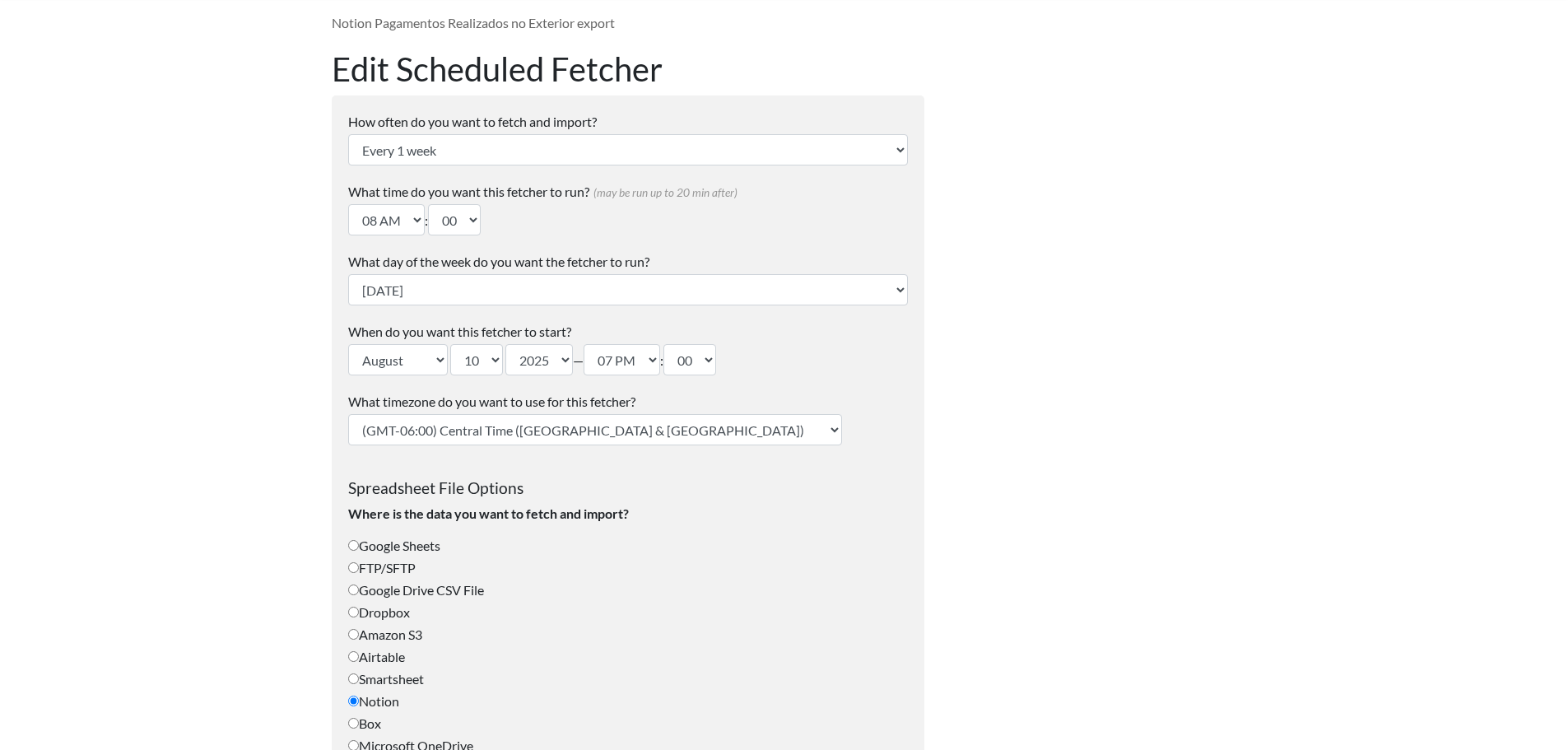
click at [530, 437] on select "(GMT-12:00) International Date Line West (GMT-11:00) American Samoa (GMT-11:00)…" at bounding box center [595, 429] width 494 height 31
select select "Brasilia"
click at [348, 414] on select "(GMT-12:00) International Date Line West (GMT-11:00) American Samoa (GMT-11:00)…" at bounding box center [595, 429] width 494 height 31
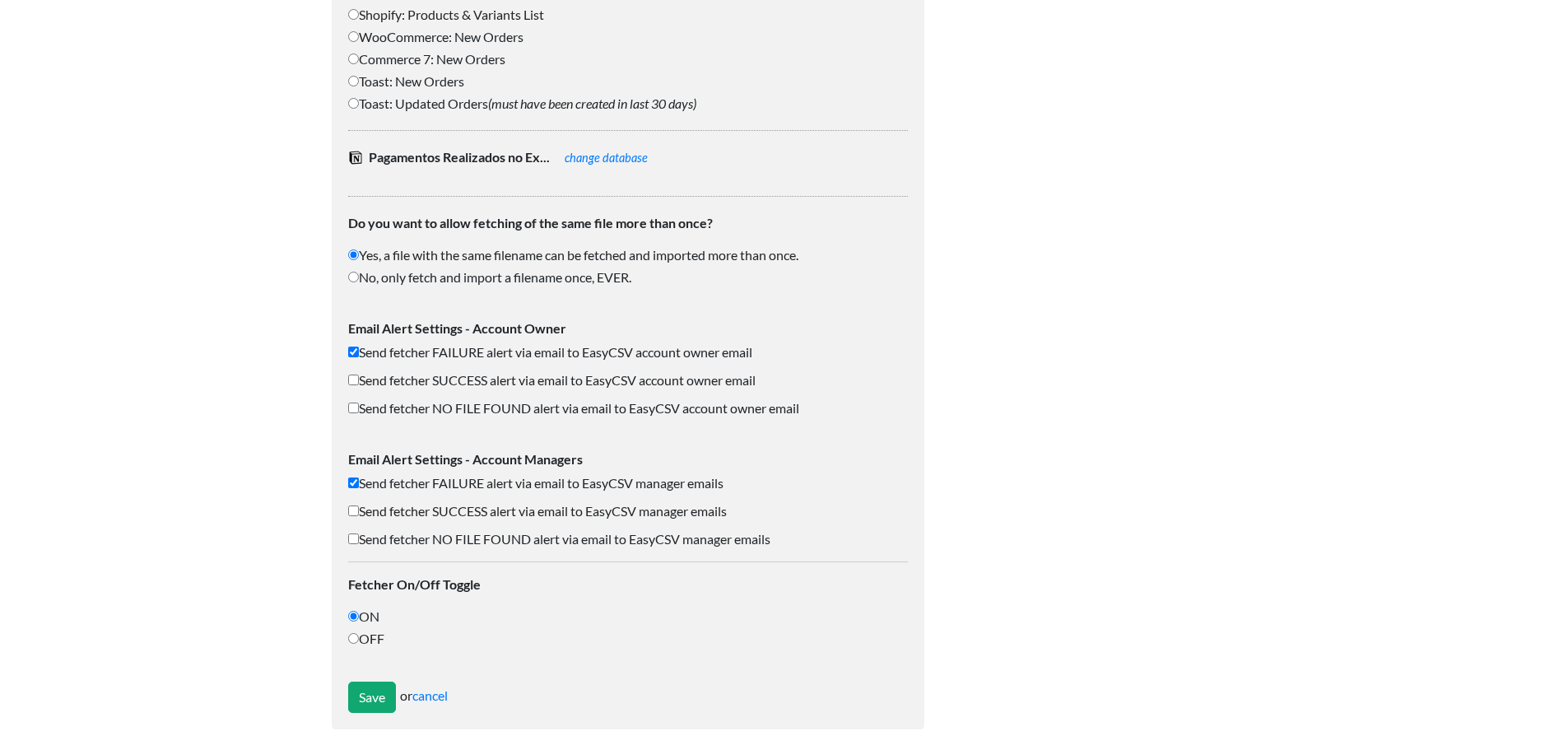
scroll to position [933, 0]
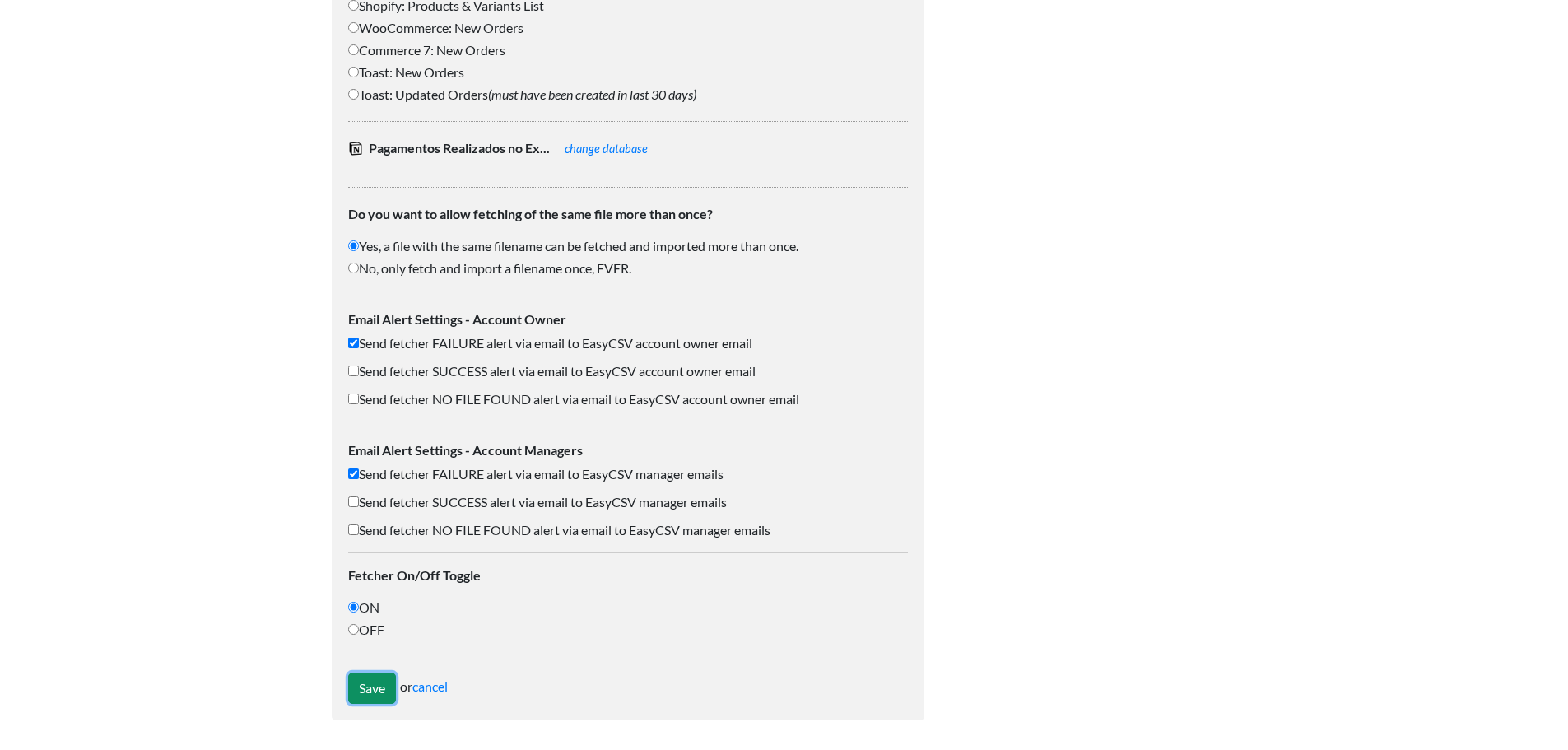
click at [373, 691] on input "Save" at bounding box center [372, 687] width 48 height 31
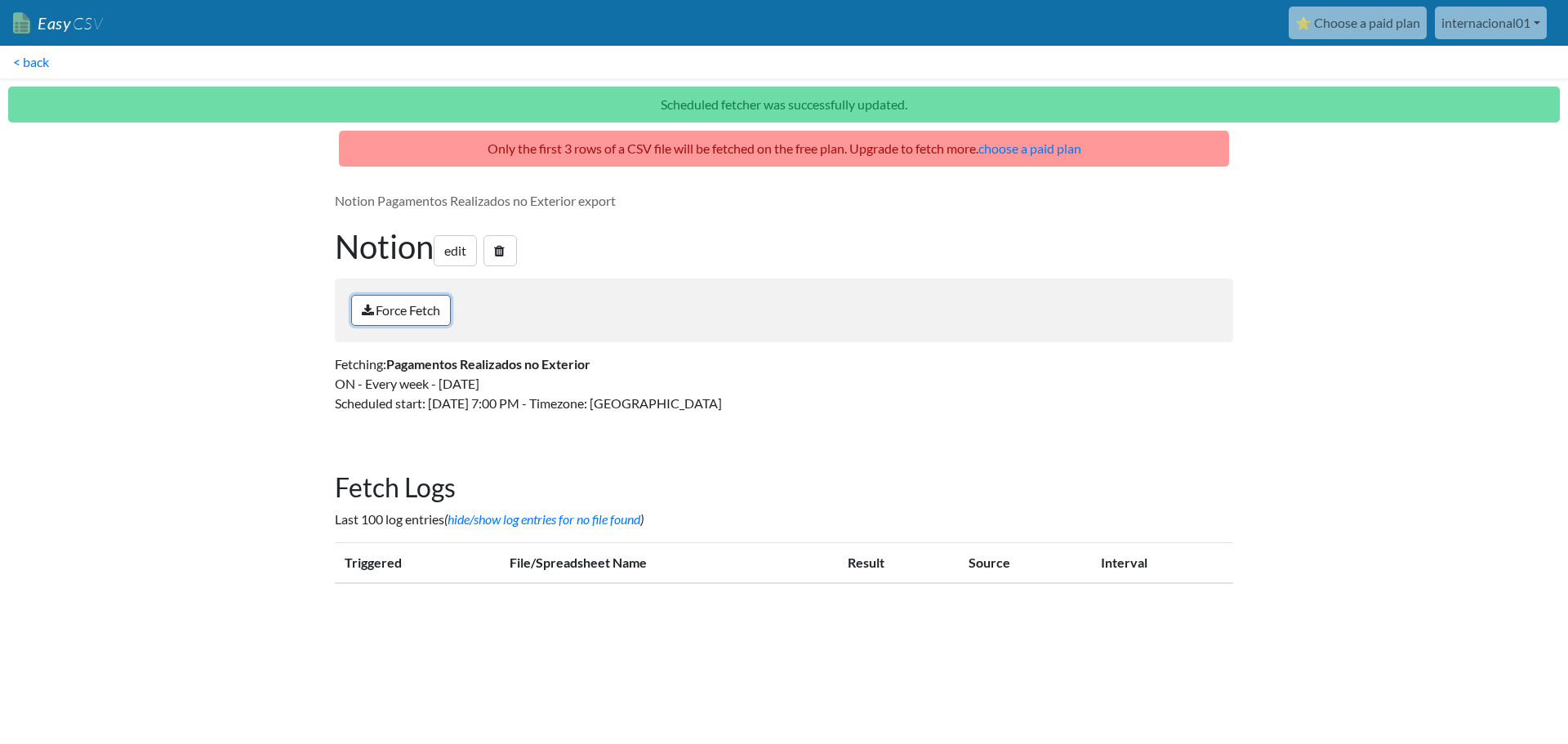
click at [415, 308] on link "Force Fetch" at bounding box center [401, 310] width 100 height 31
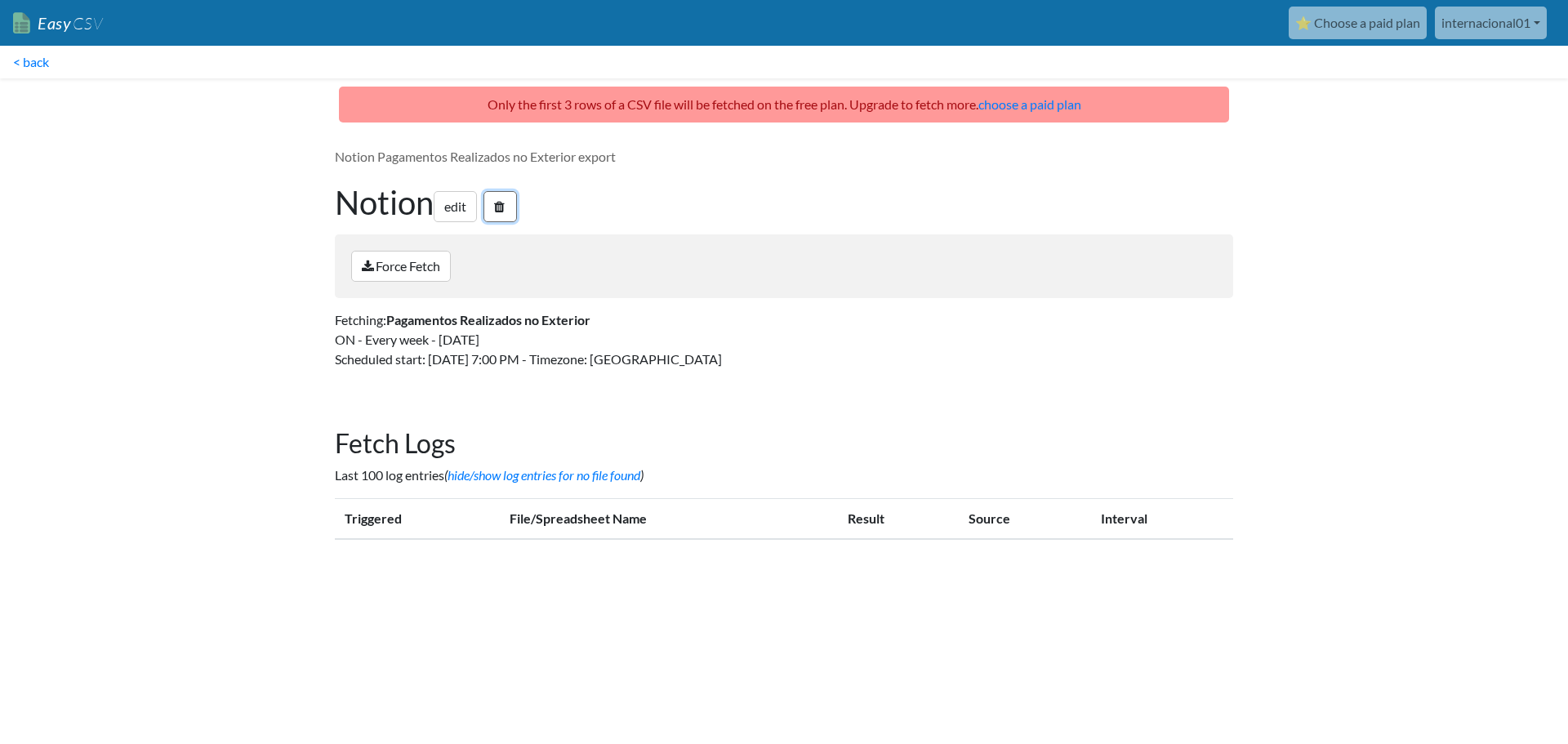
click at [513, 207] on link at bounding box center [500, 206] width 33 height 31
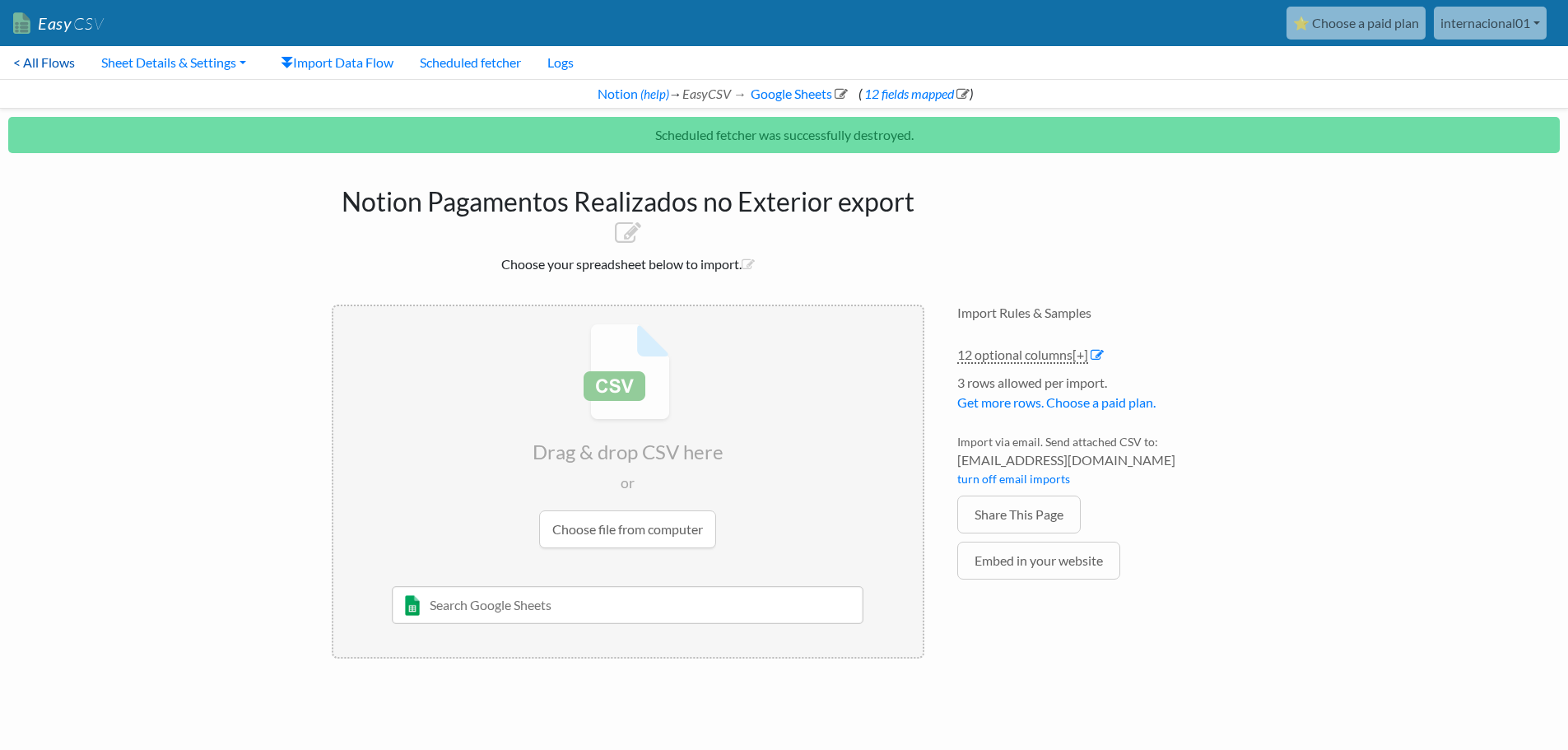
click at [75, 59] on link "< All Flows" at bounding box center [44, 62] width 88 height 33
